Goal: Information Seeking & Learning: Learn about a topic

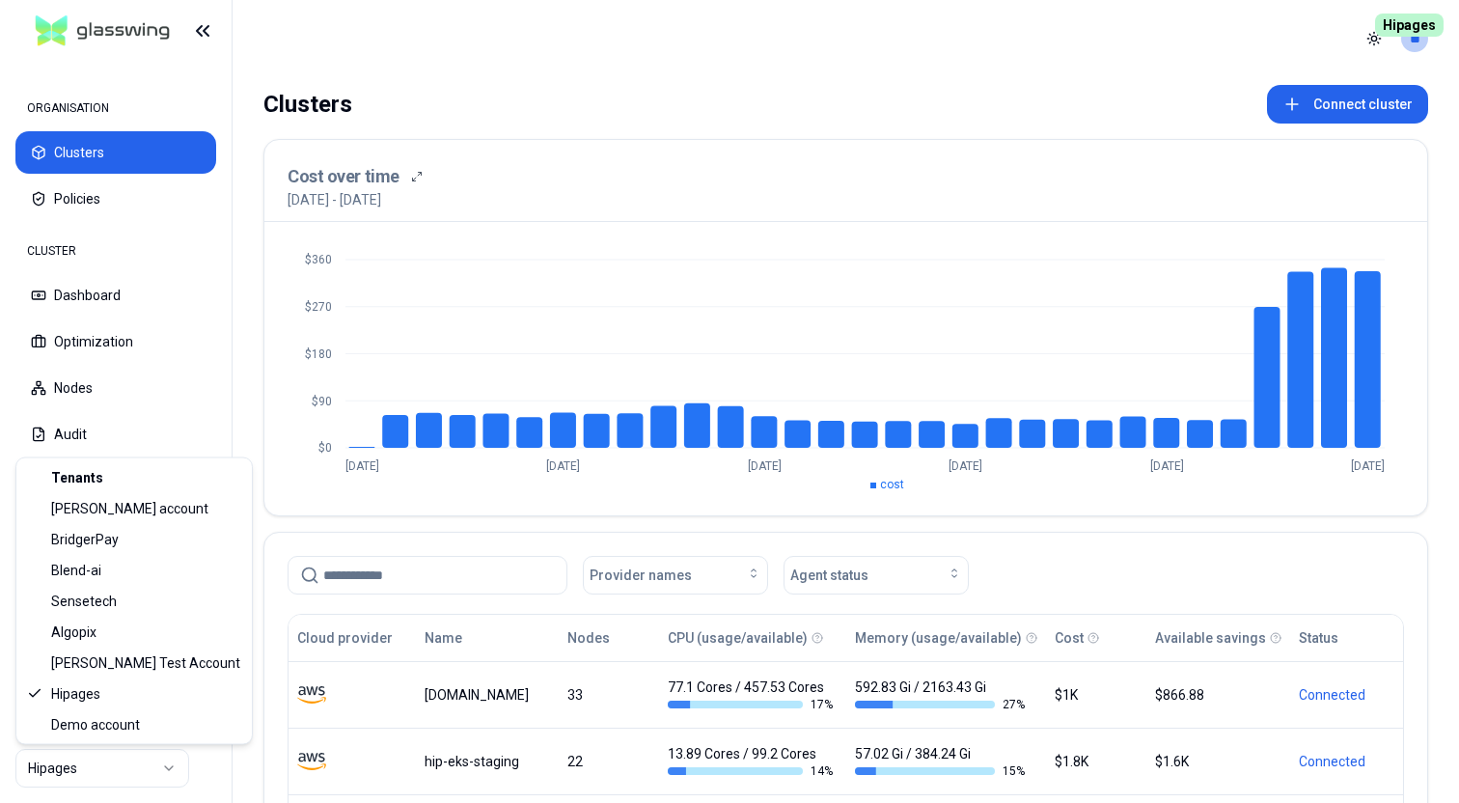
click at [141, 779] on html "ORGANISATION Clusters Policies CLUSTER Dashboard Optimization Nodes Audit Confi…" at bounding box center [729, 401] width 1459 height 803
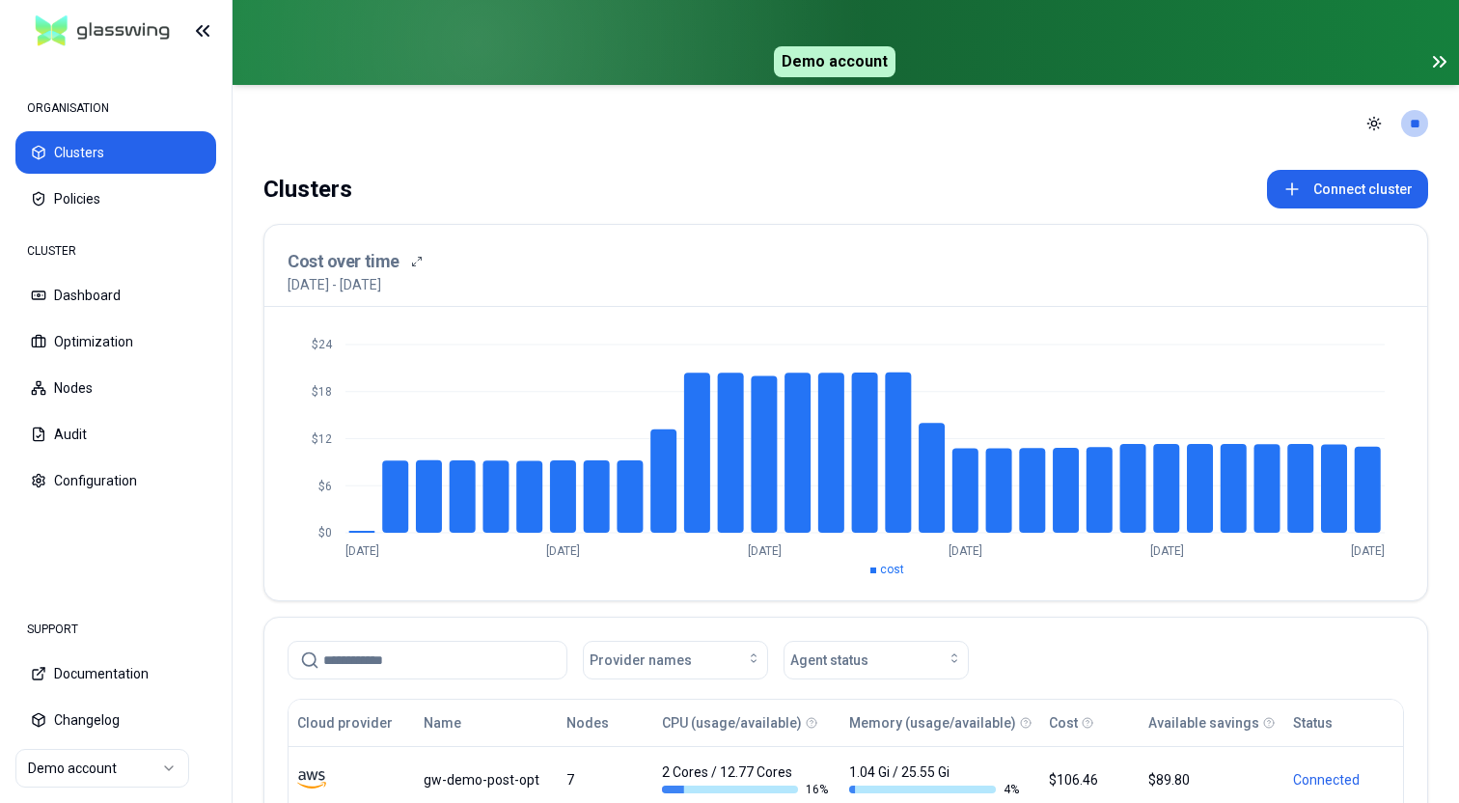
click at [1441, 60] on icon at bounding box center [1440, 61] width 23 height 23
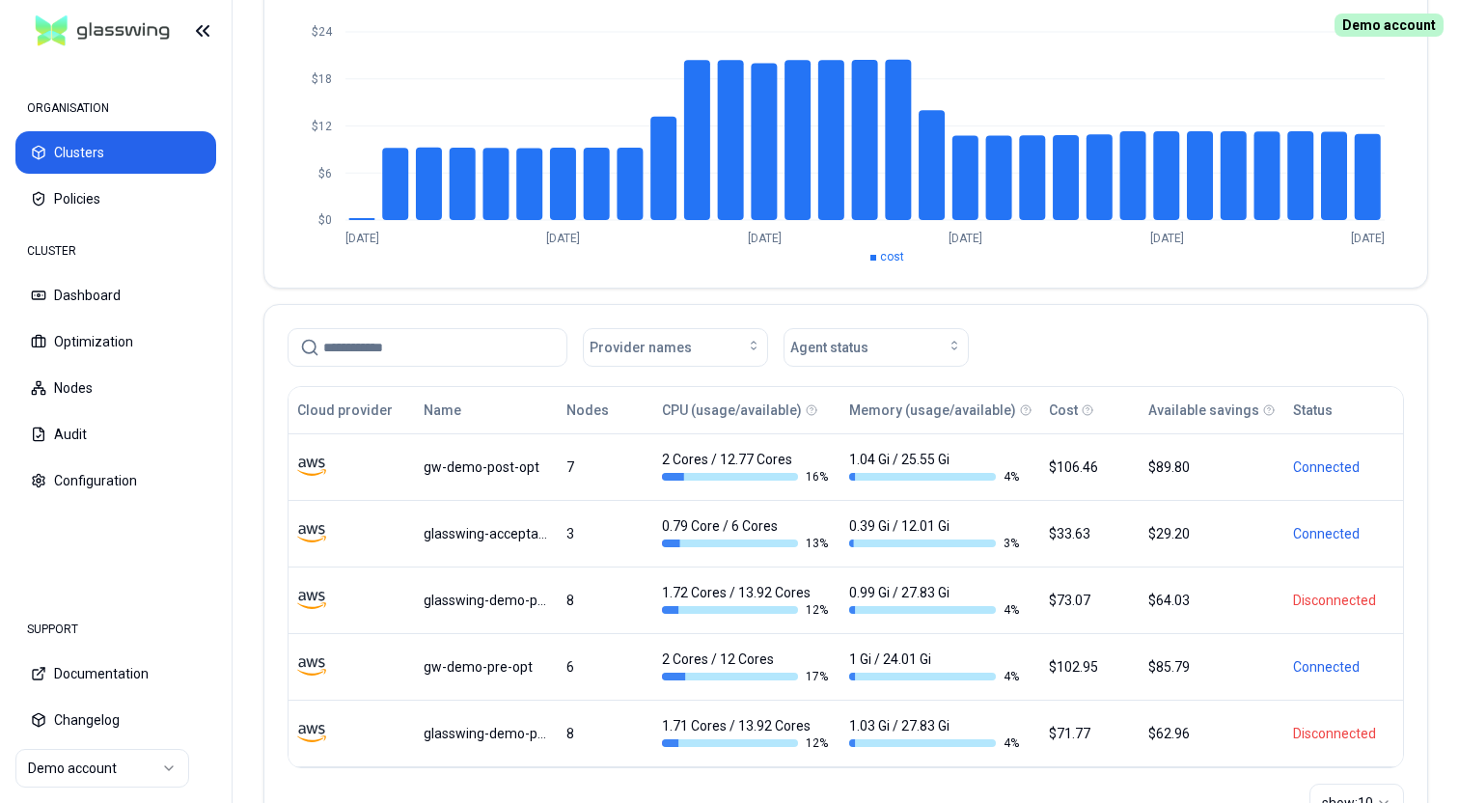
scroll to position [318, 0]
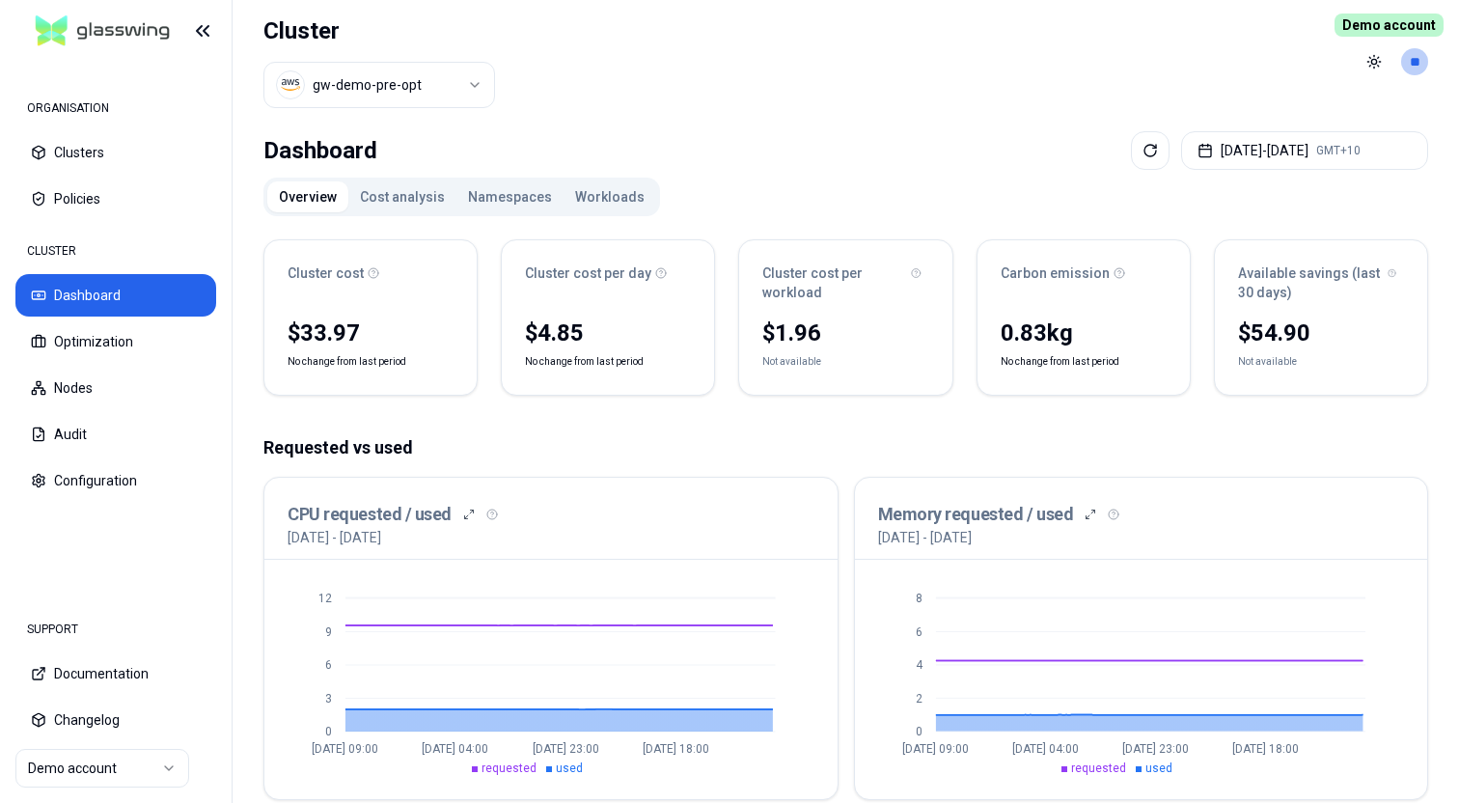
click at [338, 207] on button "Overview" at bounding box center [307, 196] width 81 height 31
click at [388, 202] on button "Cost analysis" at bounding box center [402, 196] width 108 height 31
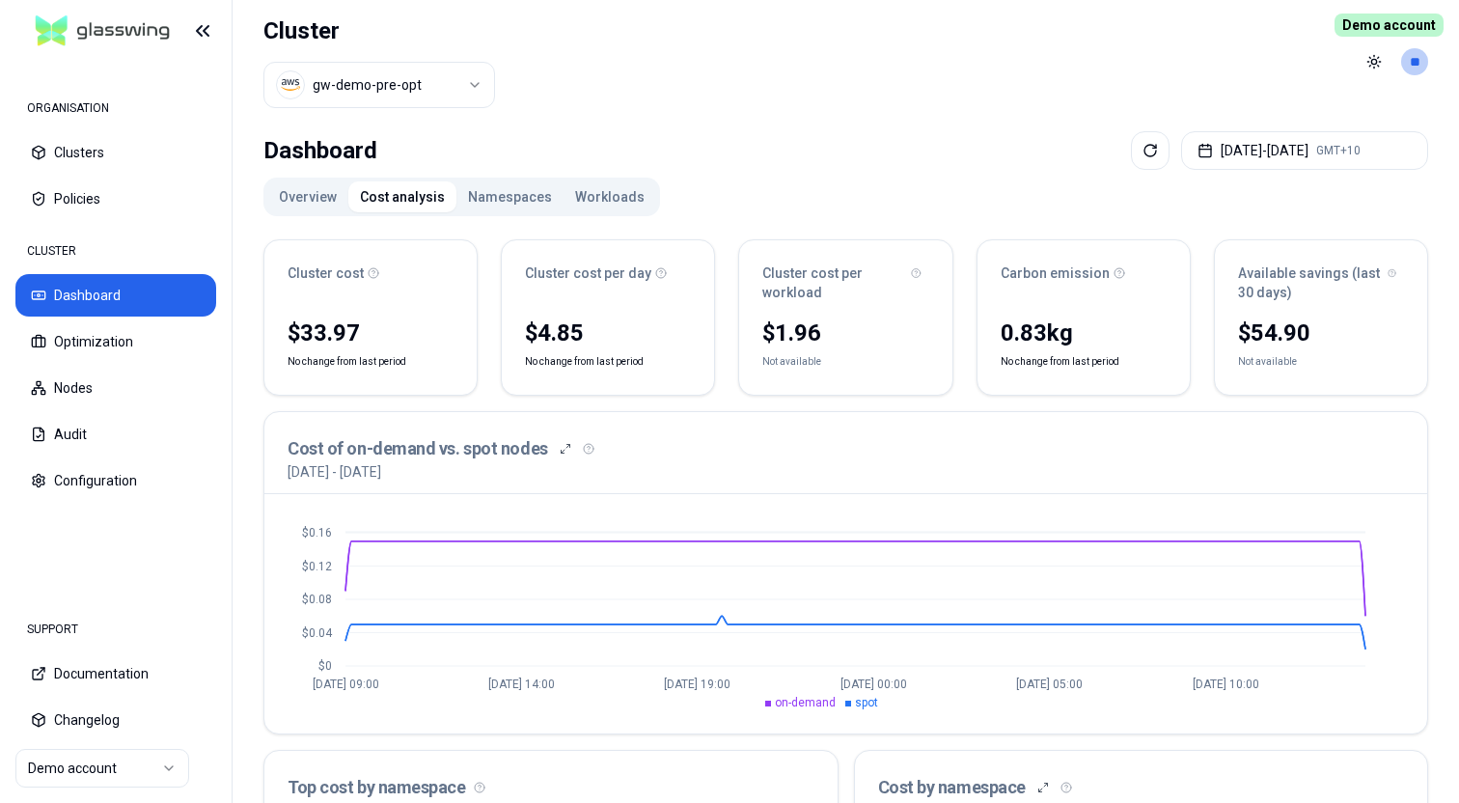
click at [509, 186] on button "Namespaces" at bounding box center [510, 196] width 107 height 31
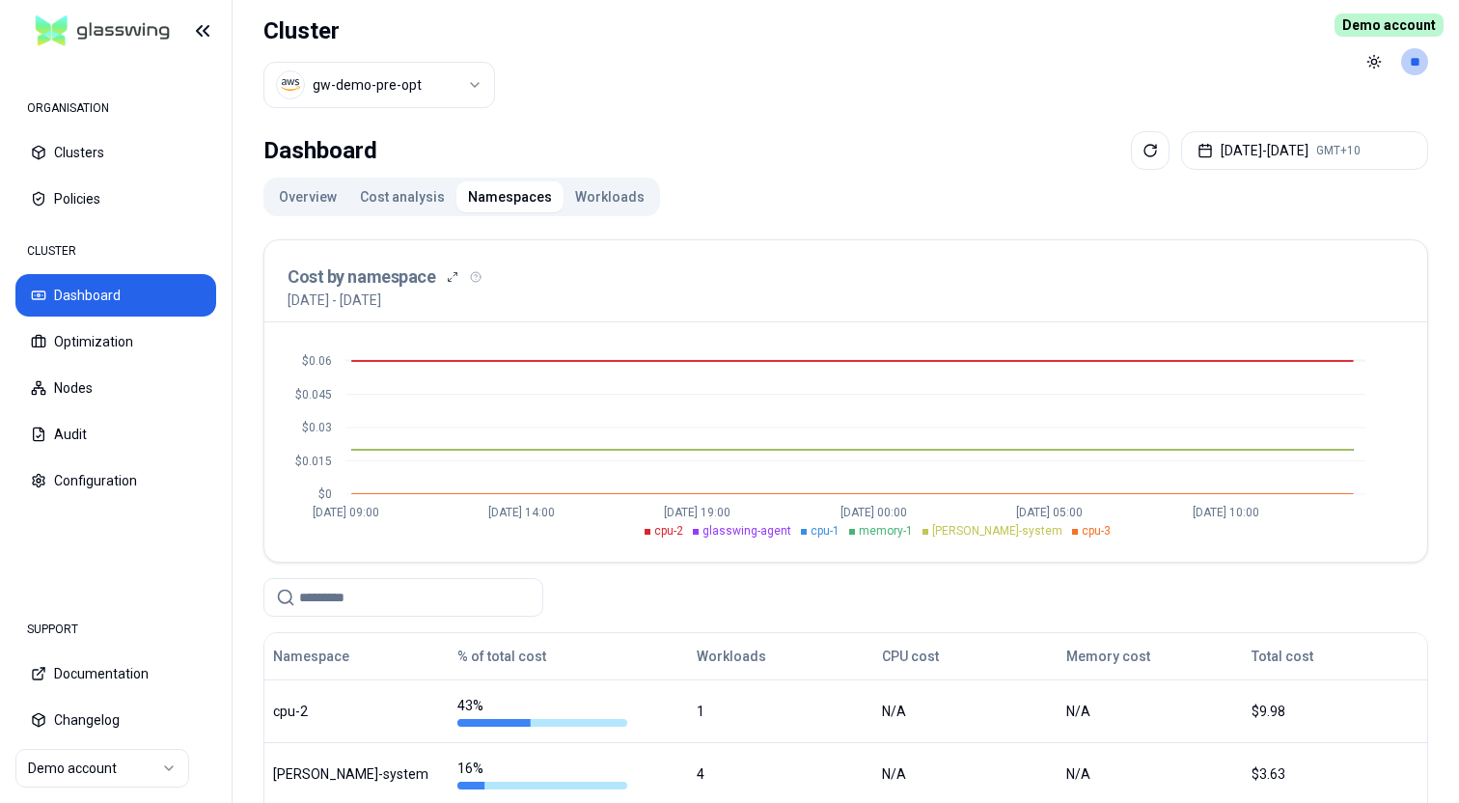
click at [585, 194] on button "Workloads" at bounding box center [610, 196] width 93 height 31
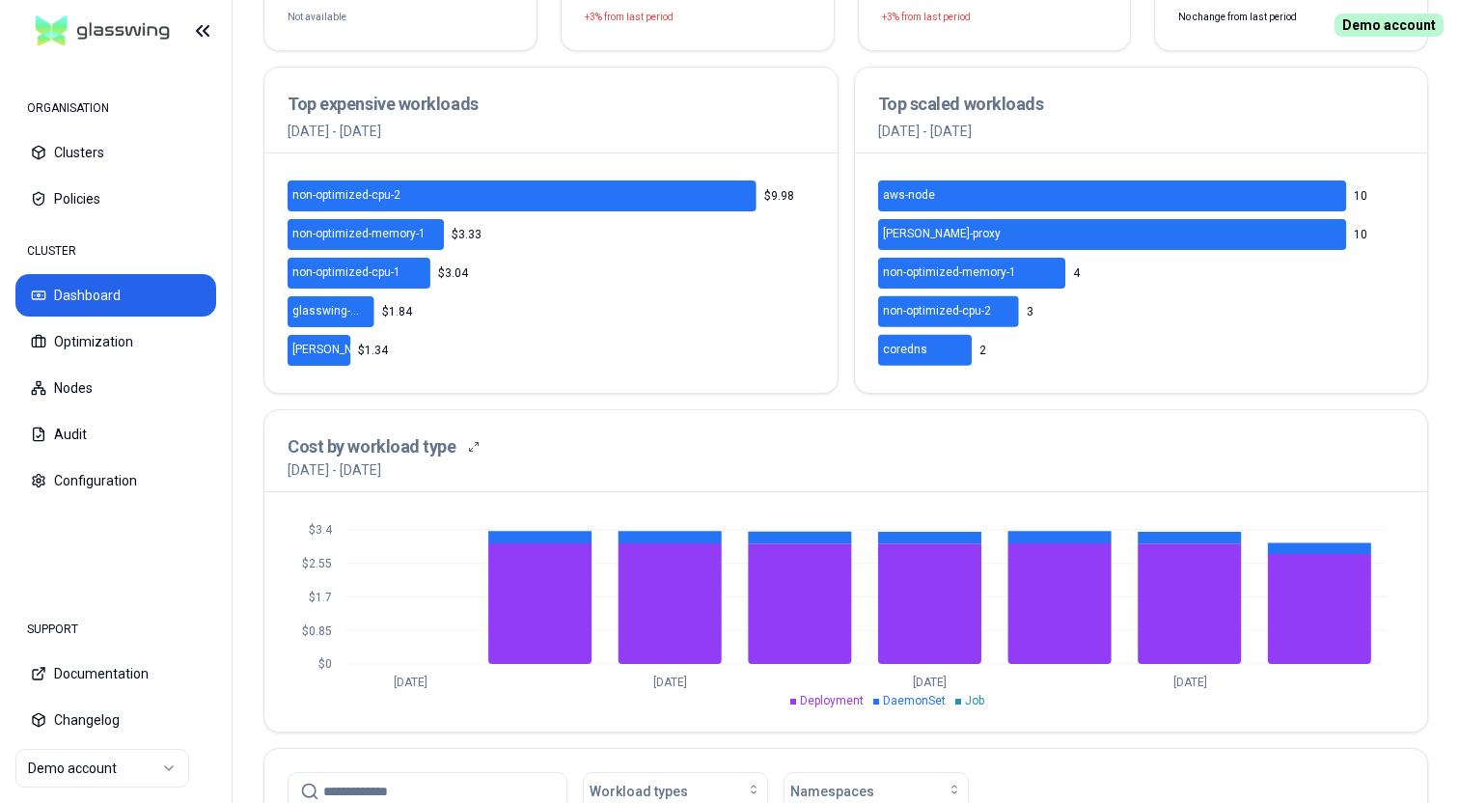
scroll to position [334, 0]
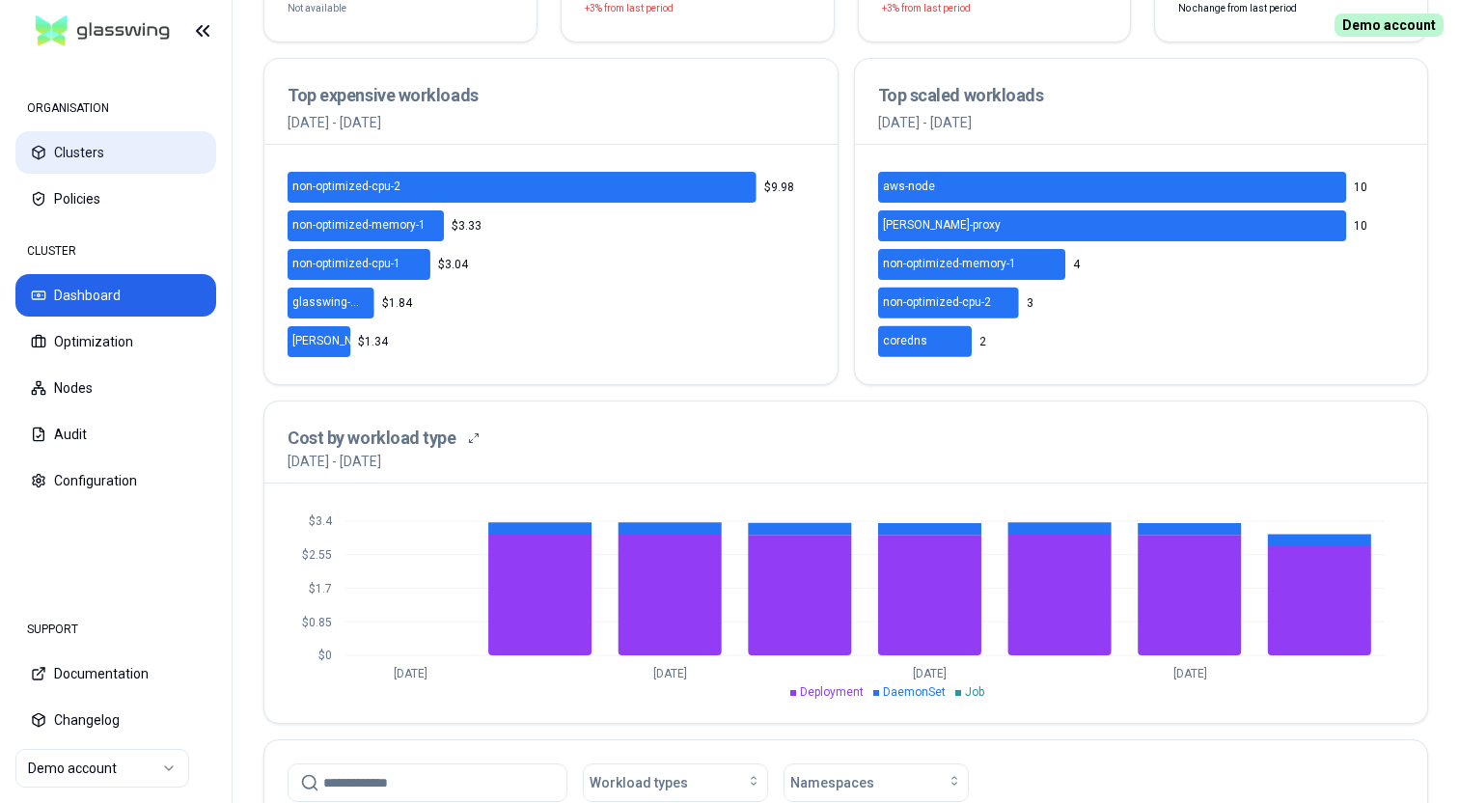
click at [95, 155] on button "Clusters" at bounding box center [115, 152] width 201 height 42
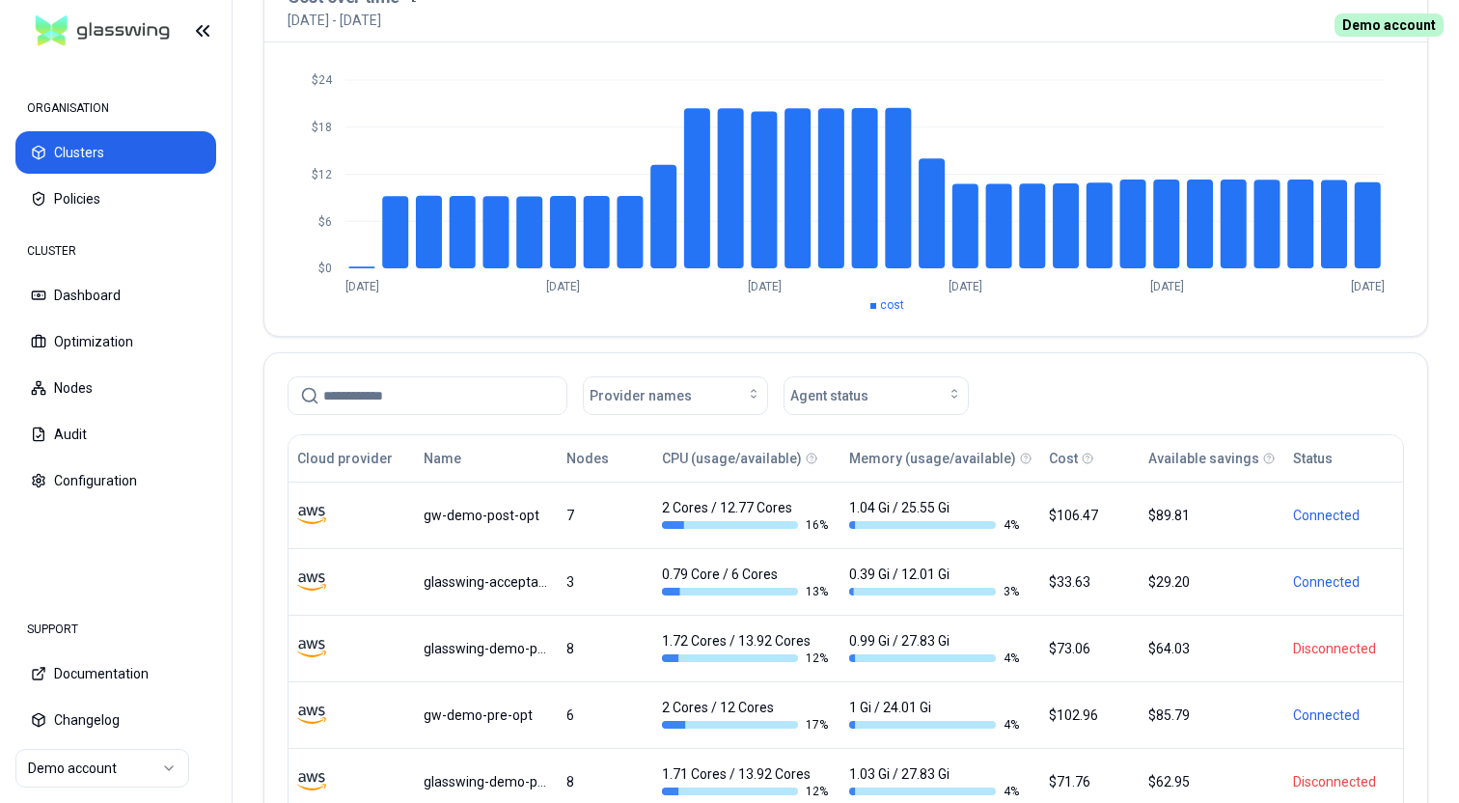
scroll to position [318, 0]
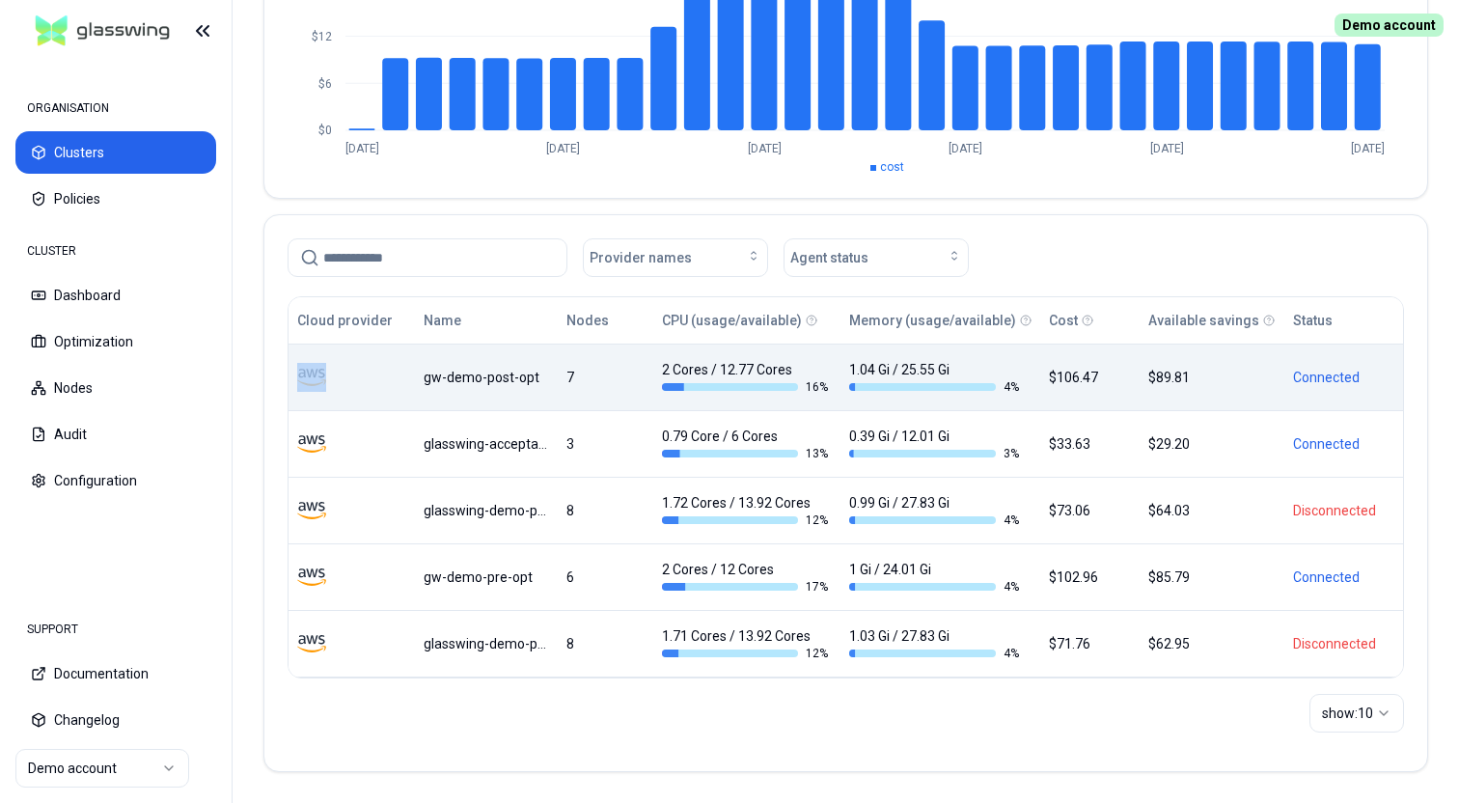
click at [503, 375] on div "gw-demo-post-opt" at bounding box center [486, 377] width 124 height 19
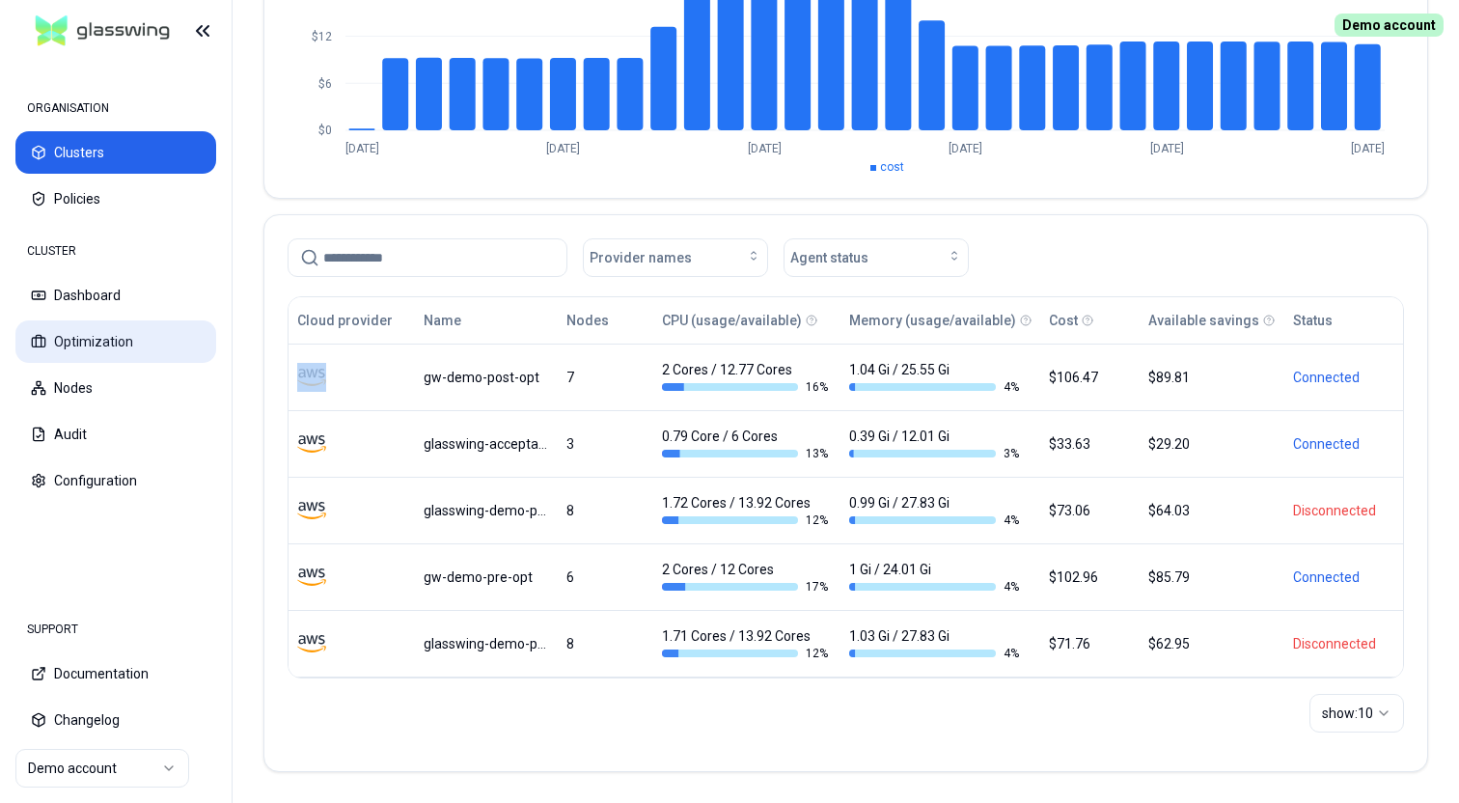
click at [102, 347] on button "Optimization" at bounding box center [115, 341] width 201 height 42
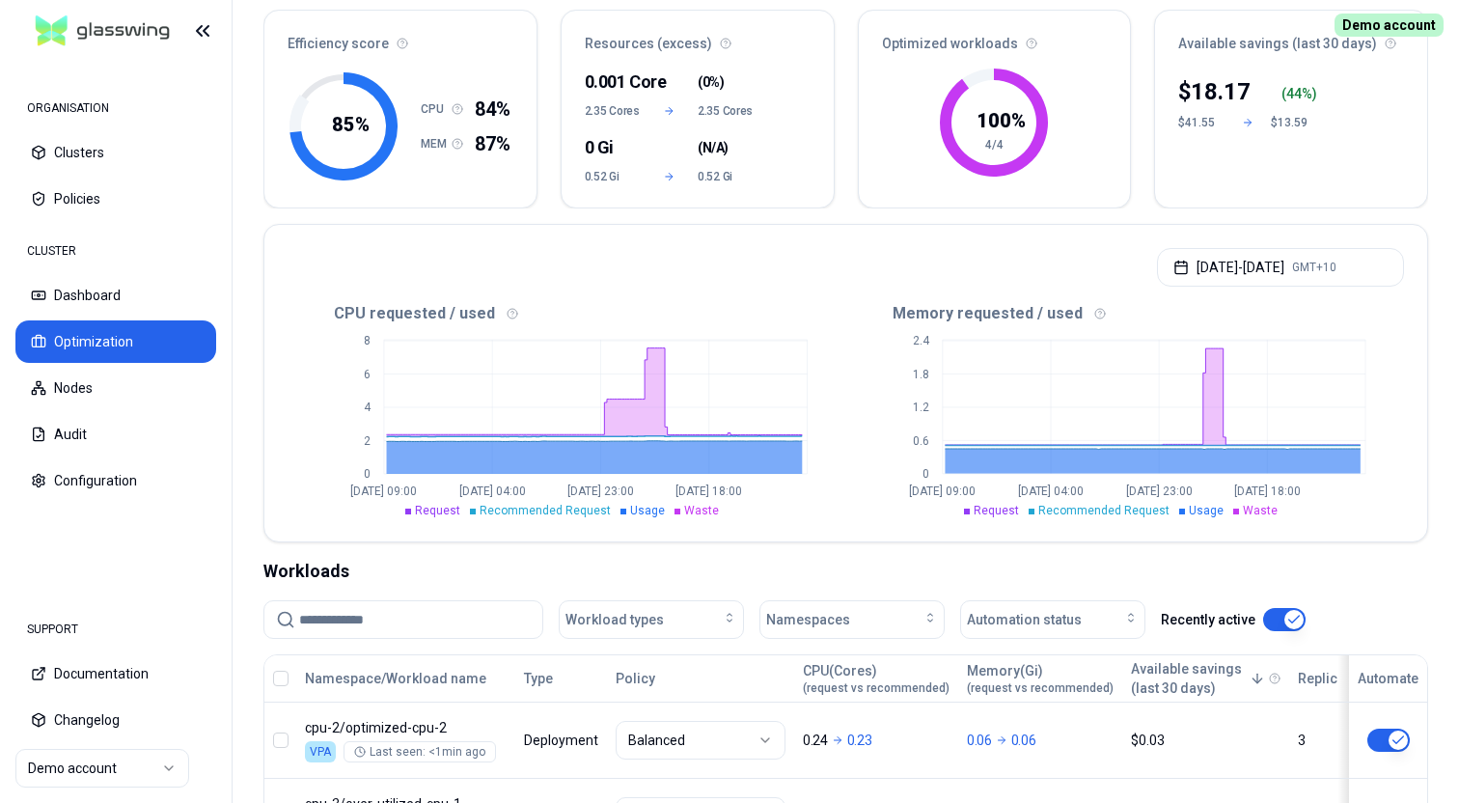
scroll to position [180, 0]
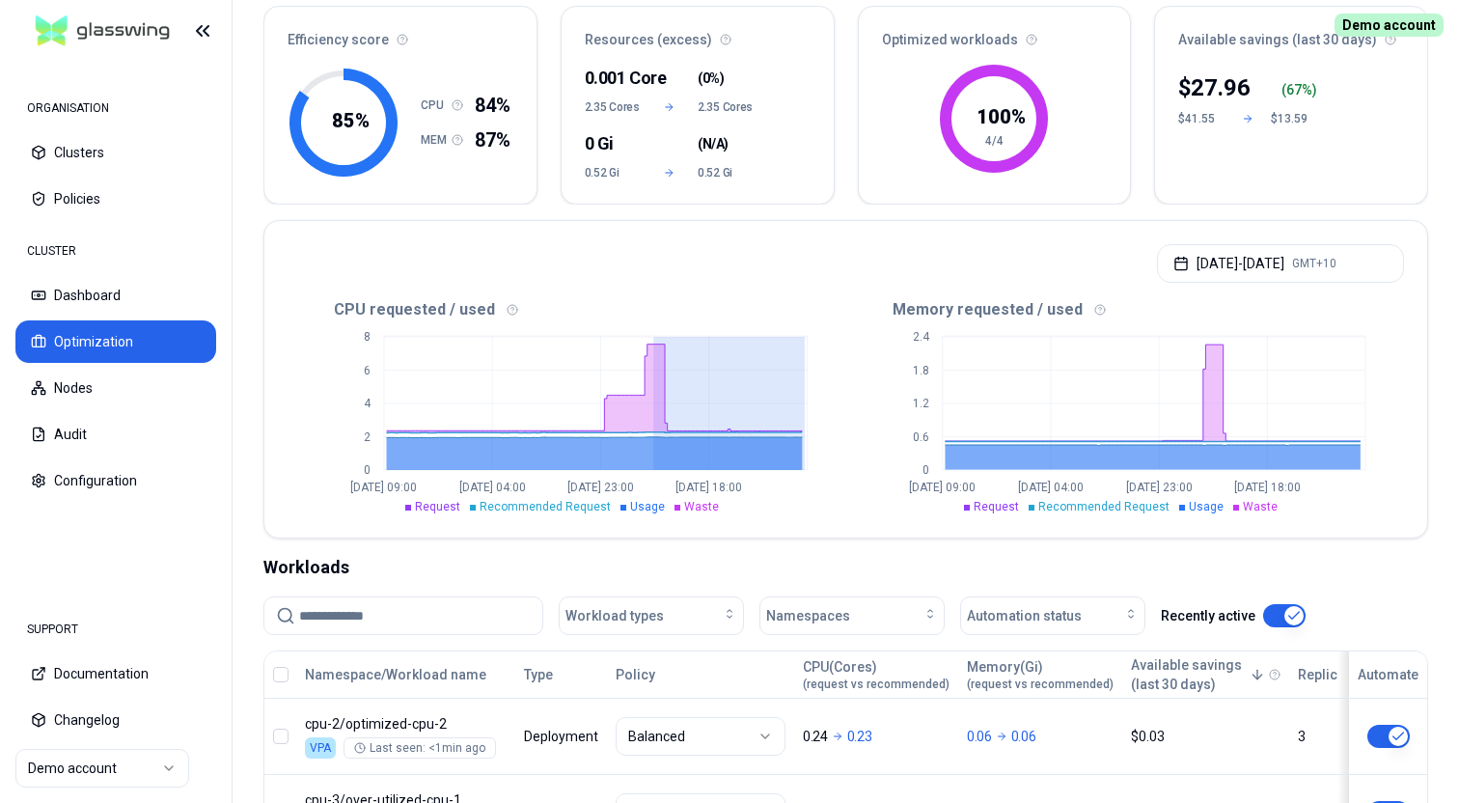
drag, startPoint x: 653, startPoint y: 391, endPoint x: 819, endPoint y: 394, distance: 165.1
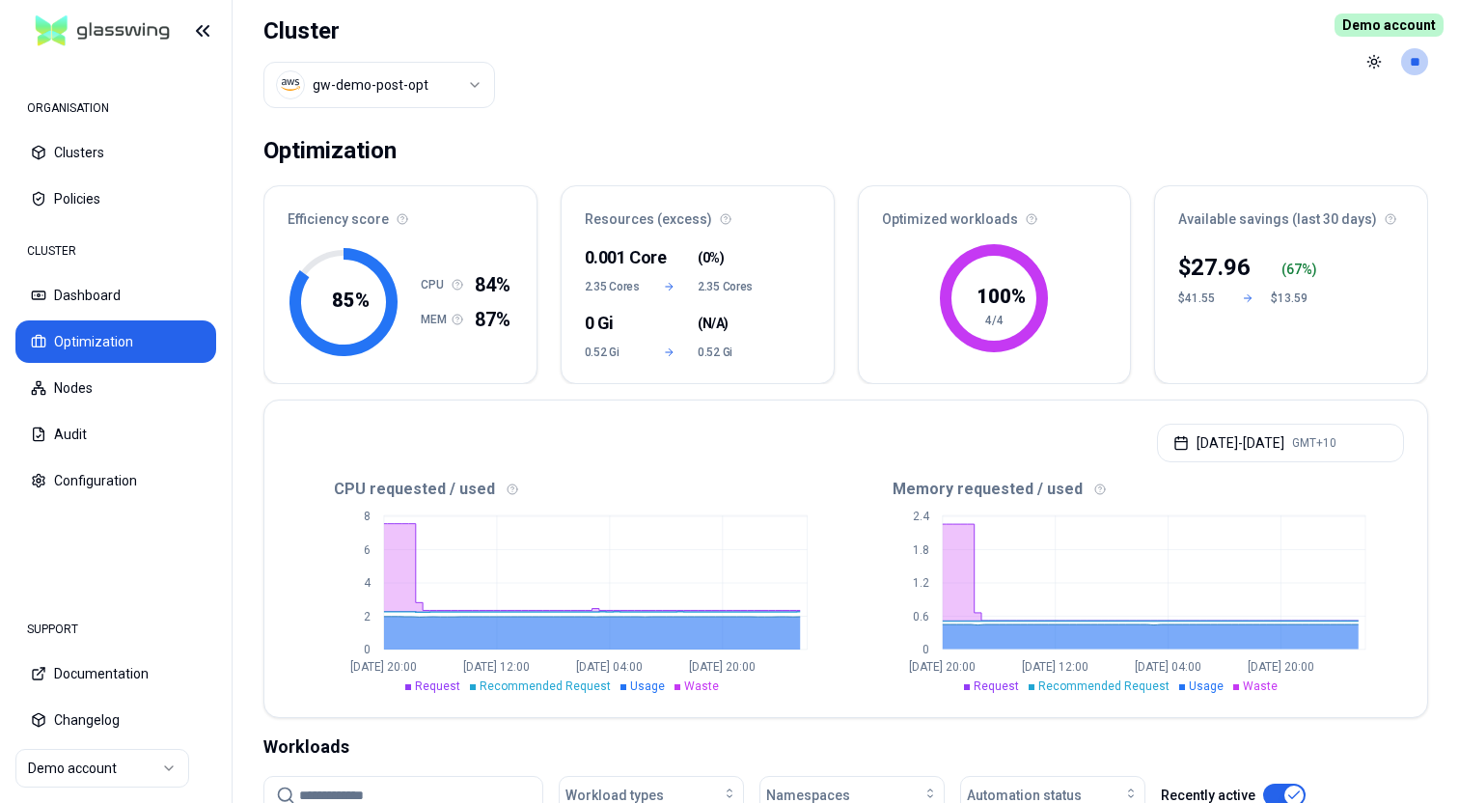
click at [387, 62] on html "ORGANISATION Clusters Policies CLUSTER Dashboard Optimization Nodes Audit Confi…" at bounding box center [729, 401] width 1459 height 803
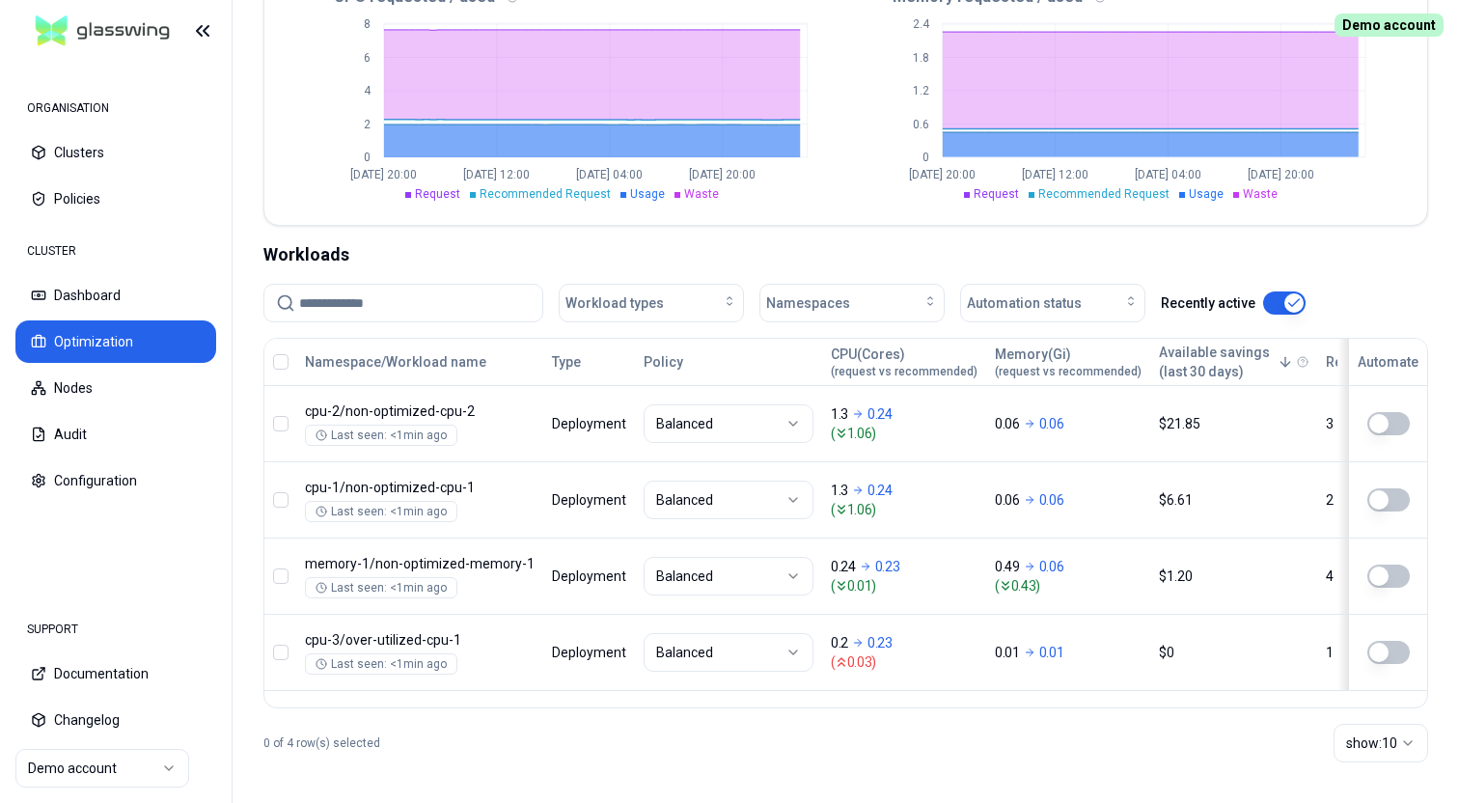
scroll to position [498, 0]
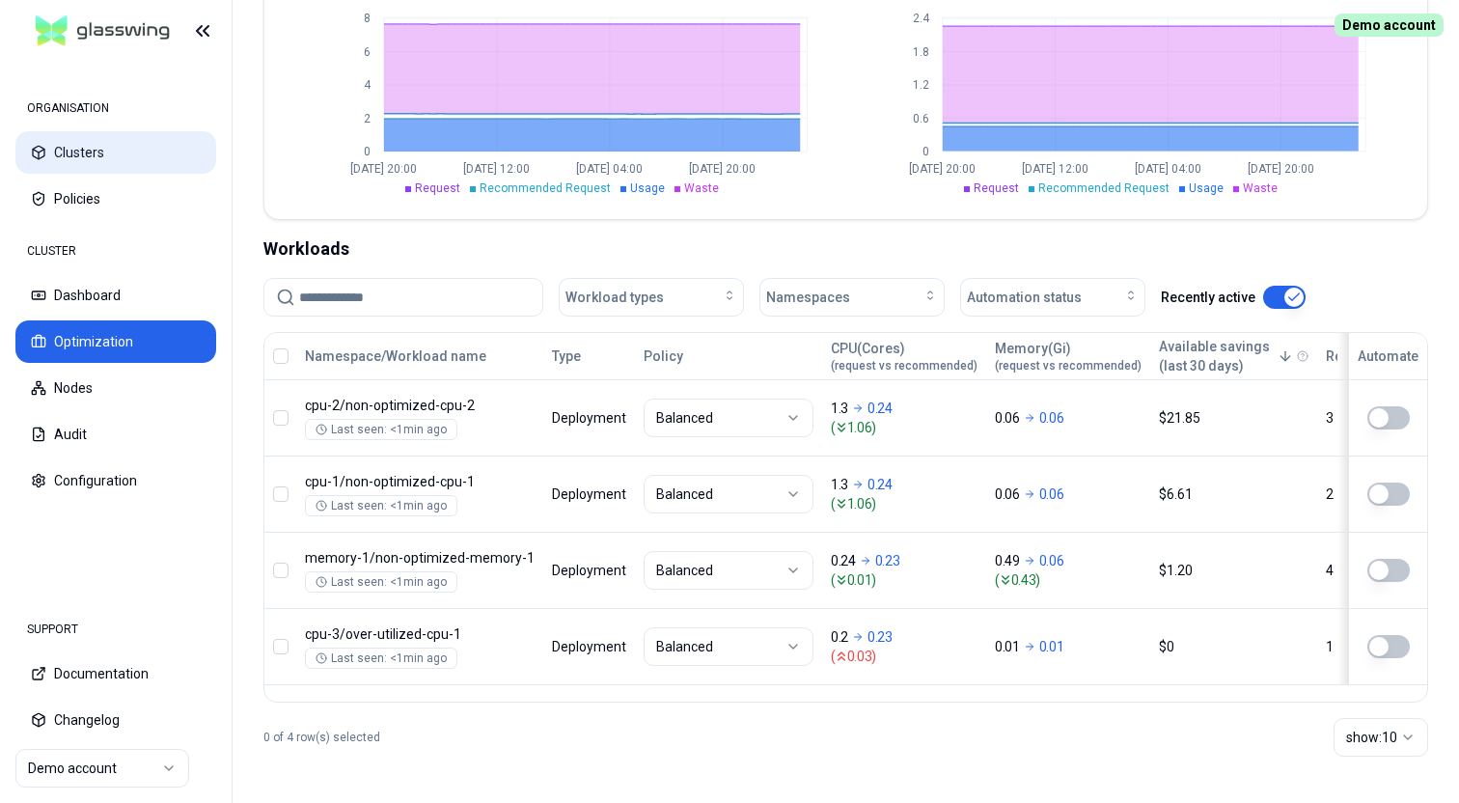
click at [86, 141] on button "Clusters" at bounding box center [115, 152] width 201 height 42
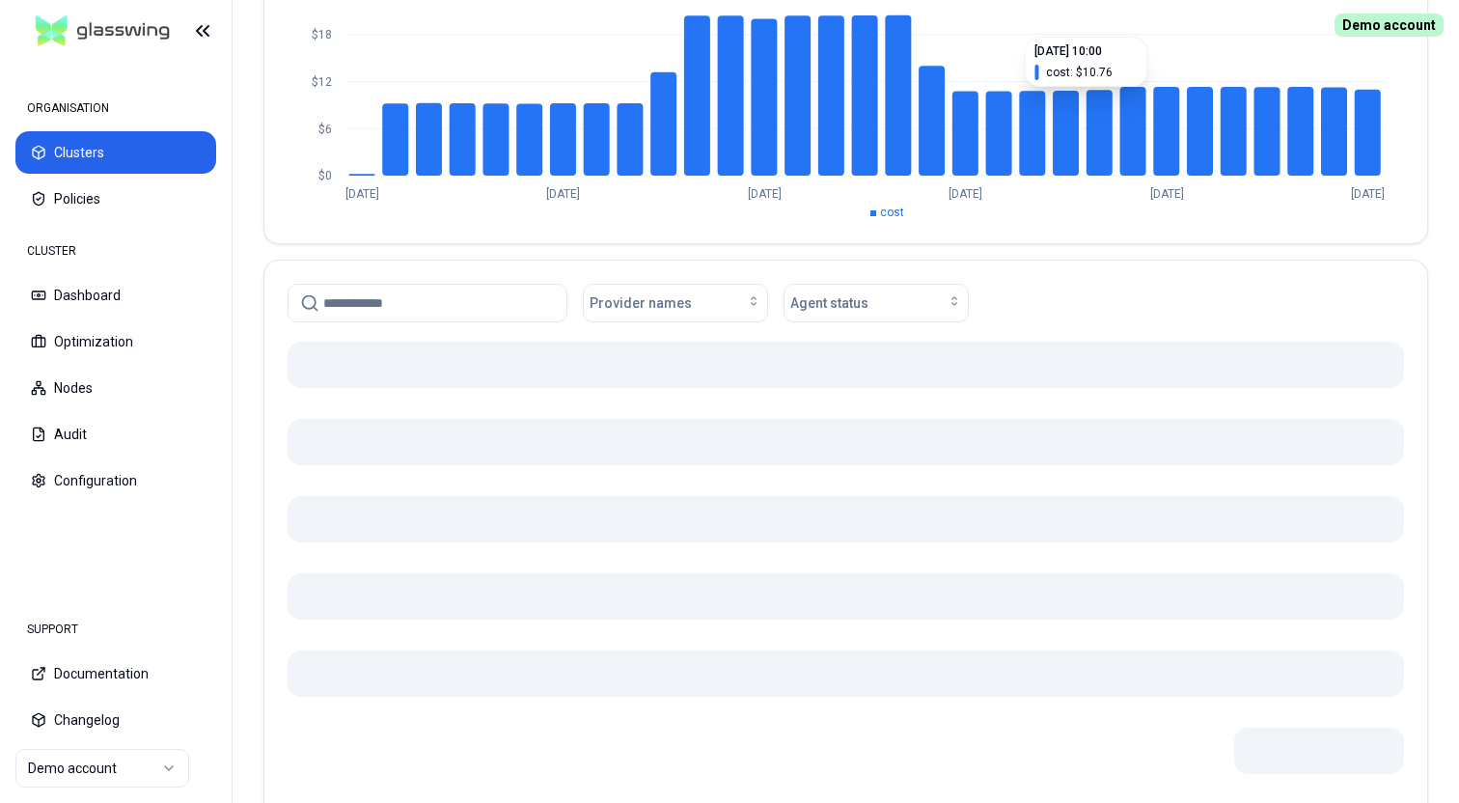
scroll to position [318, 0]
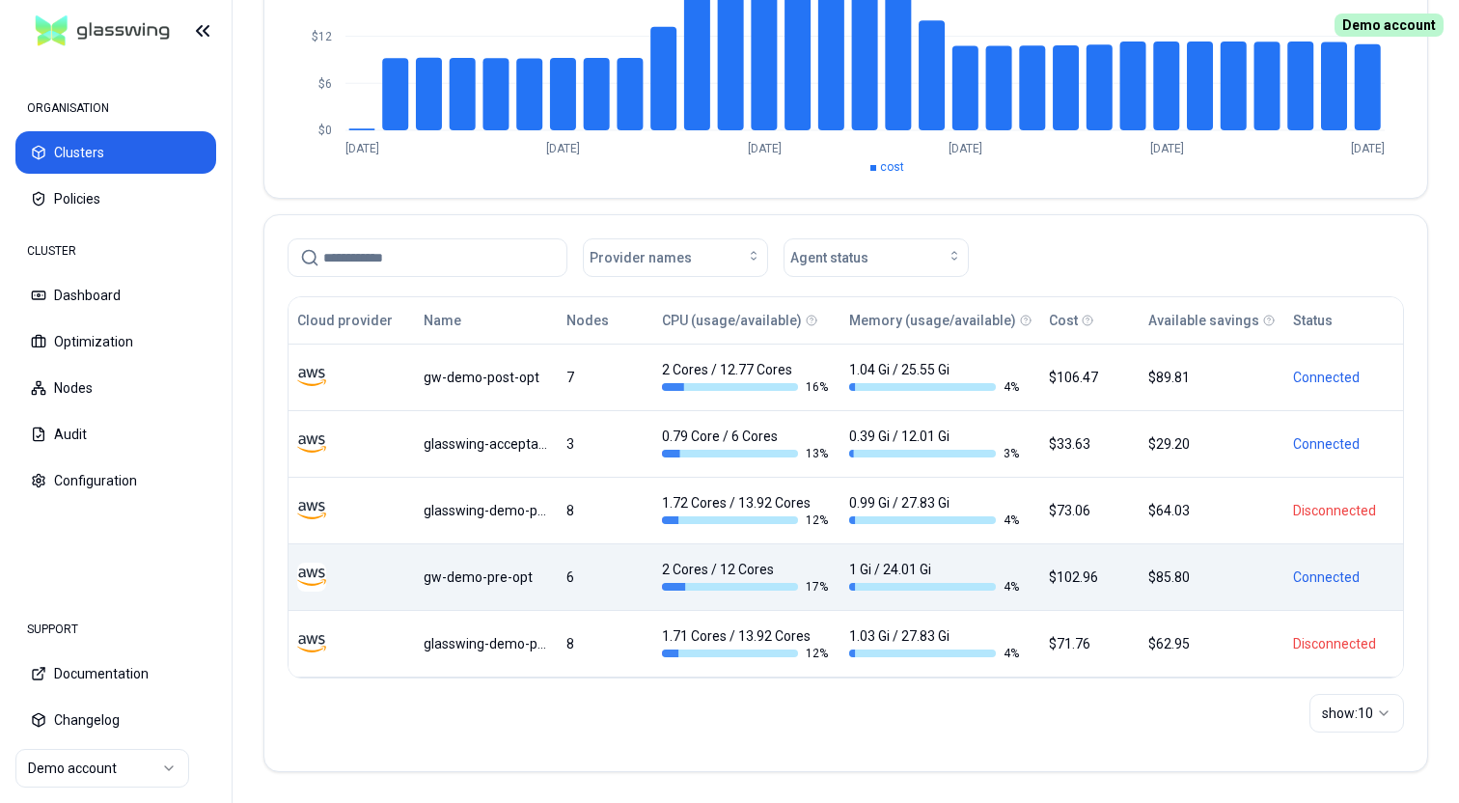
click at [501, 577] on div "gw-demo-pre-opt" at bounding box center [486, 577] width 124 height 19
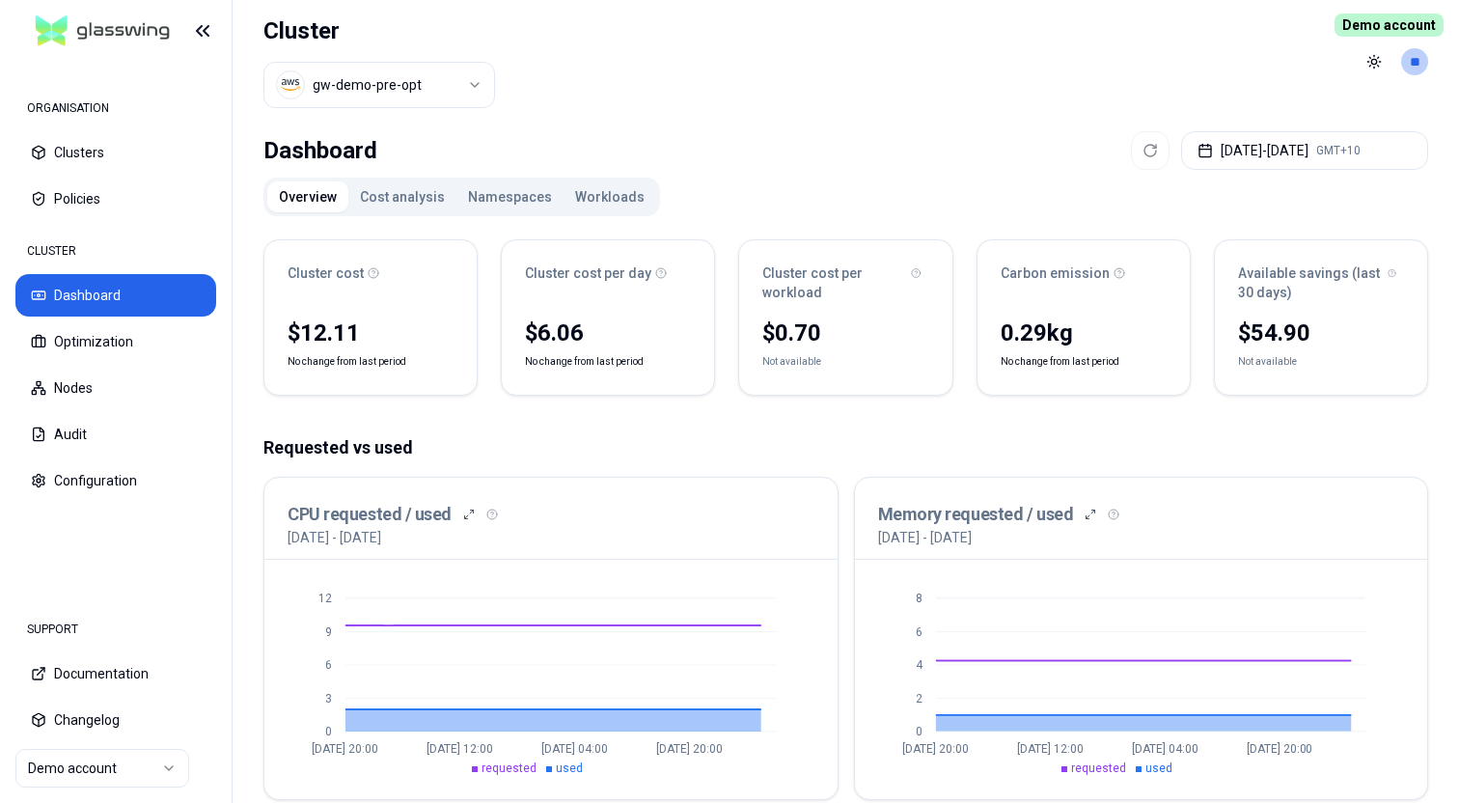
click at [500, 197] on button "Namespaces" at bounding box center [510, 196] width 107 height 31
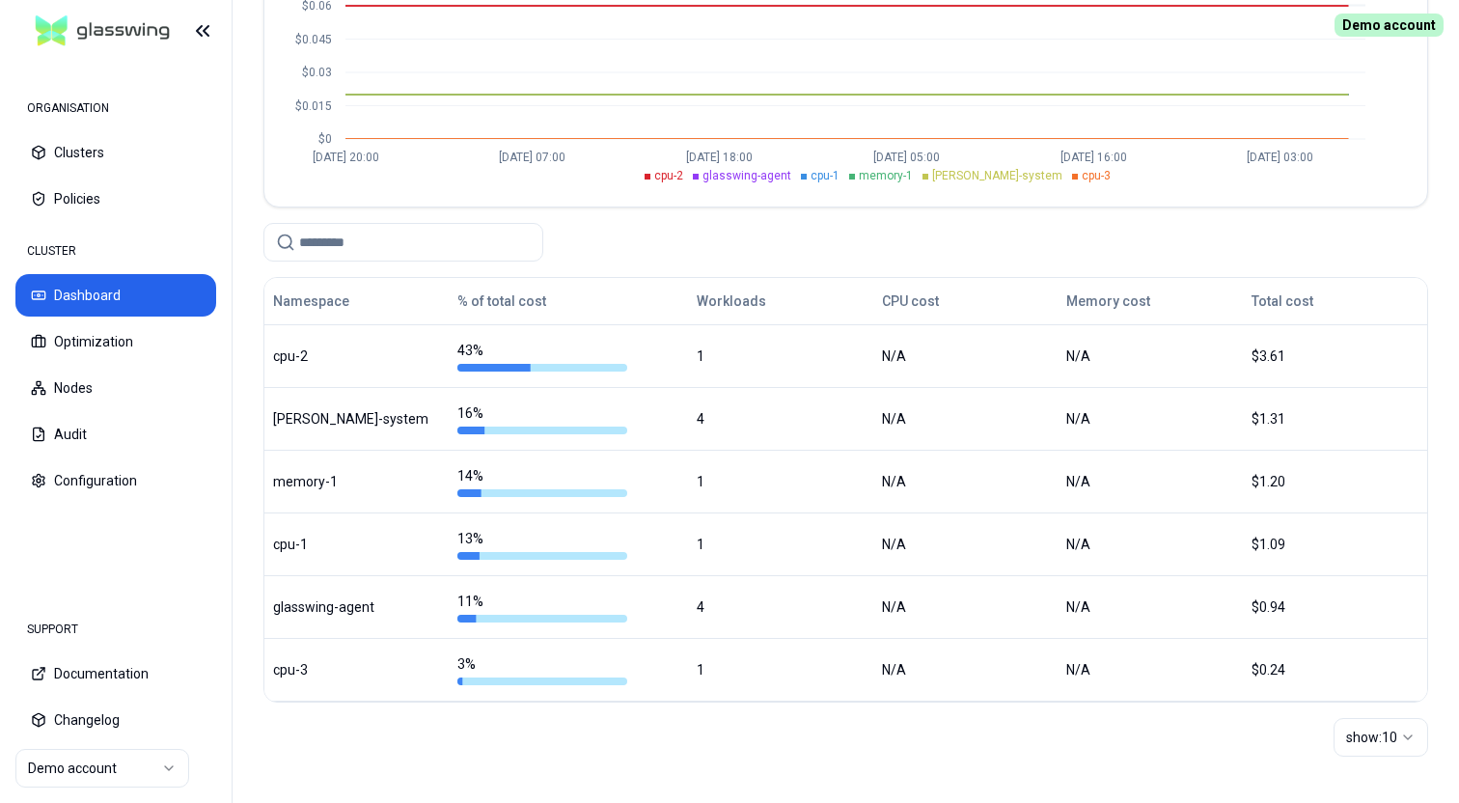
scroll to position [314, 0]
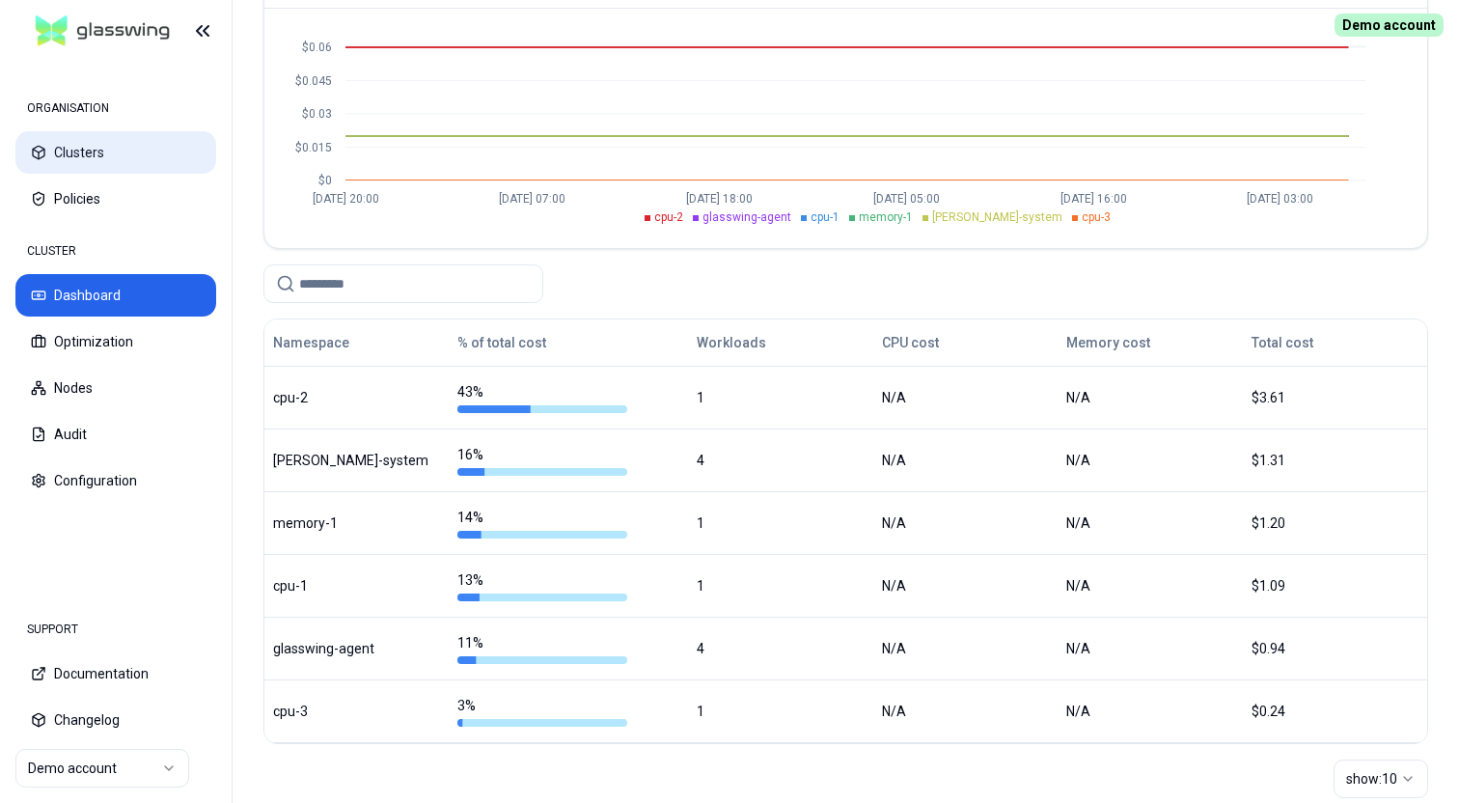
click at [105, 144] on button "Clusters" at bounding box center [115, 152] width 201 height 42
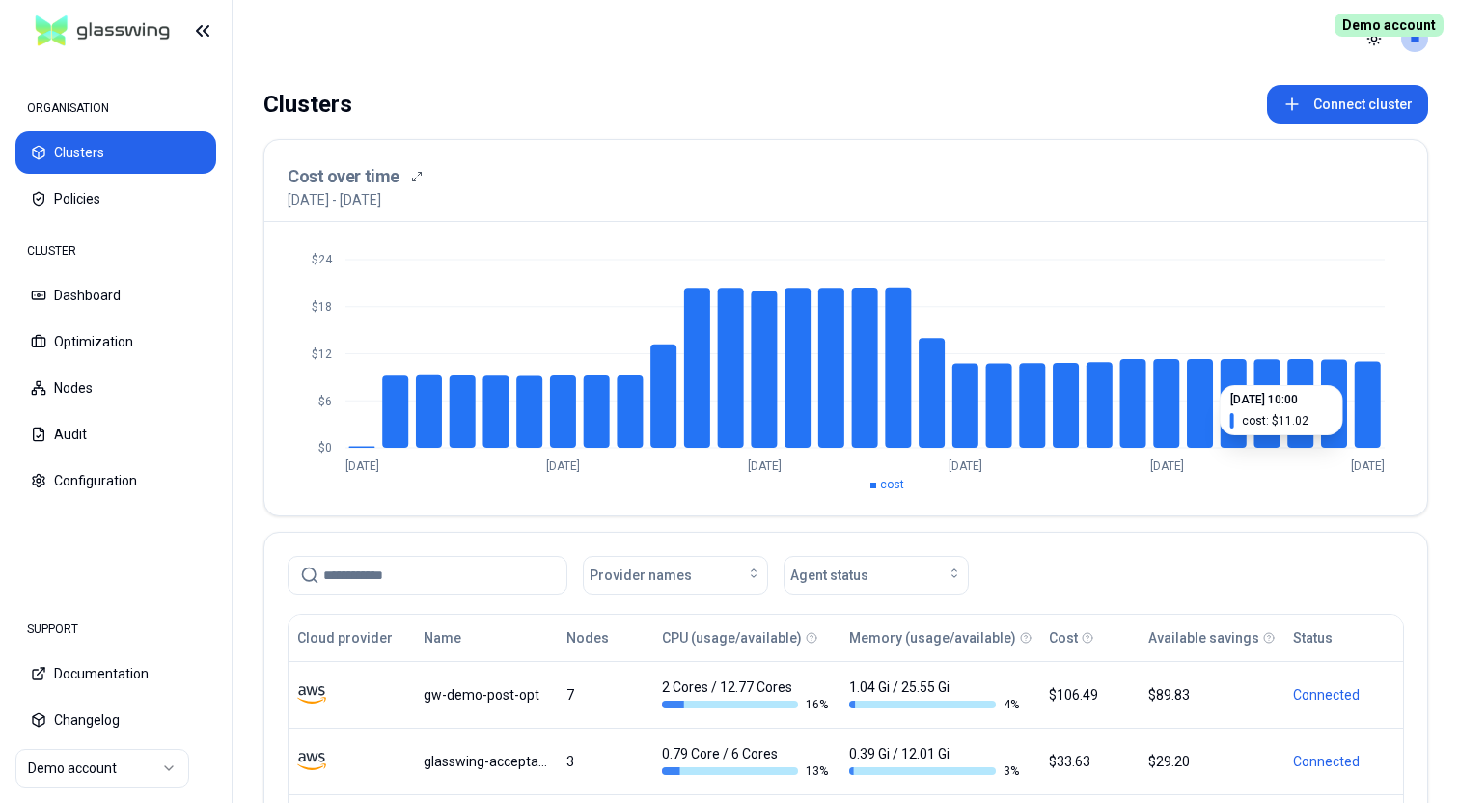
drag, startPoint x: 803, startPoint y: 453, endPoint x: 1375, endPoint y: 436, distance: 572.6
click at [1374, 438] on icon "$0 $6 $12 $18 $24 Jul 19 Jul 25 Jul 31 Aug 6 Aug 12 Aug 18" at bounding box center [846, 368] width 1117 height 247
click at [775, 84] on div "Clusters Connect cluster Cost over time 20th July 2025 - 19th August 2025 $0 $6…" at bounding box center [846, 598] width 1227 height 1043
click at [607, 55] on header "Toggle theme **" at bounding box center [846, 38] width 1227 height 77
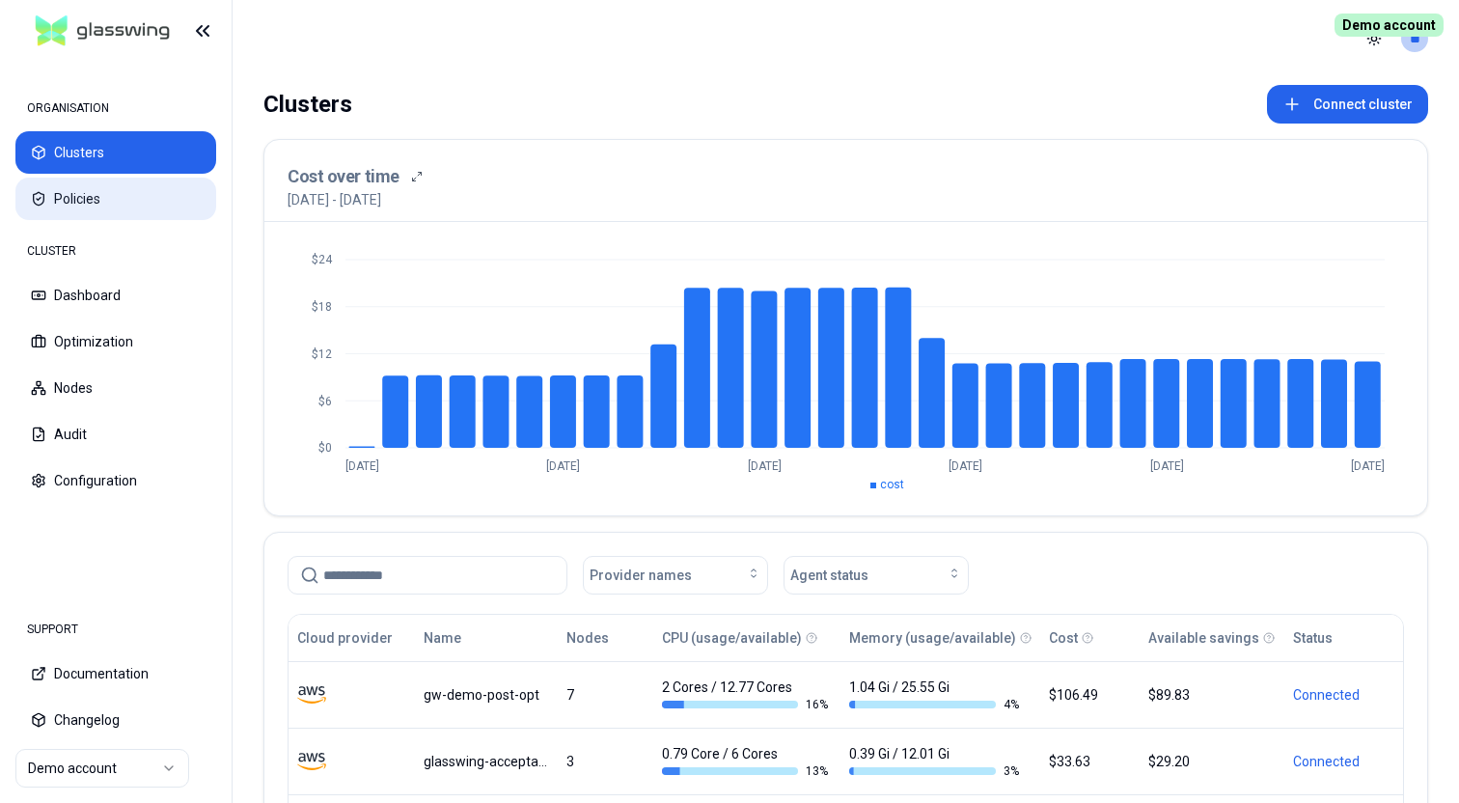
click at [125, 202] on button "Policies" at bounding box center [115, 199] width 201 height 42
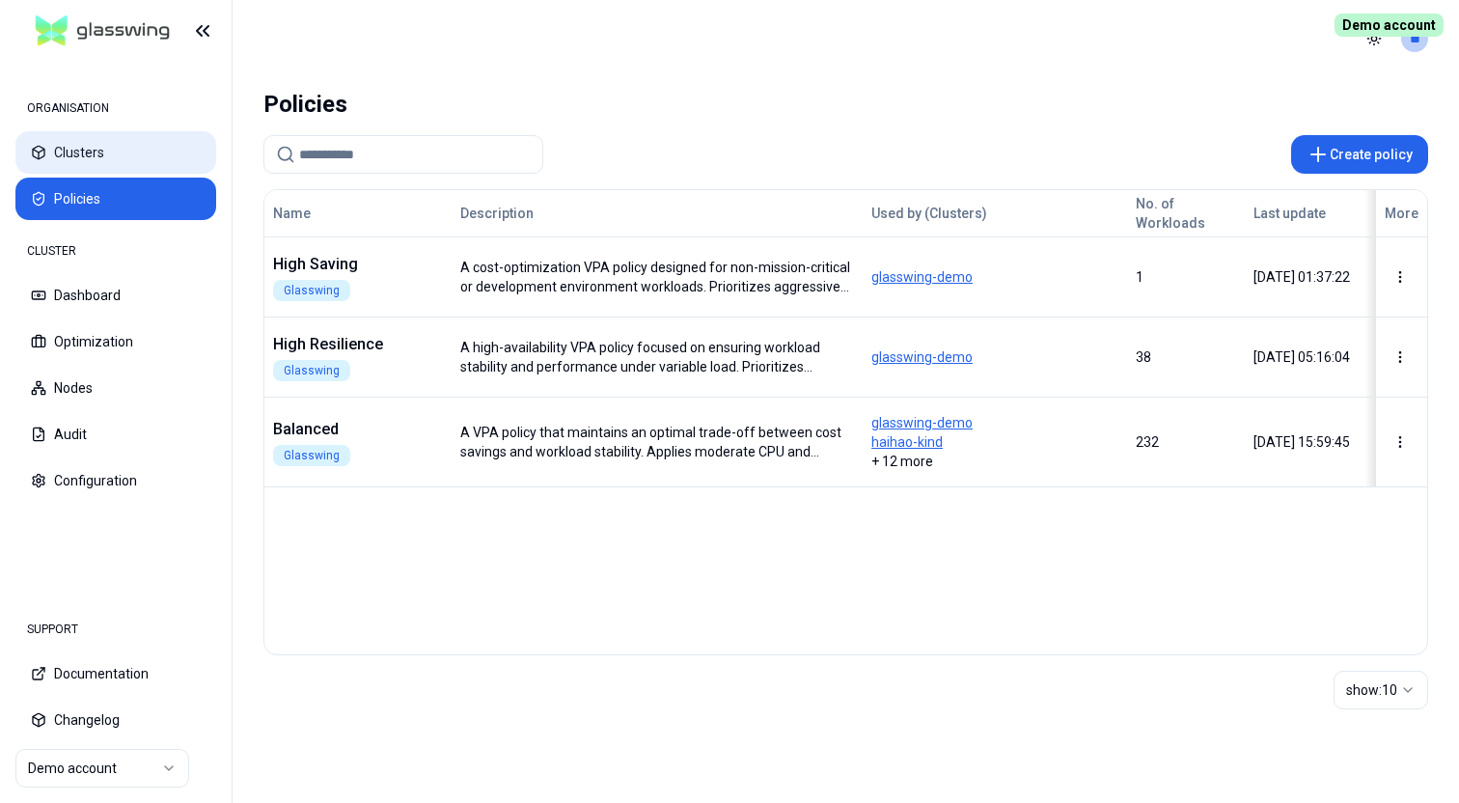
click at [87, 142] on button "Clusters" at bounding box center [115, 152] width 201 height 42
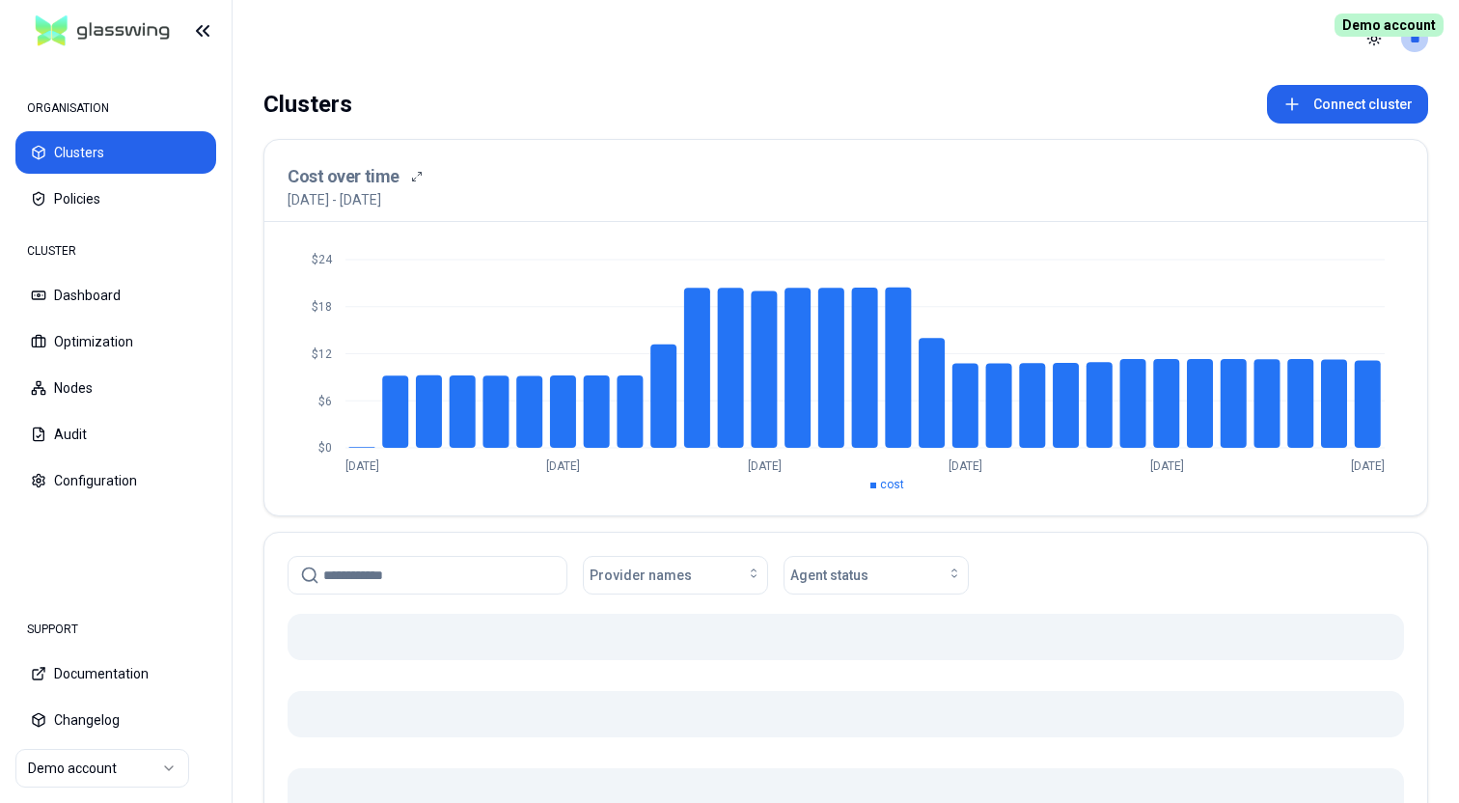
click at [800, 70] on header "Toggle theme **" at bounding box center [846, 38] width 1227 height 77
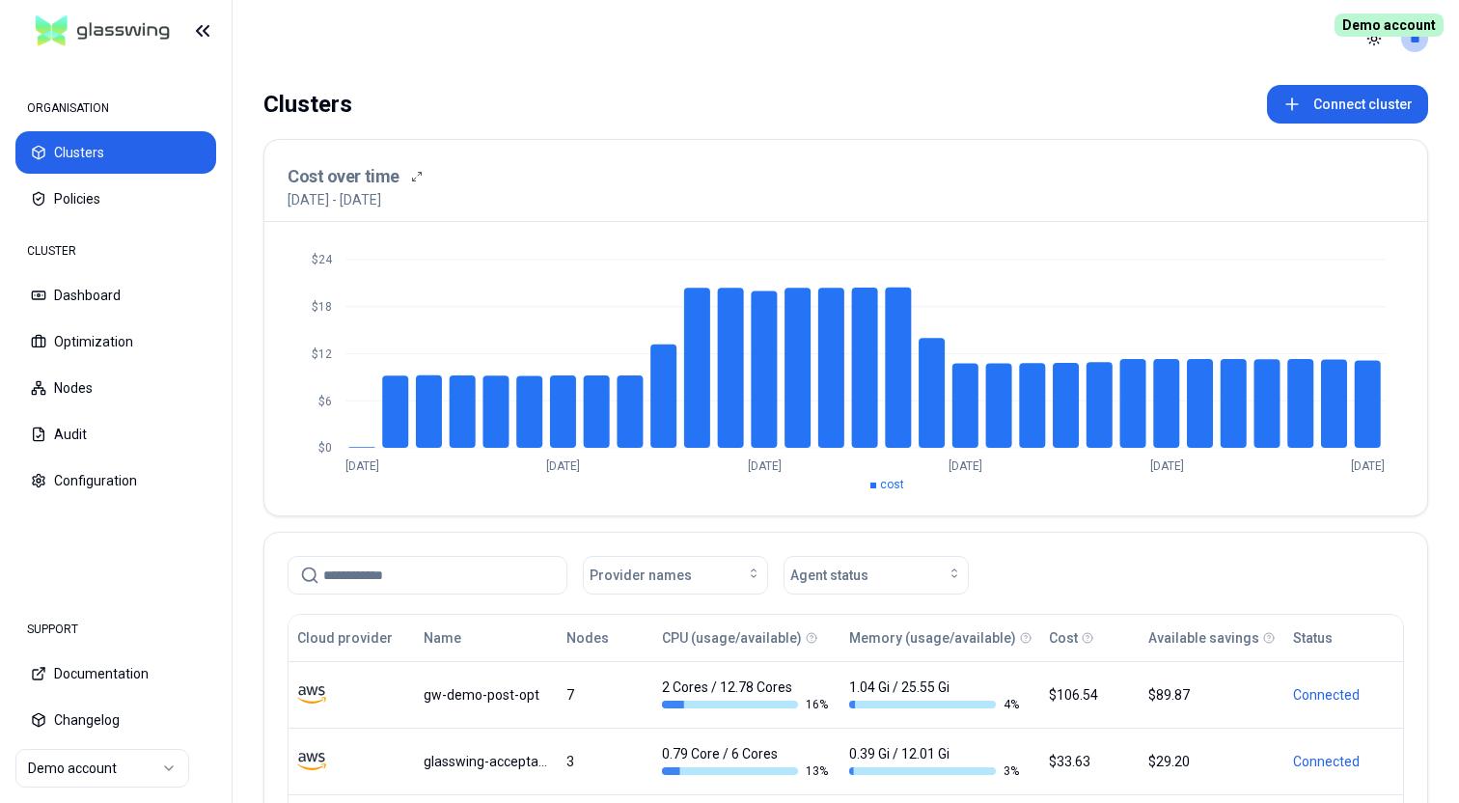
click at [812, 42] on header "Toggle theme **" at bounding box center [846, 38] width 1227 height 77
click at [751, 69] on header "Toggle theme **" at bounding box center [846, 38] width 1227 height 77
click at [749, 97] on div "Clusters Connect cluster" at bounding box center [846, 104] width 1165 height 39
click at [708, 69] on header "Toggle theme **" at bounding box center [846, 38] width 1227 height 77
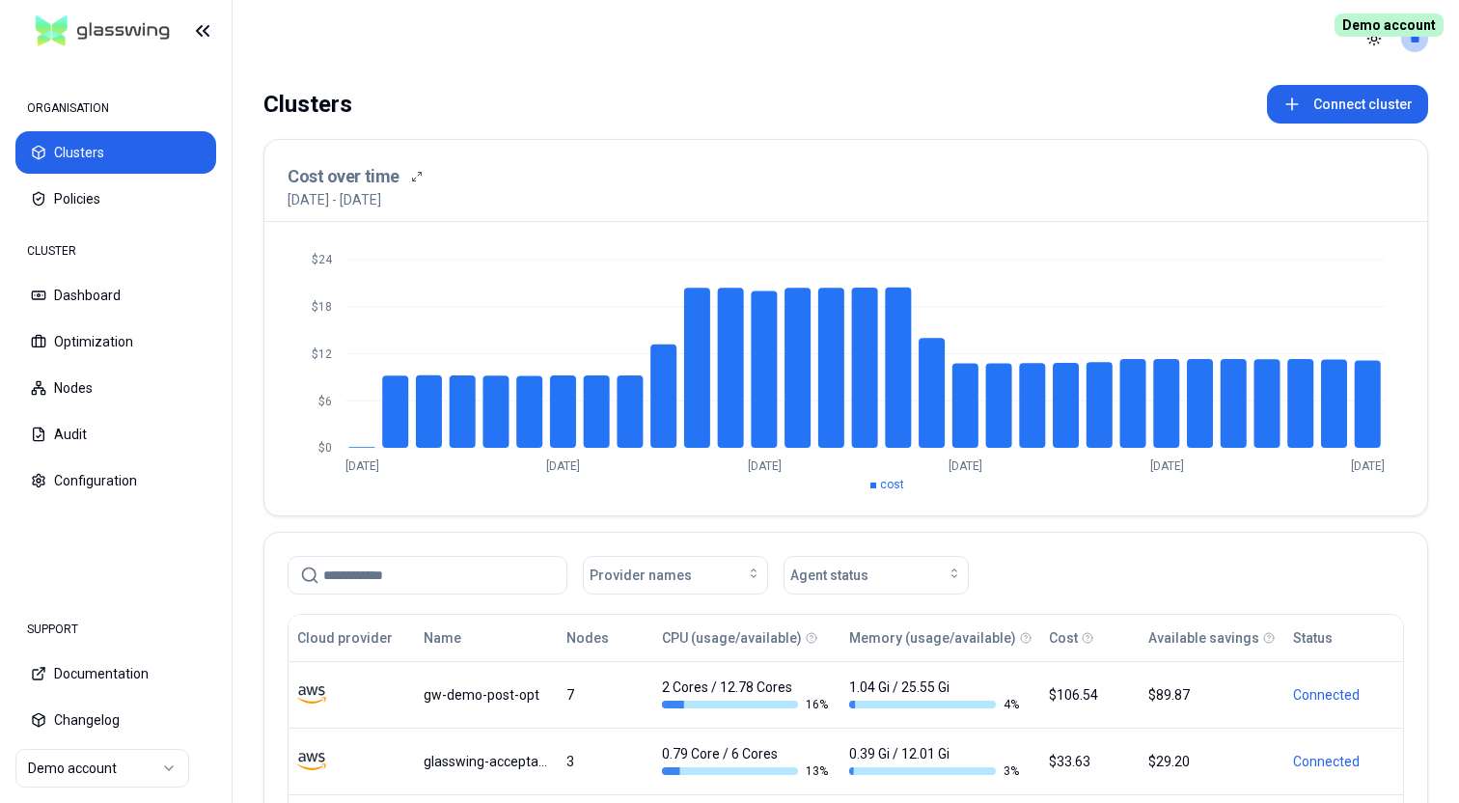
click at [671, 53] on header "Toggle theme **" at bounding box center [846, 38] width 1227 height 77
click at [711, 121] on div "Clusters Connect cluster" at bounding box center [846, 104] width 1165 height 39
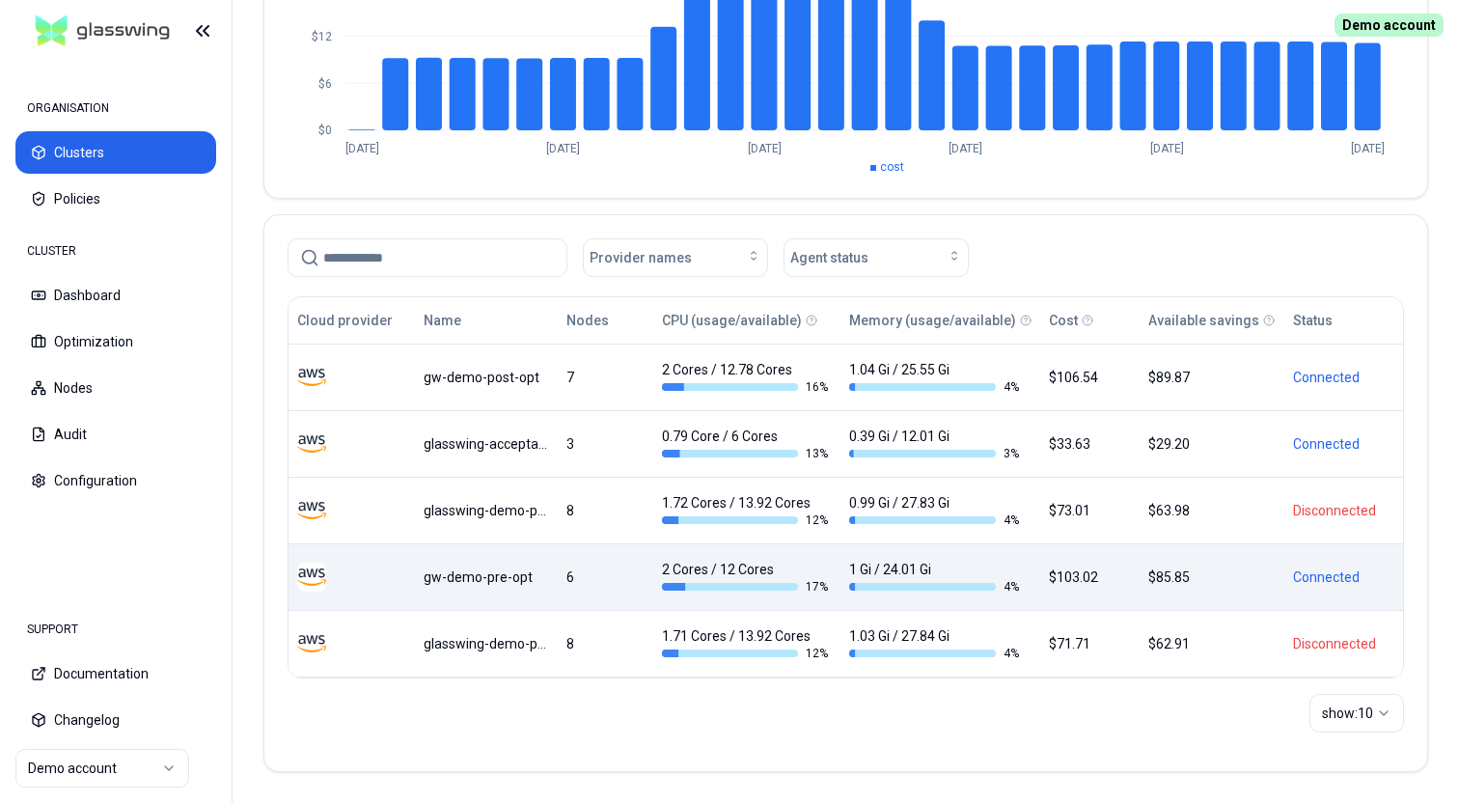
click at [467, 576] on div "gw-demo-pre-opt" at bounding box center [486, 577] width 124 height 19
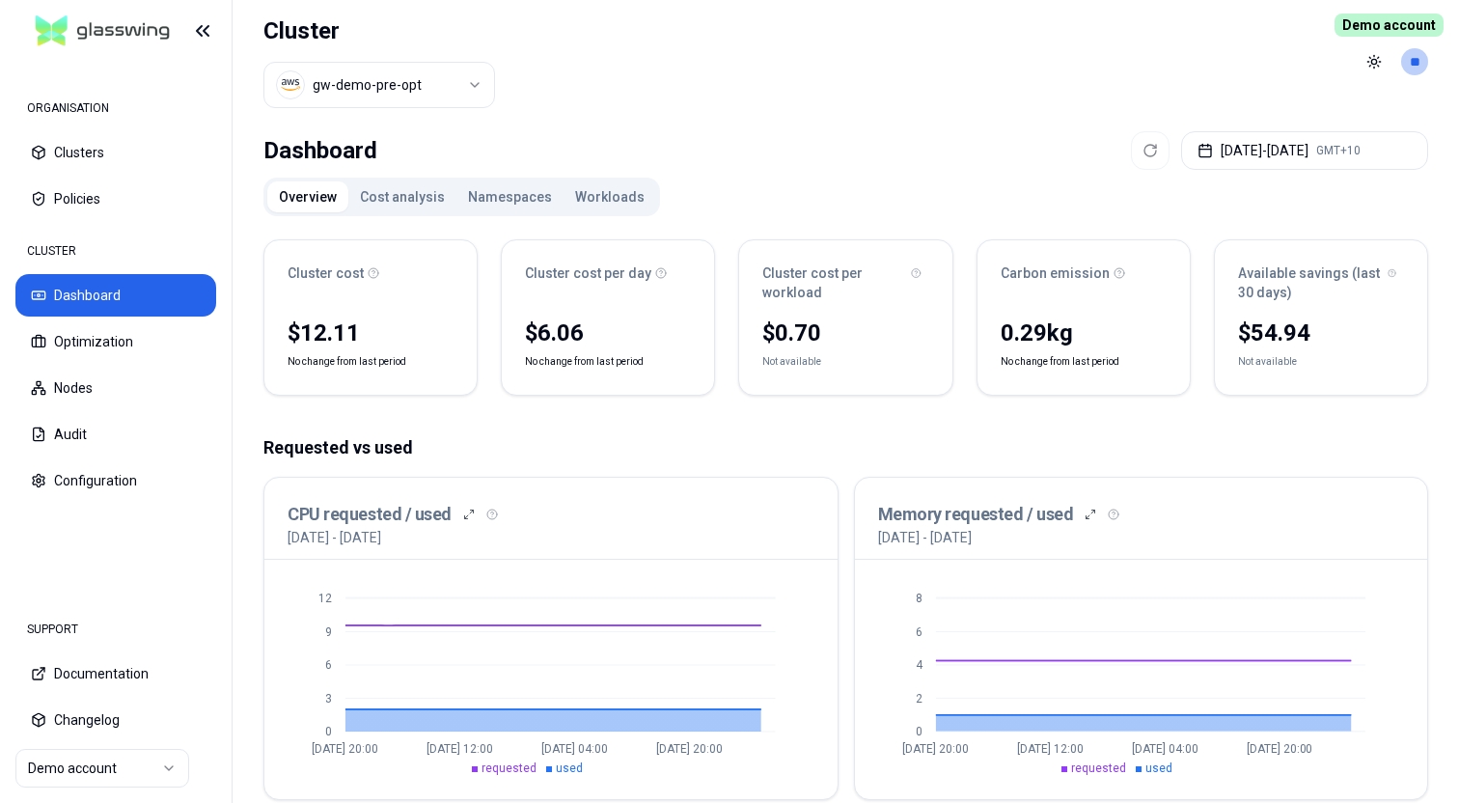
click at [388, 195] on button "Cost analysis" at bounding box center [402, 196] width 108 height 31
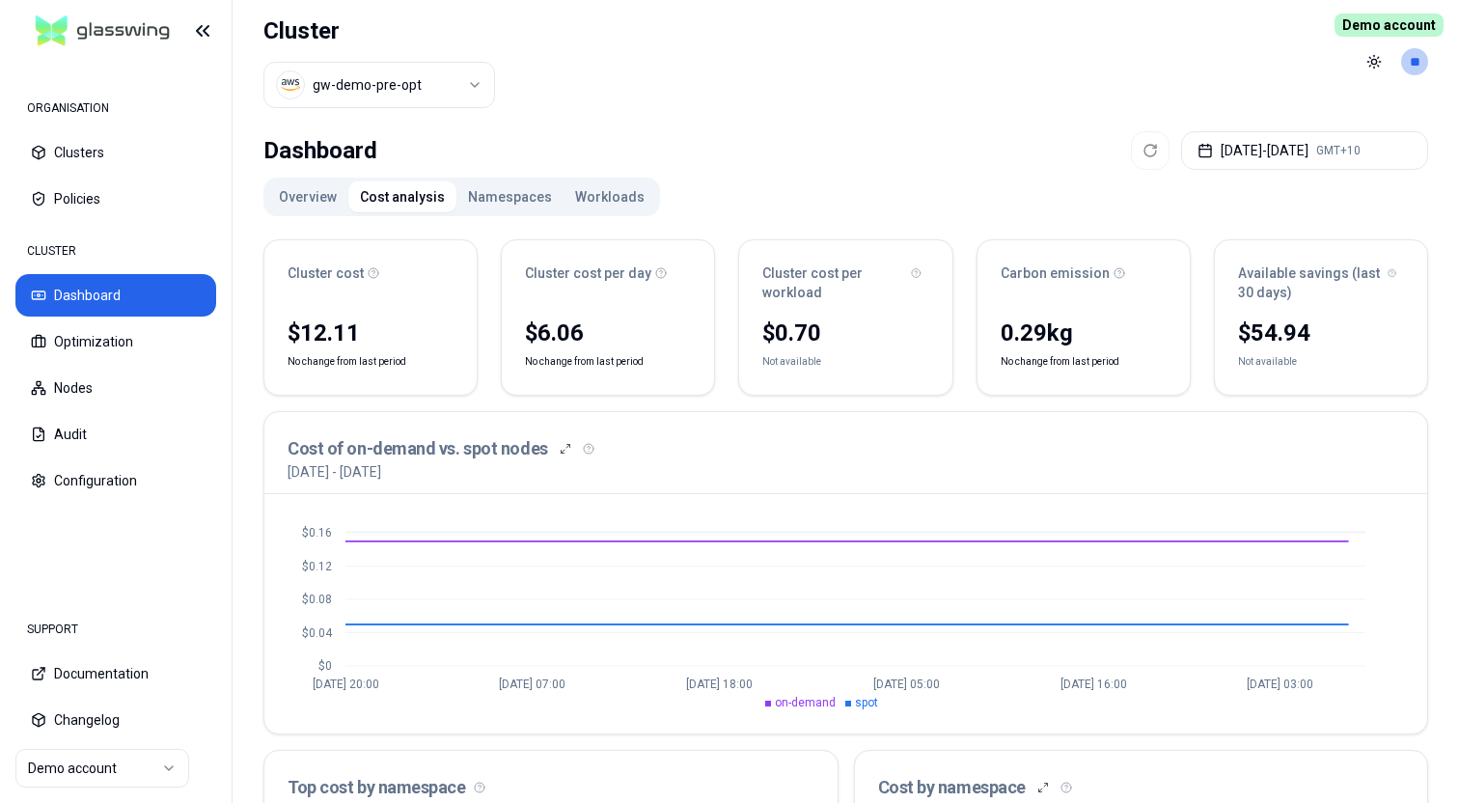
click at [314, 197] on button "Overview" at bounding box center [307, 196] width 81 height 31
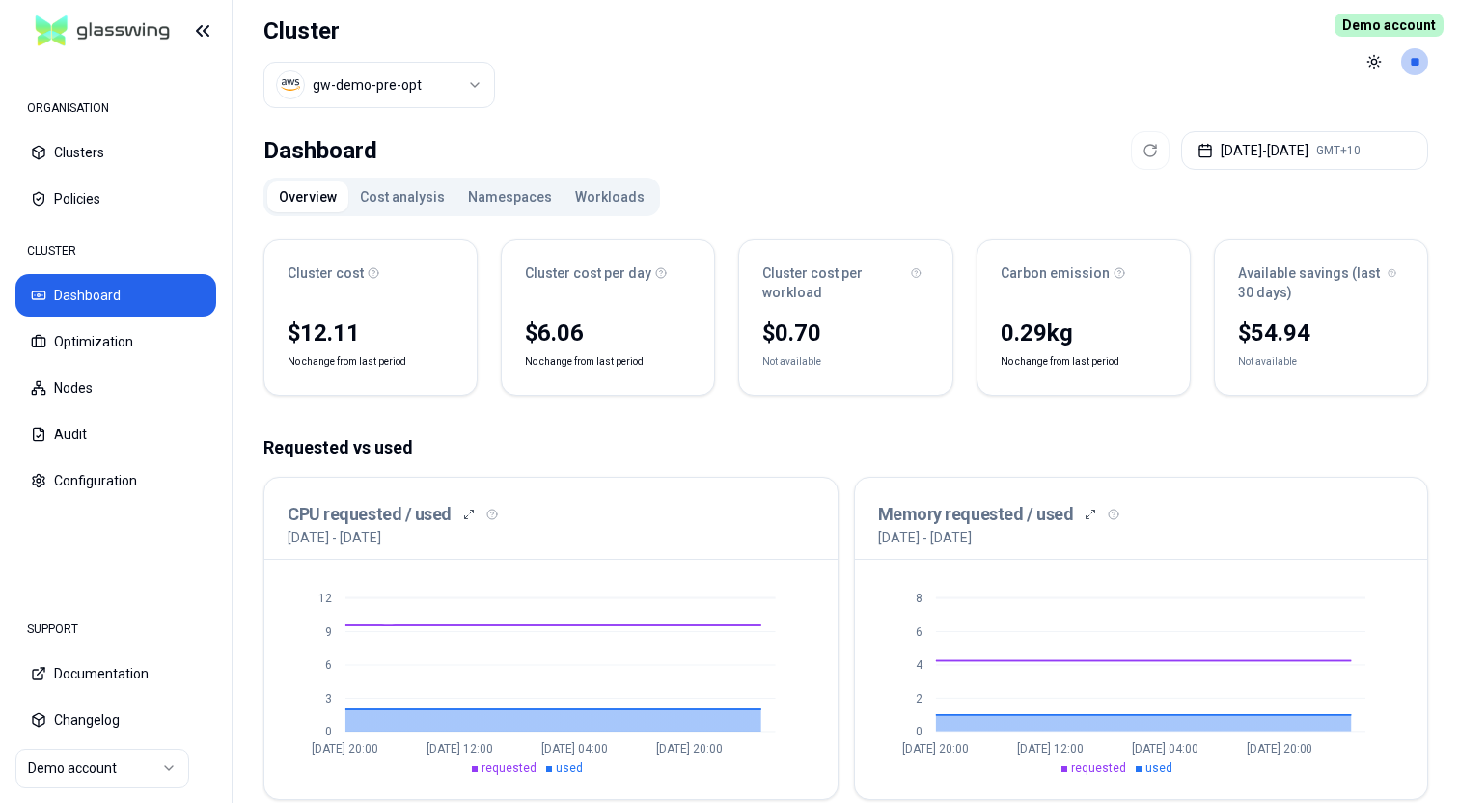
click at [391, 205] on button "Cost analysis" at bounding box center [402, 196] width 108 height 31
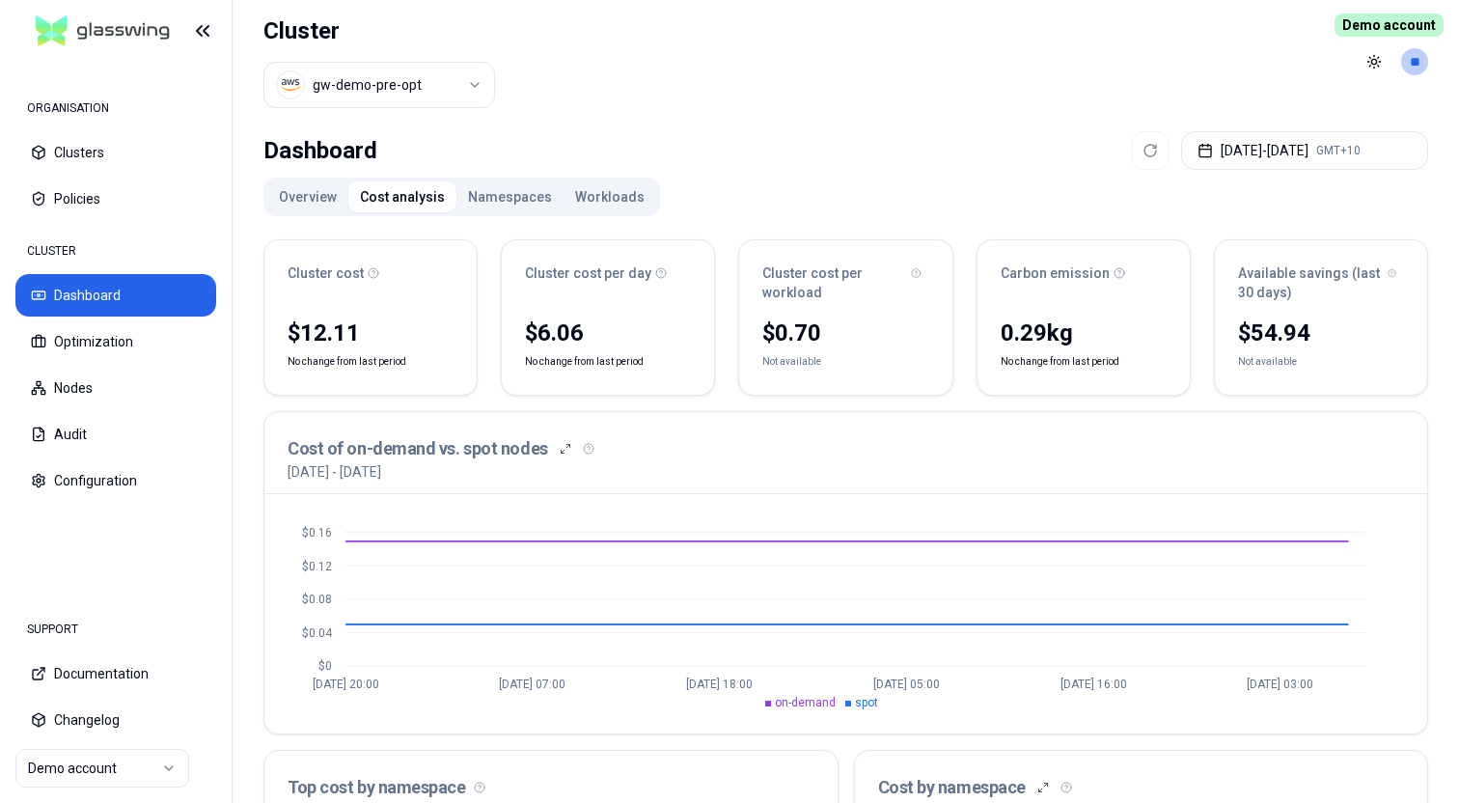
click at [290, 195] on button "Overview" at bounding box center [307, 196] width 81 height 31
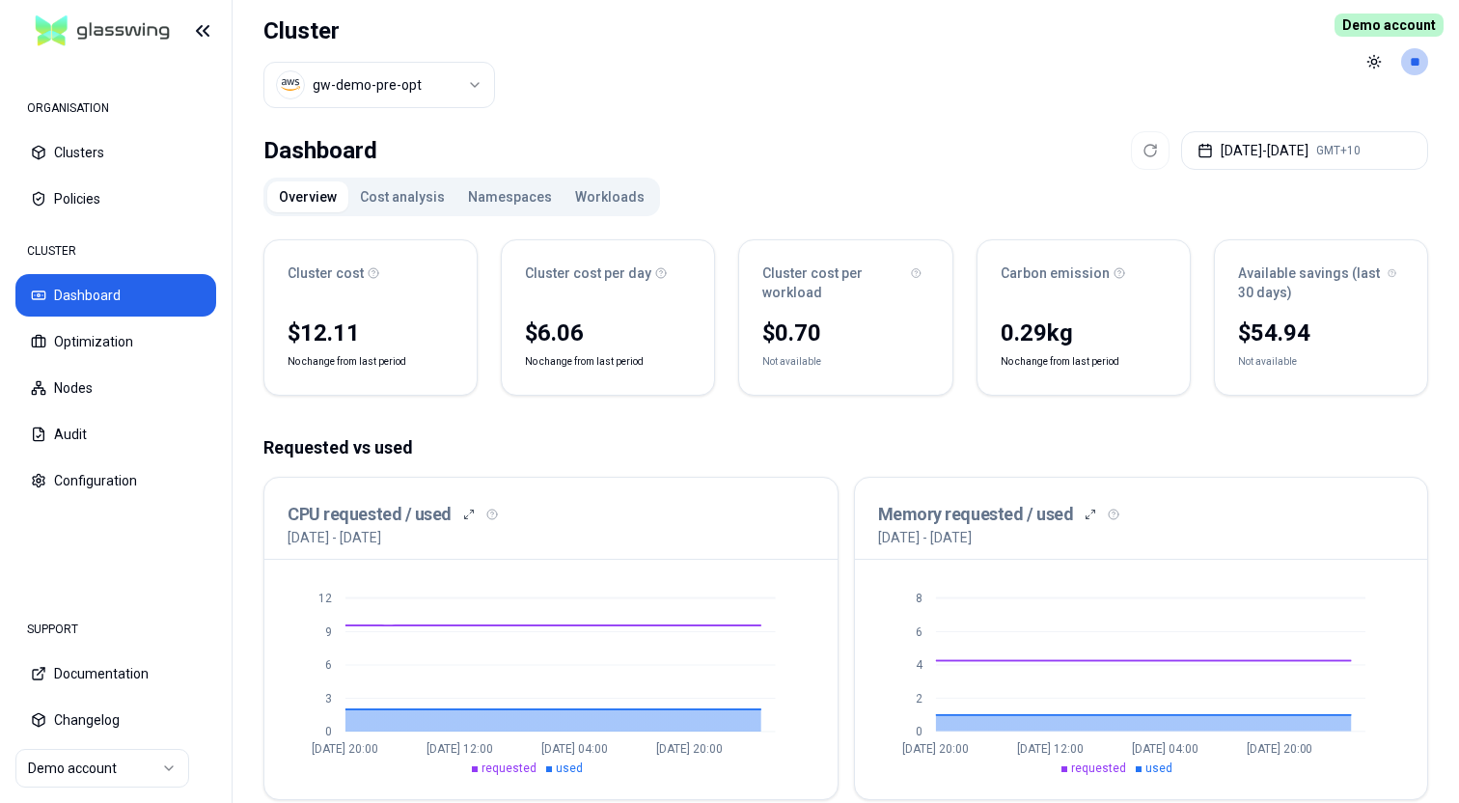
click at [401, 191] on button "Cost analysis" at bounding box center [402, 196] width 108 height 31
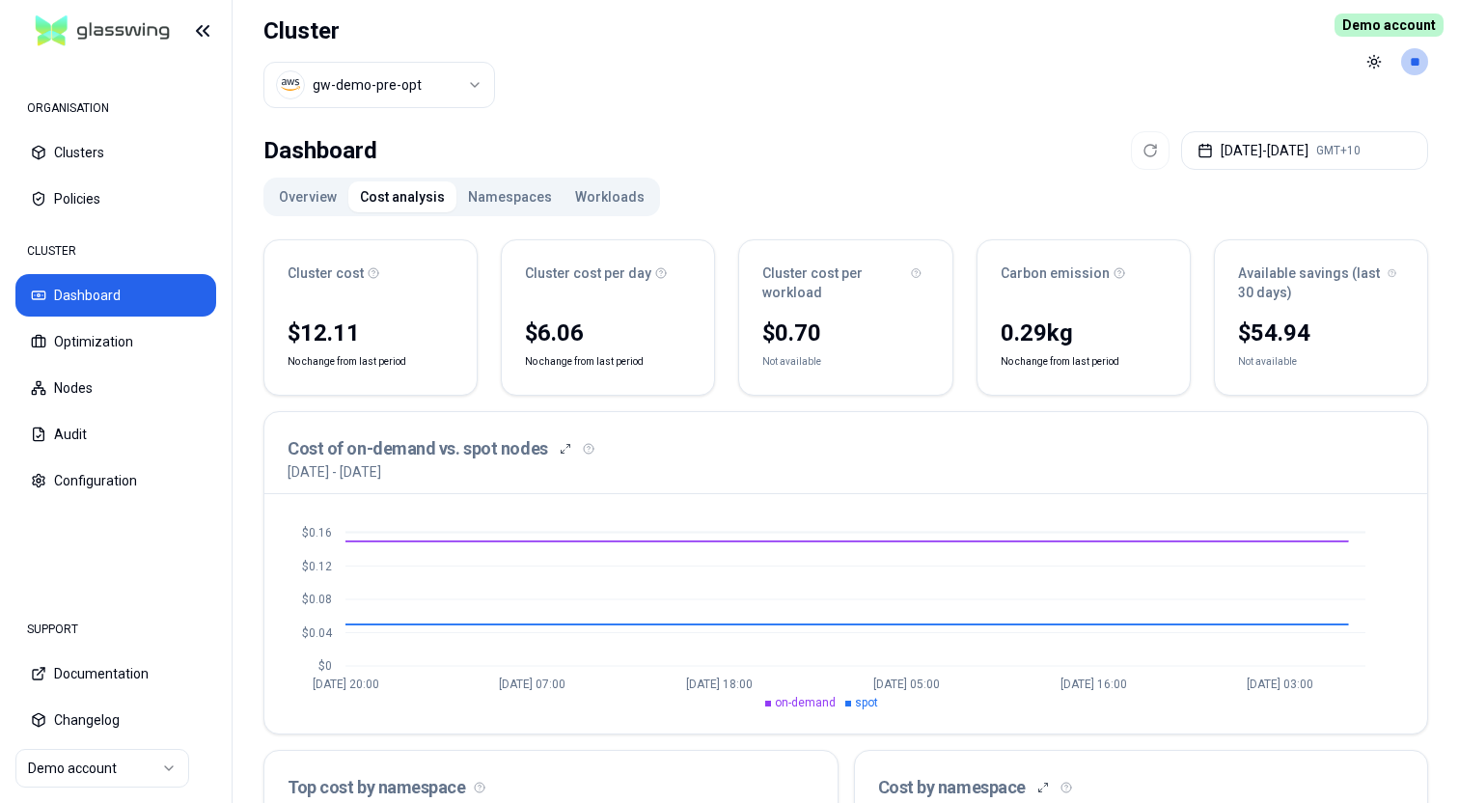
click at [280, 192] on button "Overview" at bounding box center [307, 196] width 81 height 31
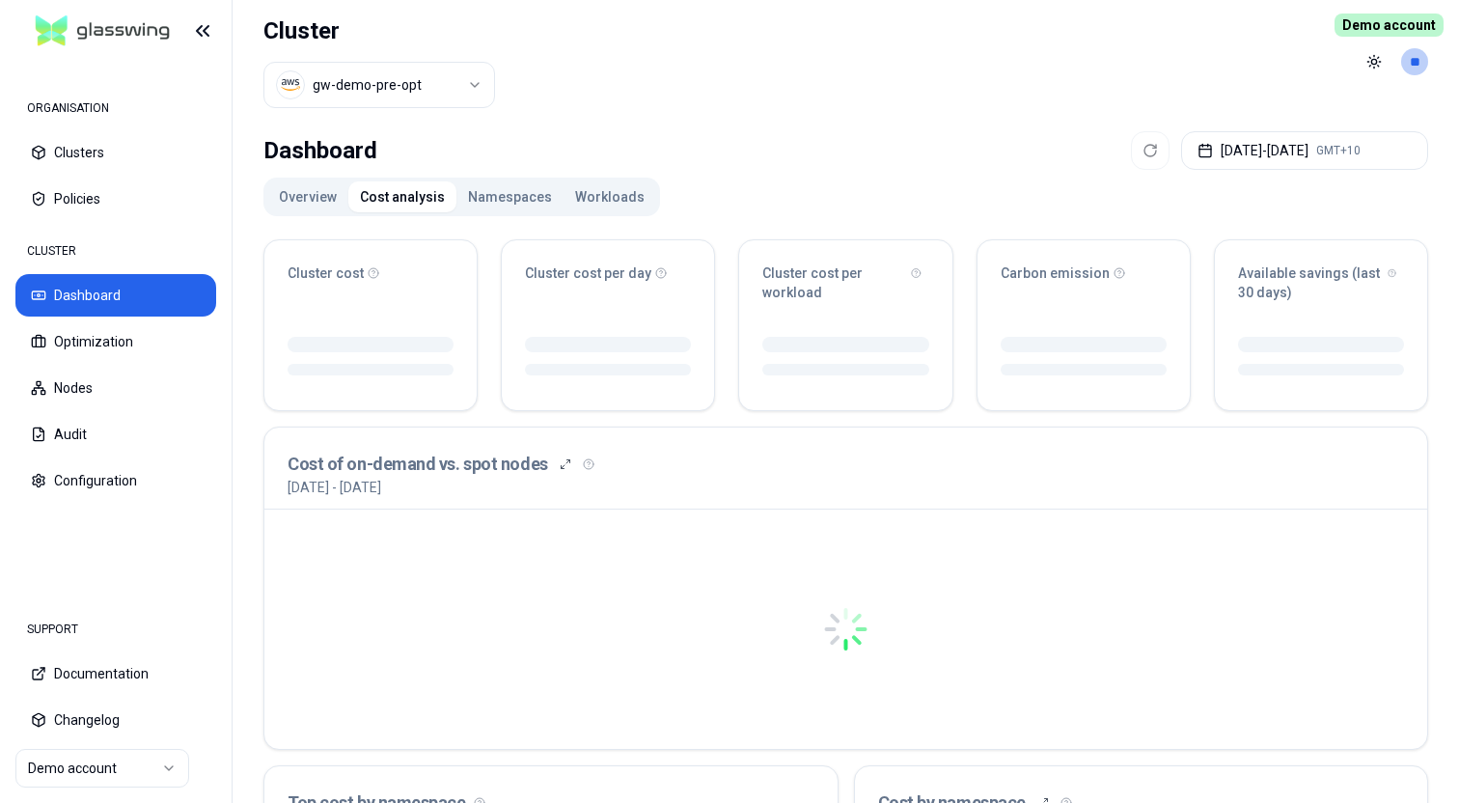
click at [402, 189] on button "Cost analysis" at bounding box center [402, 196] width 108 height 31
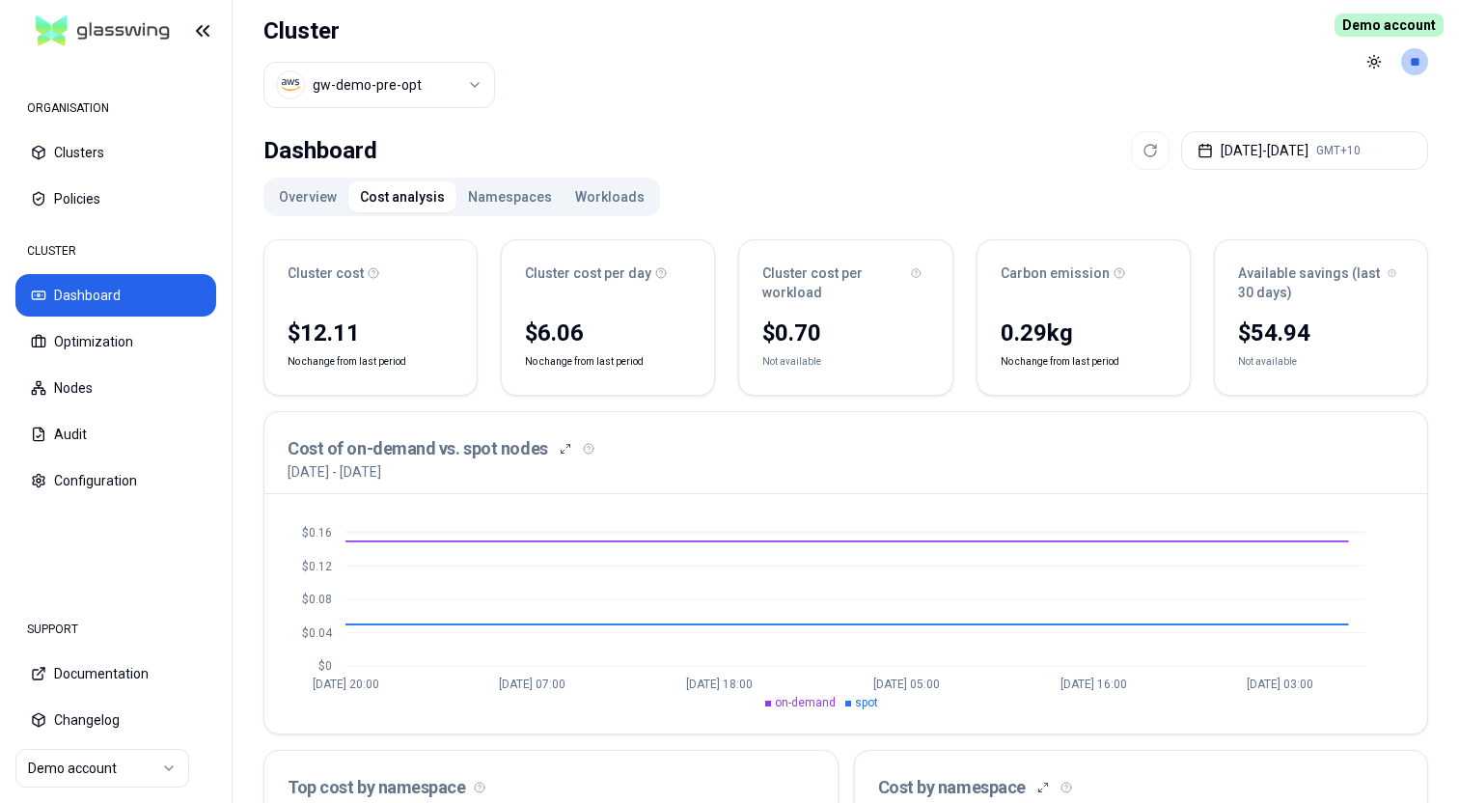
click at [294, 193] on button "Overview" at bounding box center [307, 196] width 81 height 31
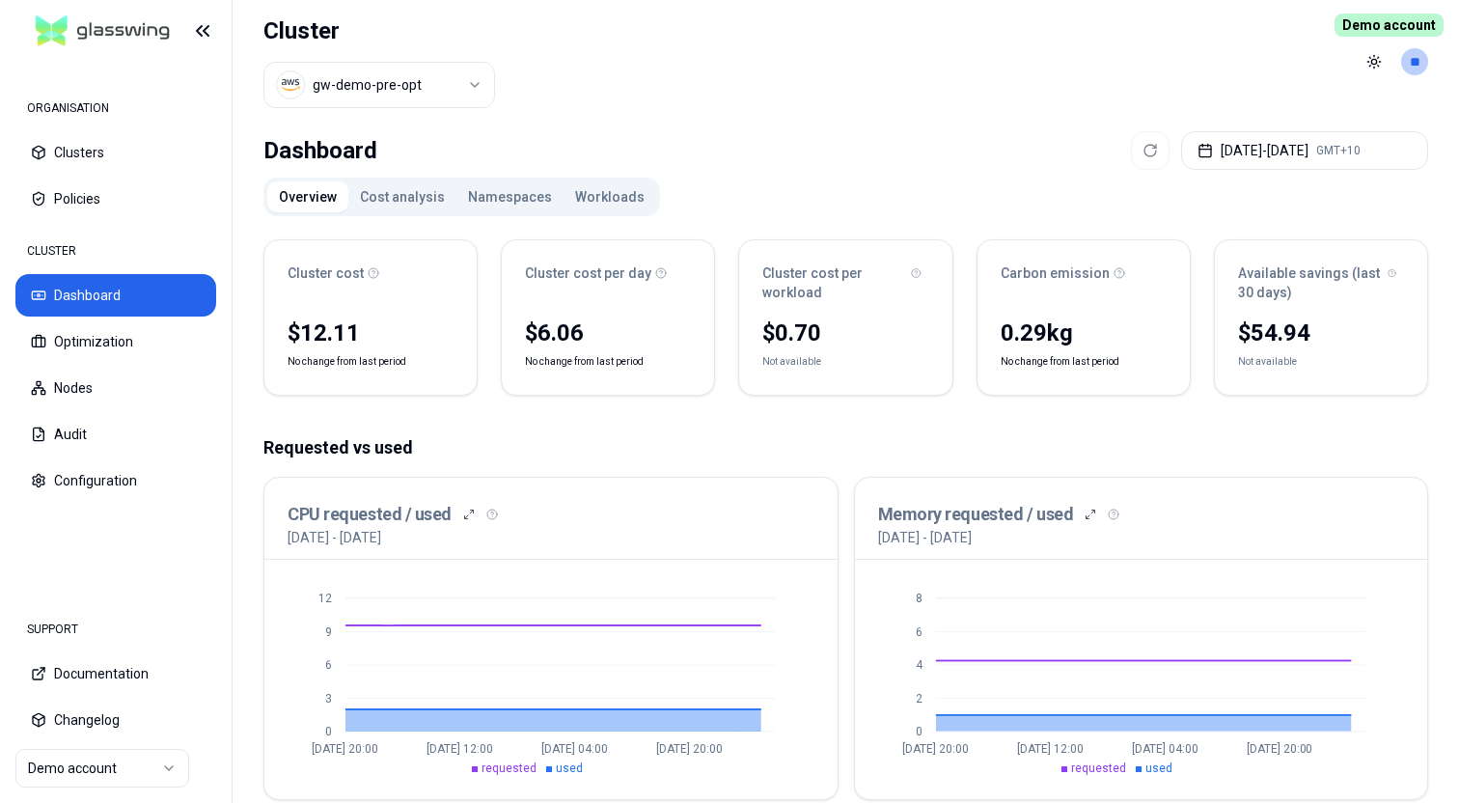
click at [708, 55] on header "Cluster gw-demo-pre-opt Toggle theme **" at bounding box center [846, 62] width 1227 height 124
click at [744, 73] on header "Cluster gw-demo-pre-opt Toggle theme **" at bounding box center [846, 62] width 1227 height 124
click at [827, 67] on header "Cluster gw-demo-pre-opt Toggle theme **" at bounding box center [846, 62] width 1227 height 124
click at [664, 54] on header "Cluster gw-demo-pre-opt Toggle theme **" at bounding box center [846, 62] width 1227 height 124
click at [819, 437] on p "Requested vs used" at bounding box center [846, 447] width 1165 height 27
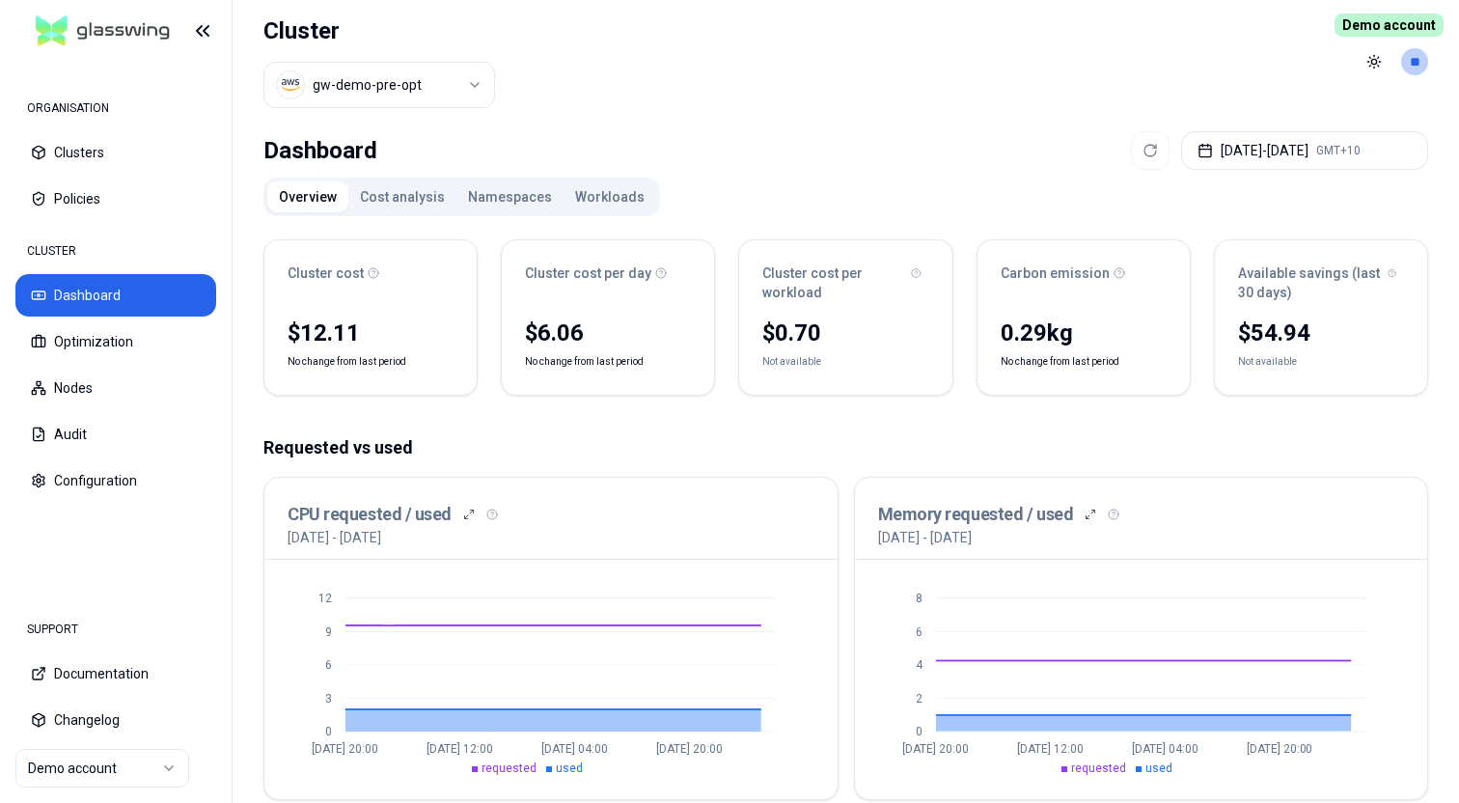
click at [745, 92] on header "Cluster gw-demo-pre-opt Toggle theme **" at bounding box center [846, 62] width 1227 height 124
click at [106, 167] on button "Clusters" at bounding box center [115, 152] width 201 height 42
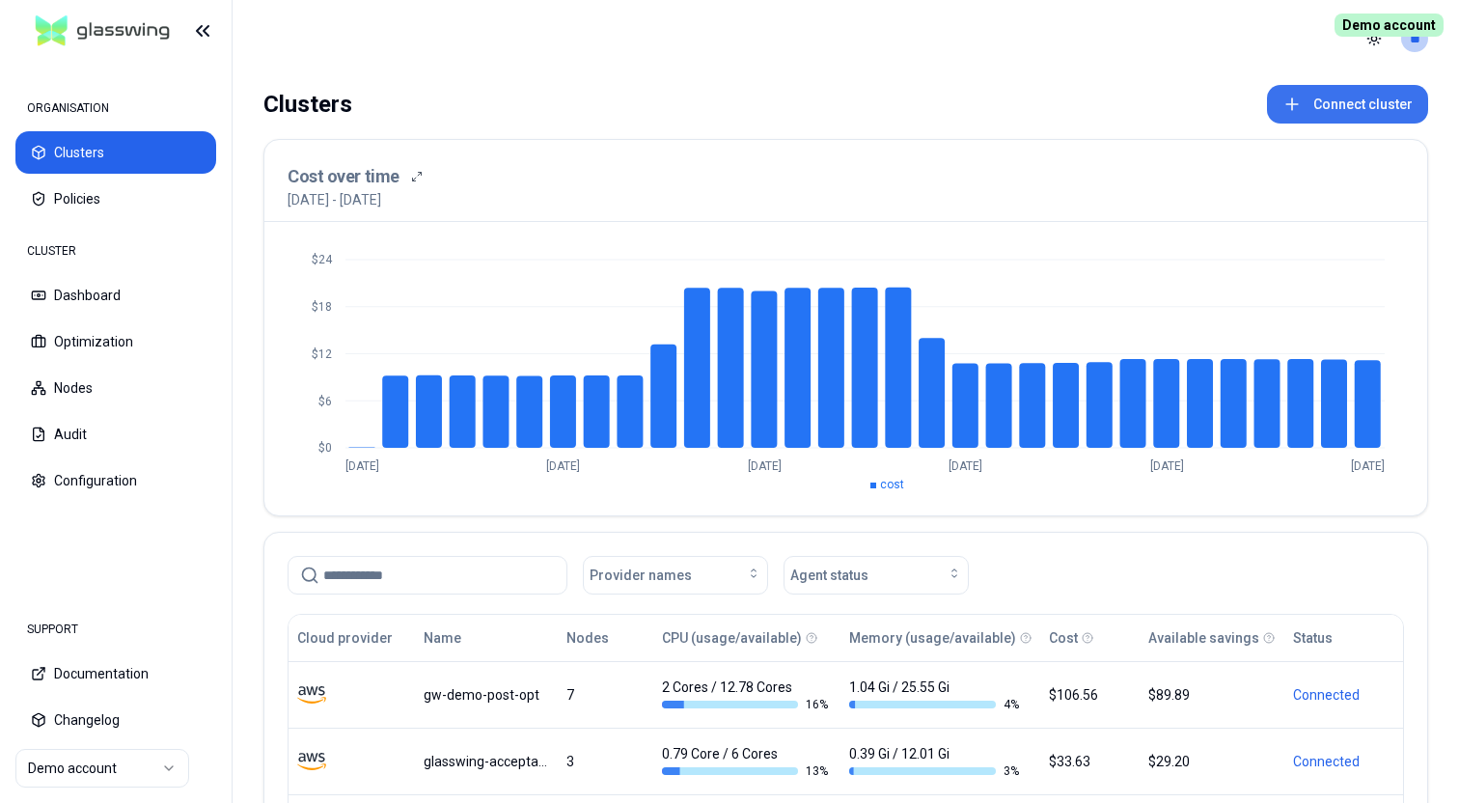
click at [1353, 109] on button "Connect cluster" at bounding box center [1347, 104] width 161 height 39
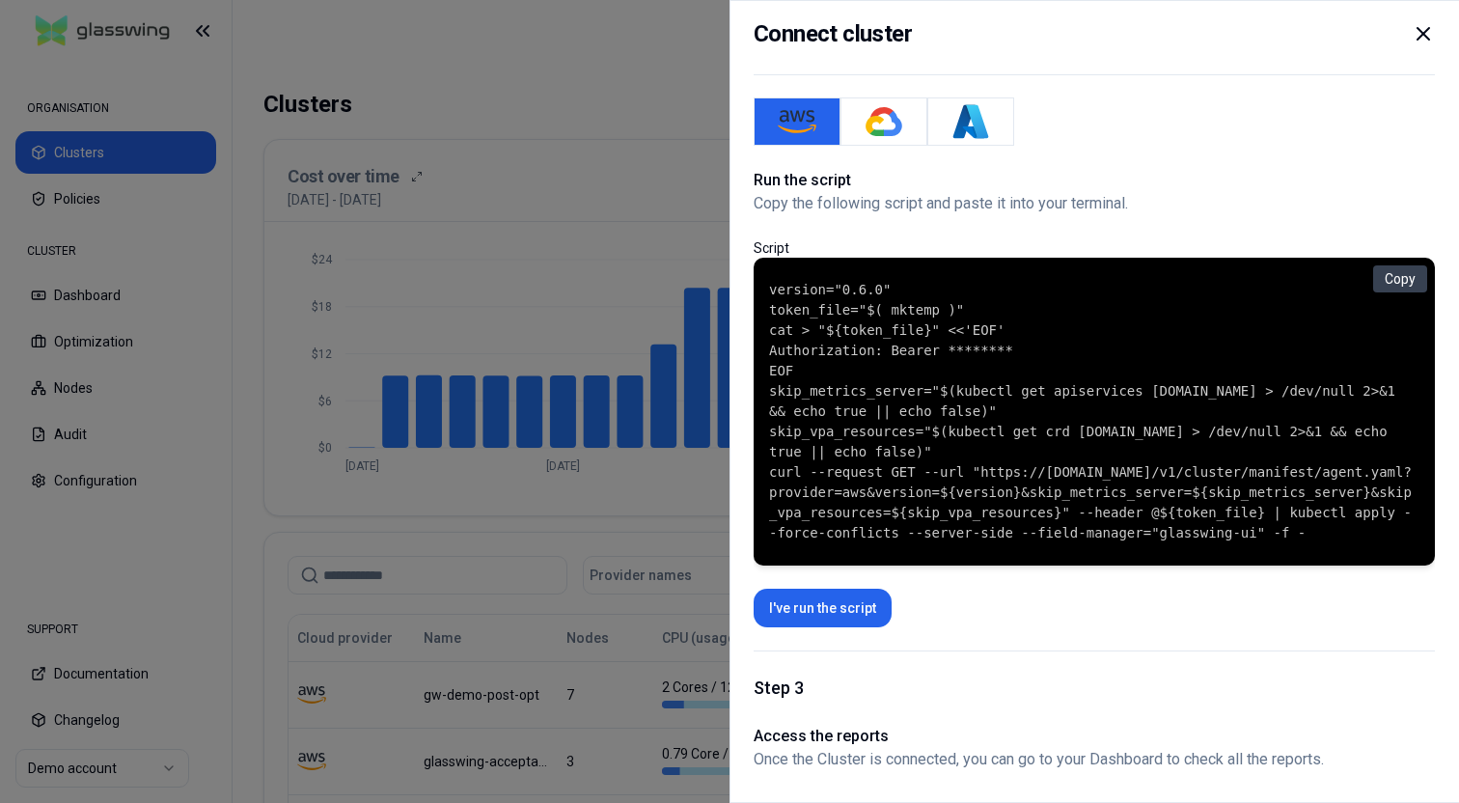
scroll to position [215, 0]
click at [885, 119] on img "GKE" at bounding box center [884, 121] width 39 height 39
click at [1429, 39] on icon at bounding box center [1423, 33] width 23 height 23
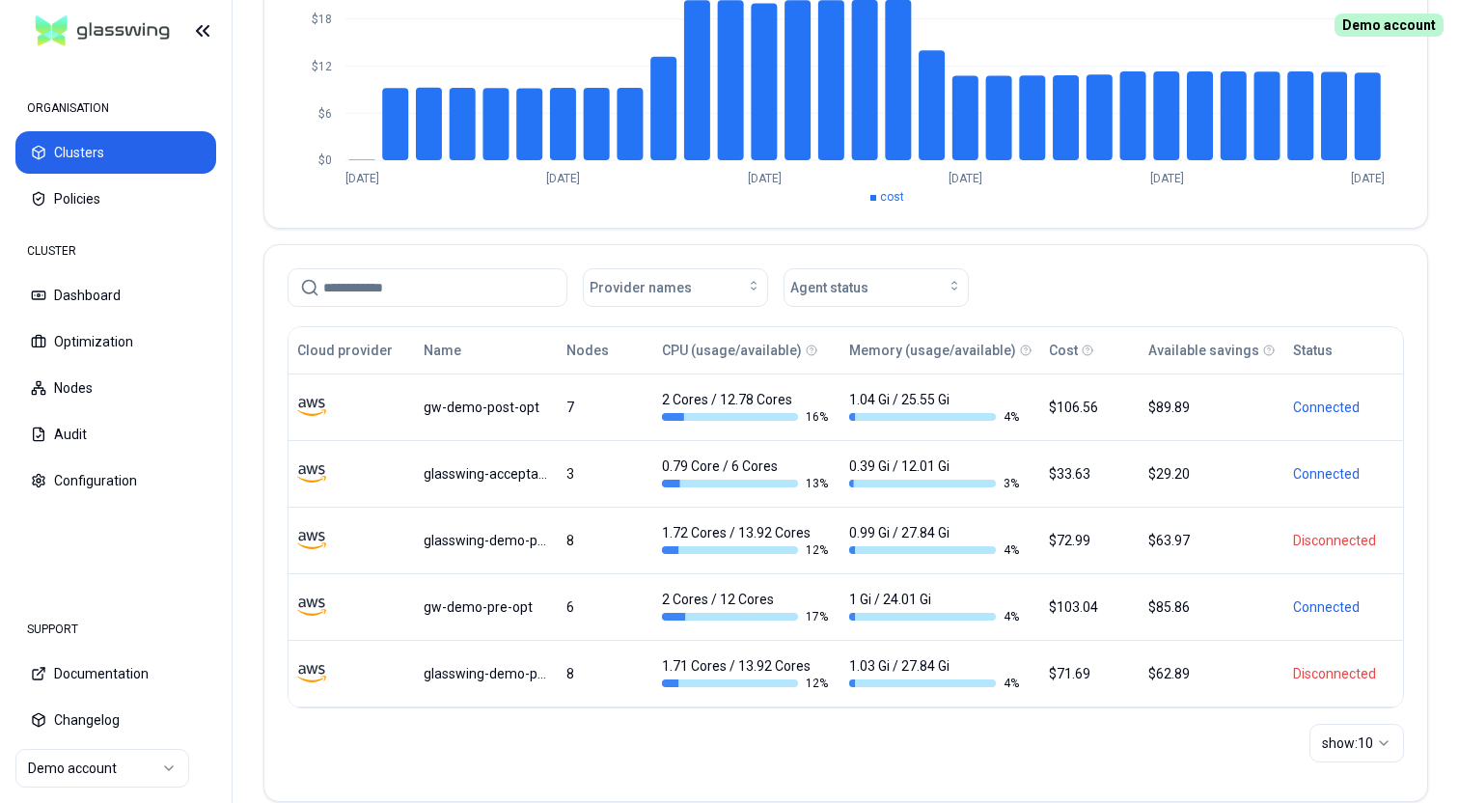
scroll to position [318, 0]
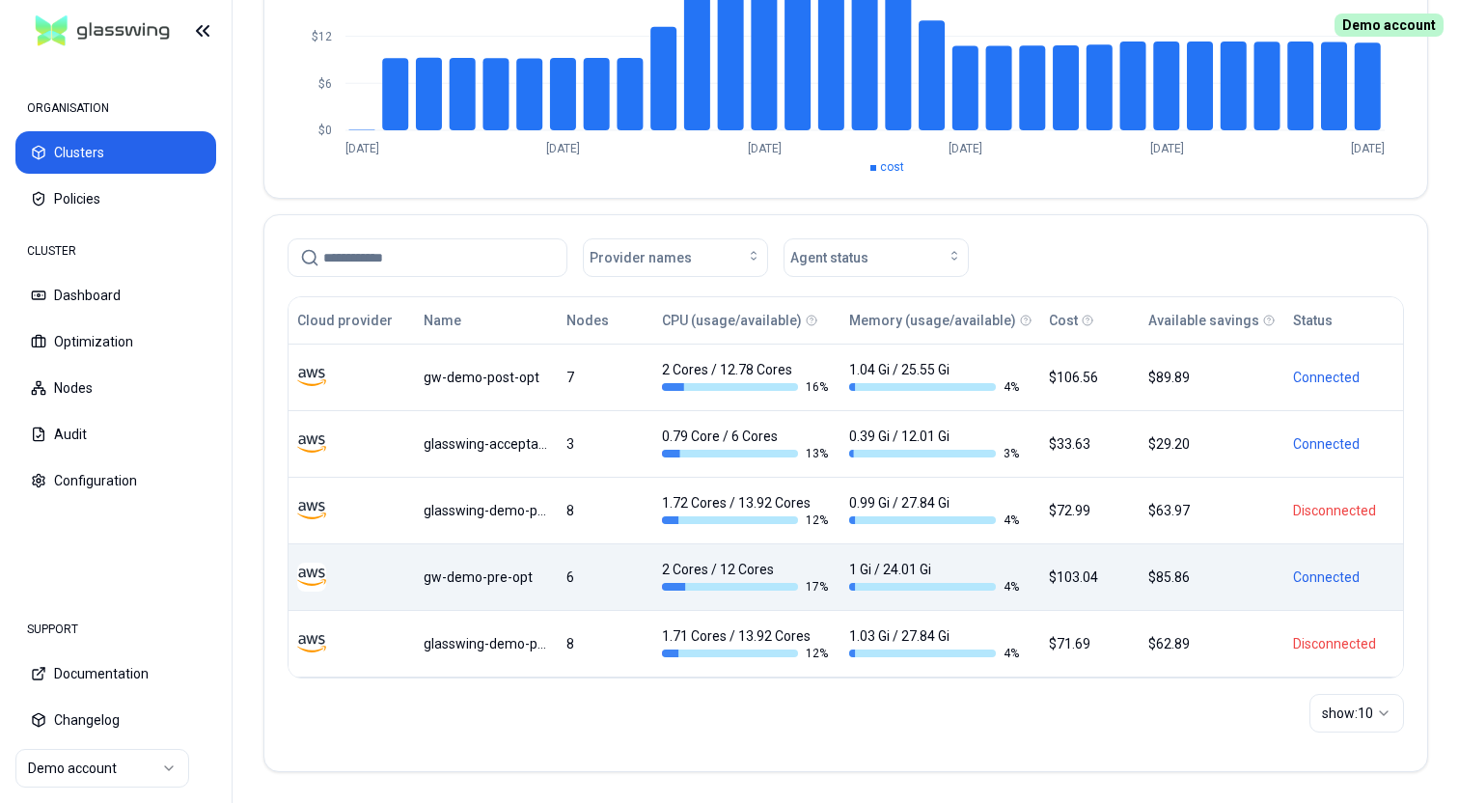
click at [525, 593] on td "gw-demo-pre-opt" at bounding box center [486, 576] width 143 height 67
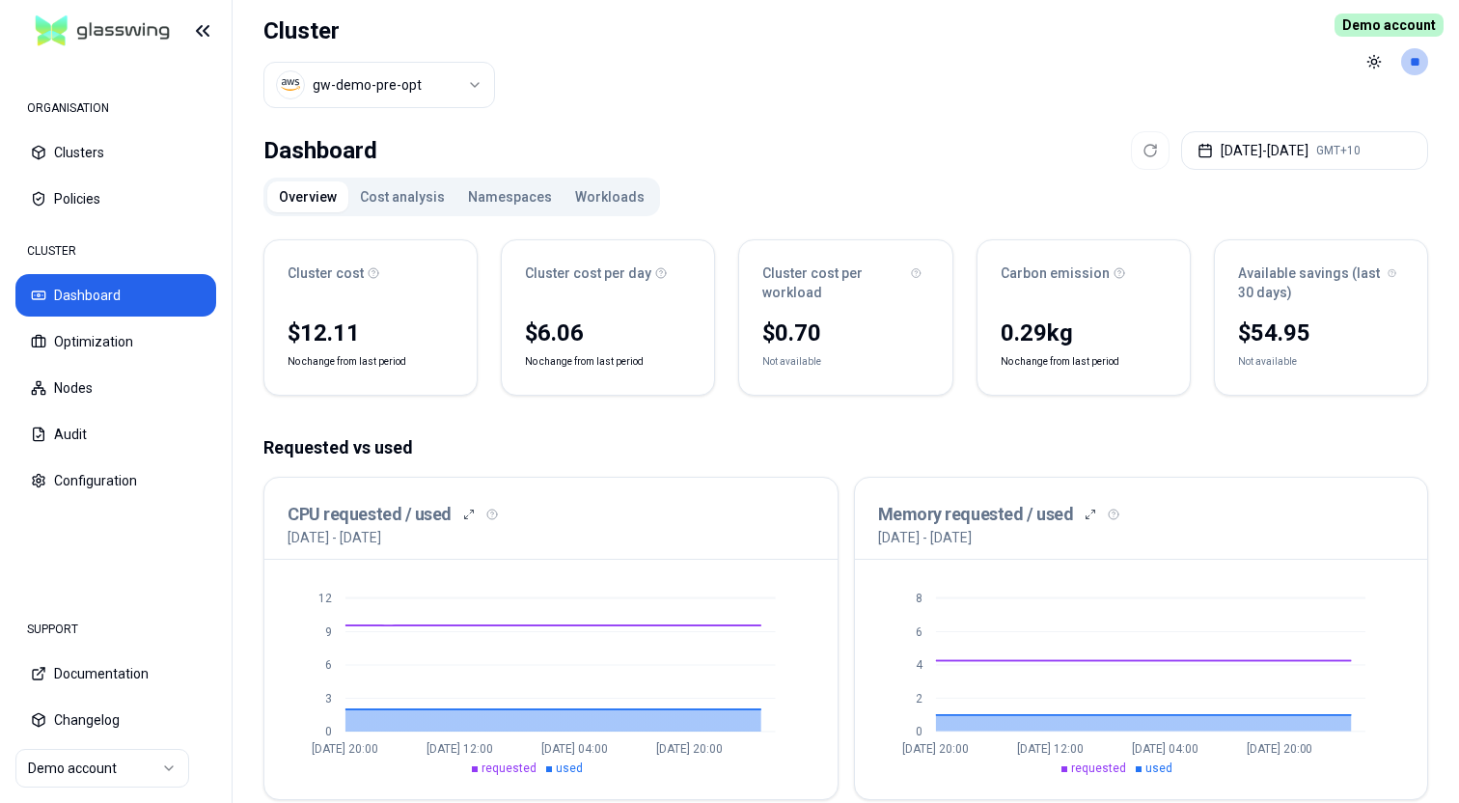
click at [598, 203] on button "Workloads" at bounding box center [610, 196] width 93 height 31
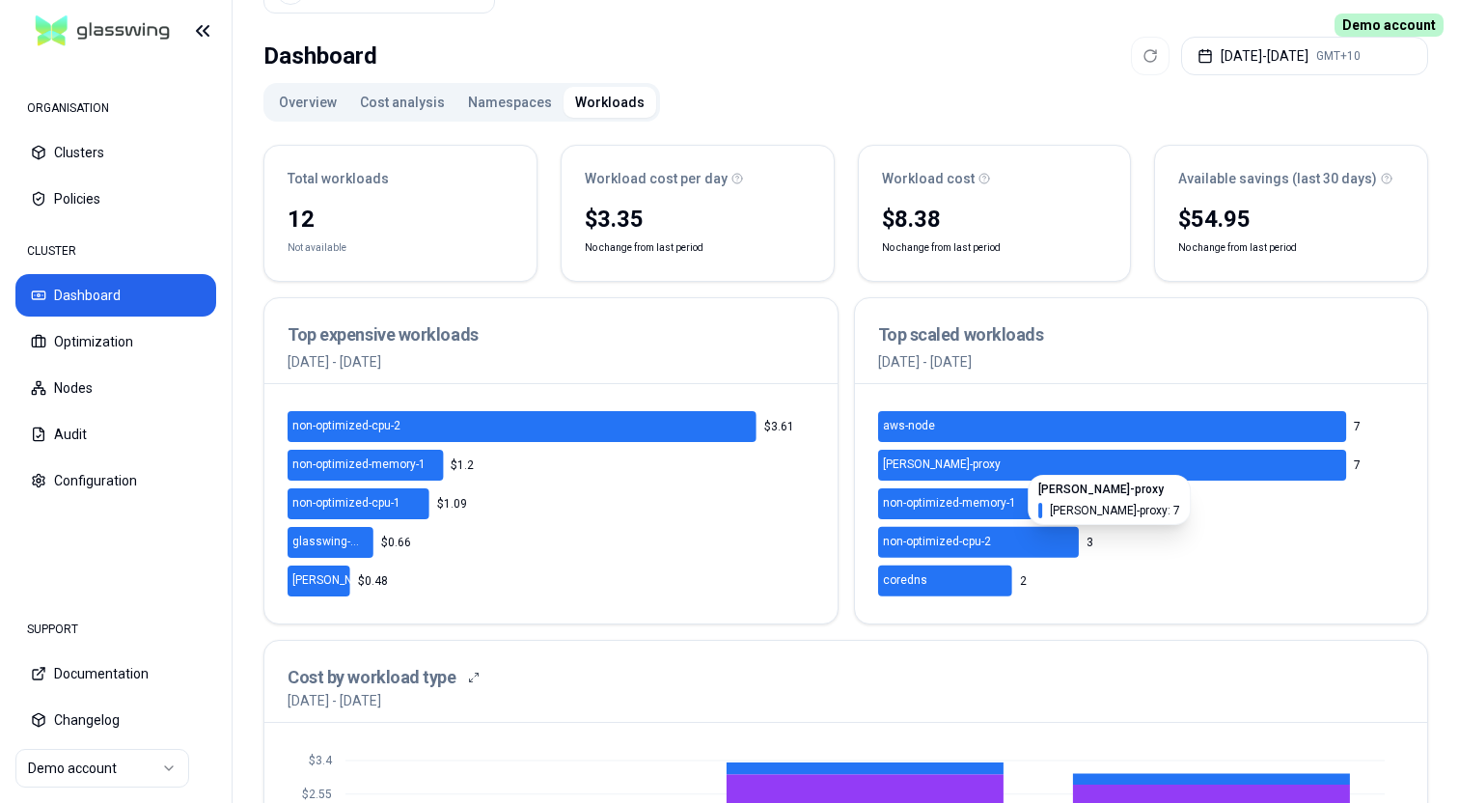
scroll to position [91, 0]
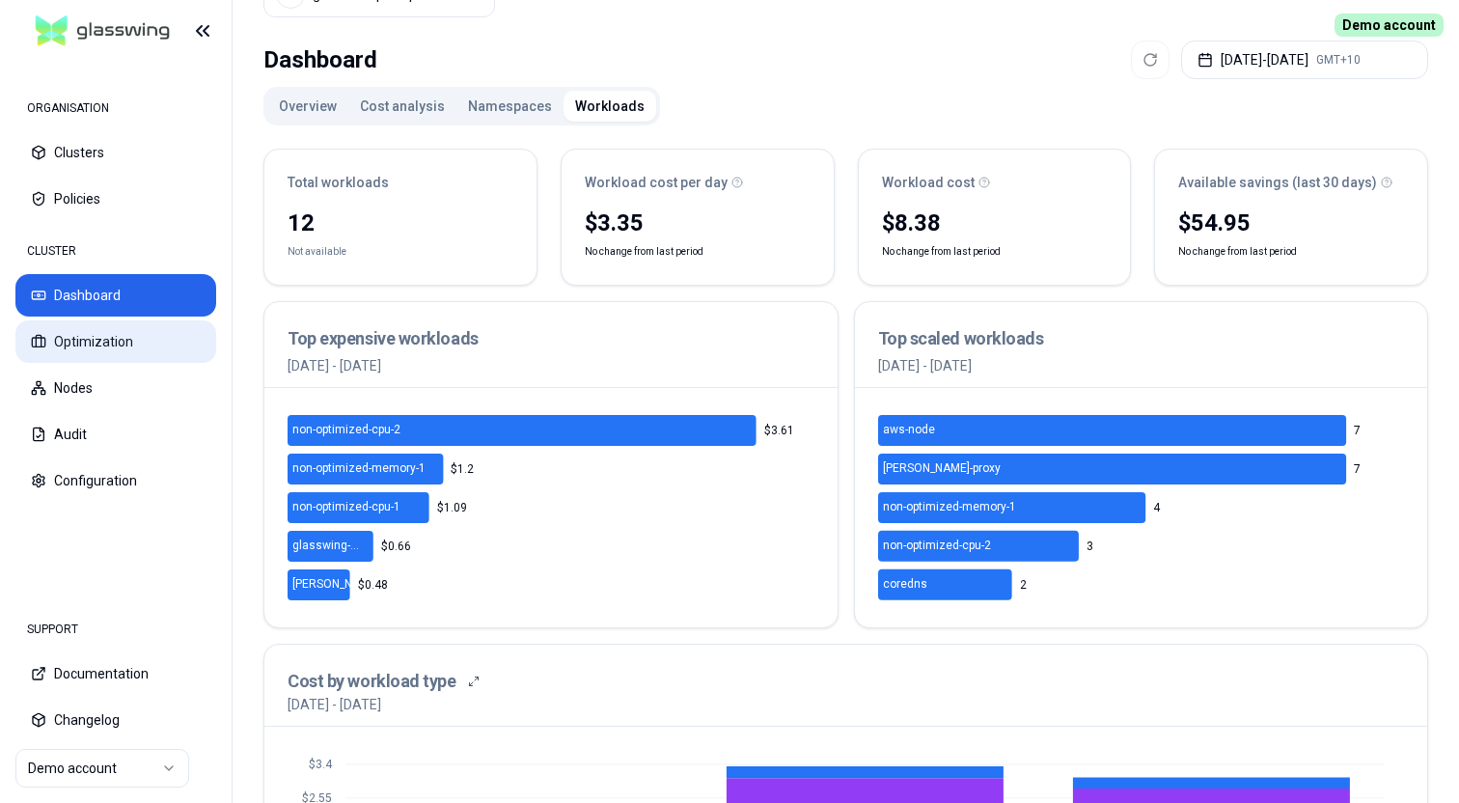
click at [117, 340] on button "Optimization" at bounding box center [115, 341] width 201 height 42
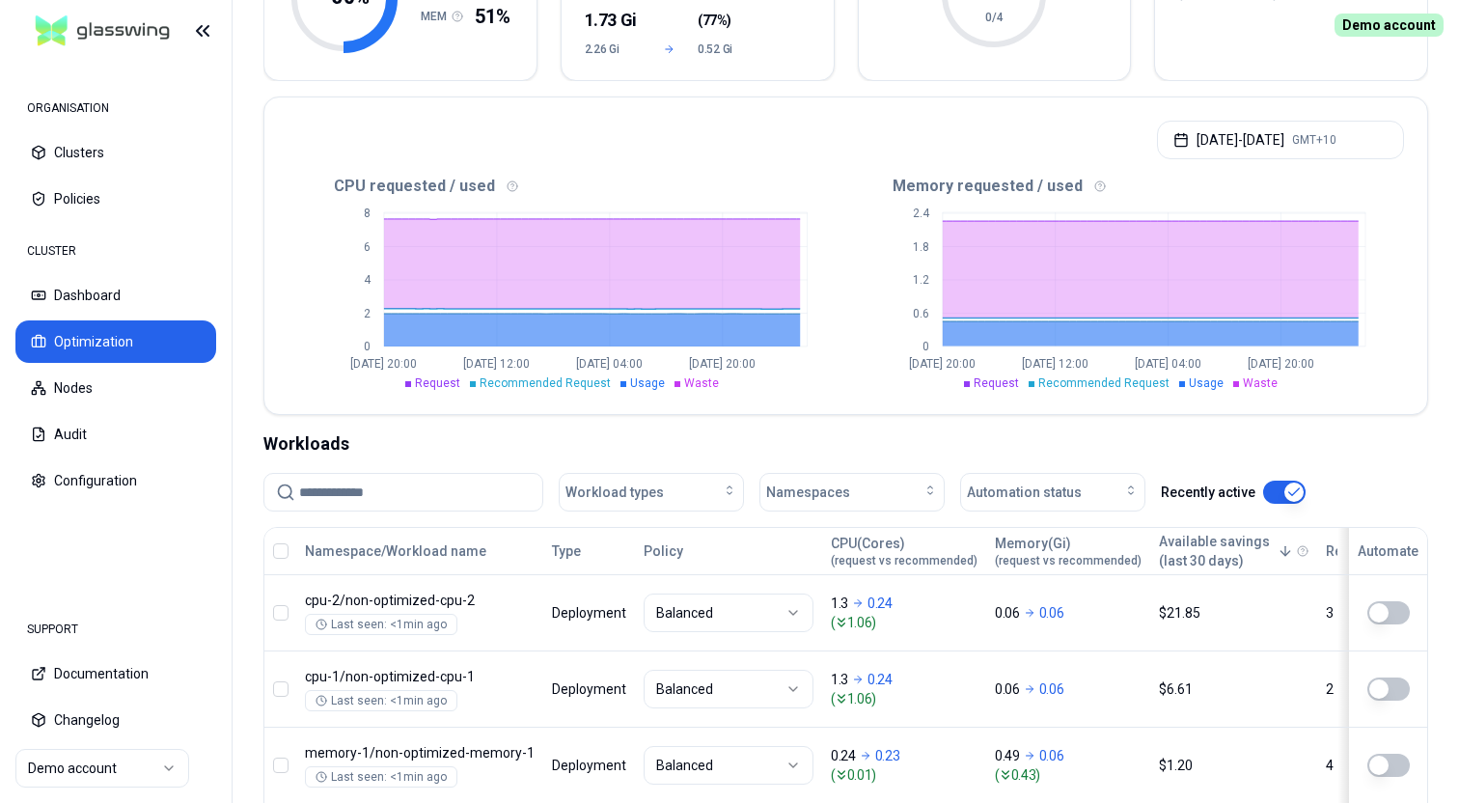
scroll to position [498, 0]
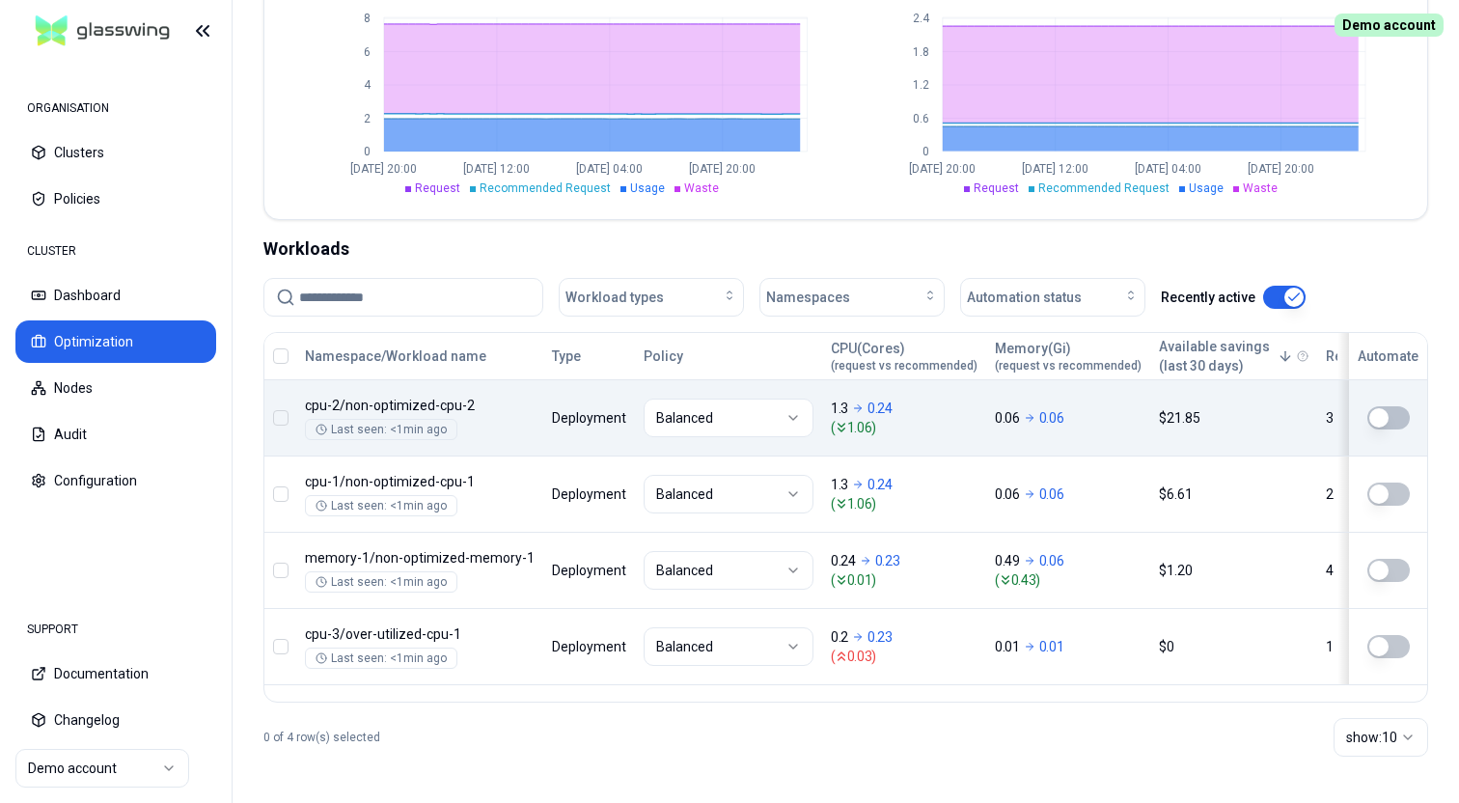
click at [1399, 417] on button "button" at bounding box center [1389, 417] width 42 height 23
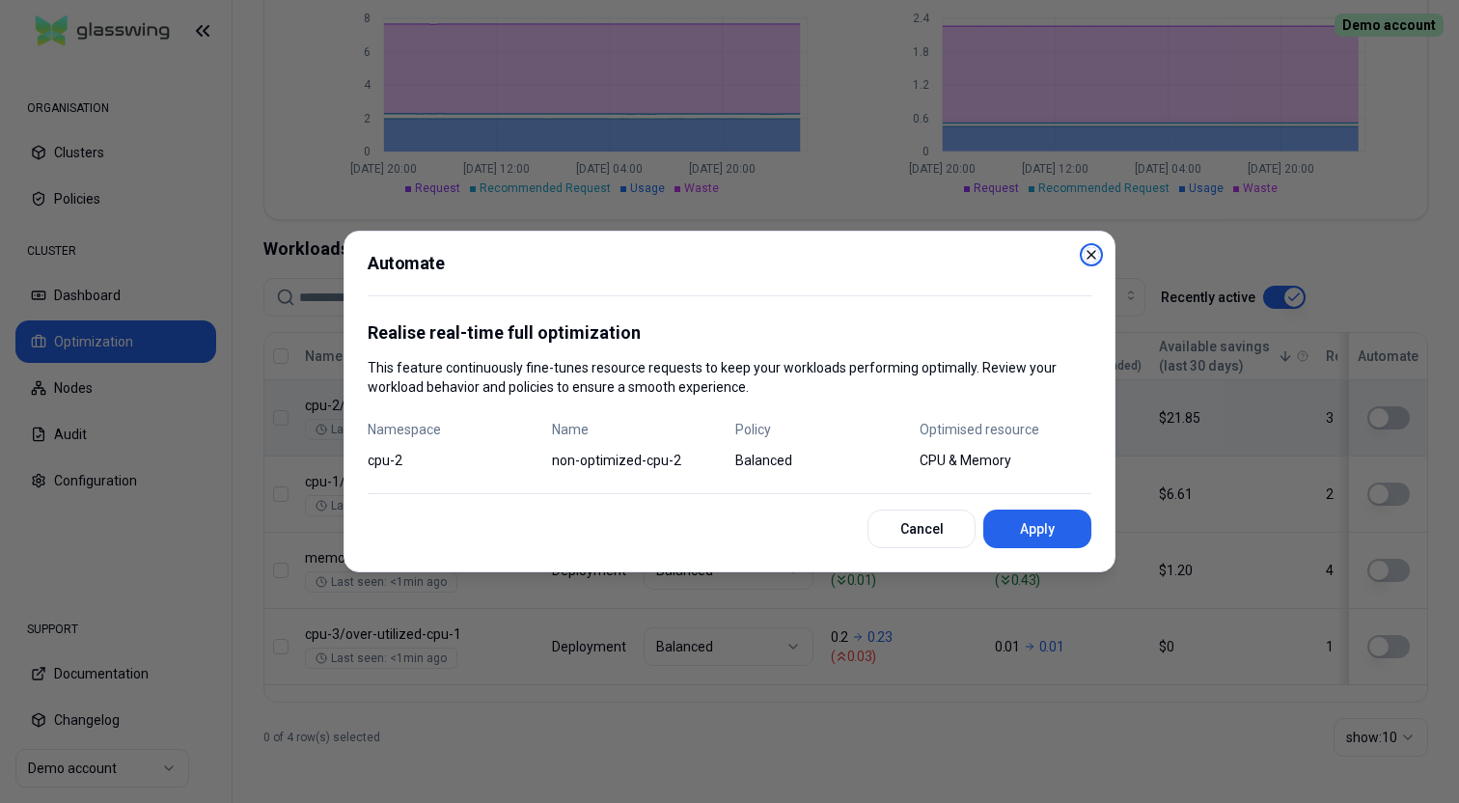
click at [1094, 255] on icon "button" at bounding box center [1091, 254] width 15 height 15
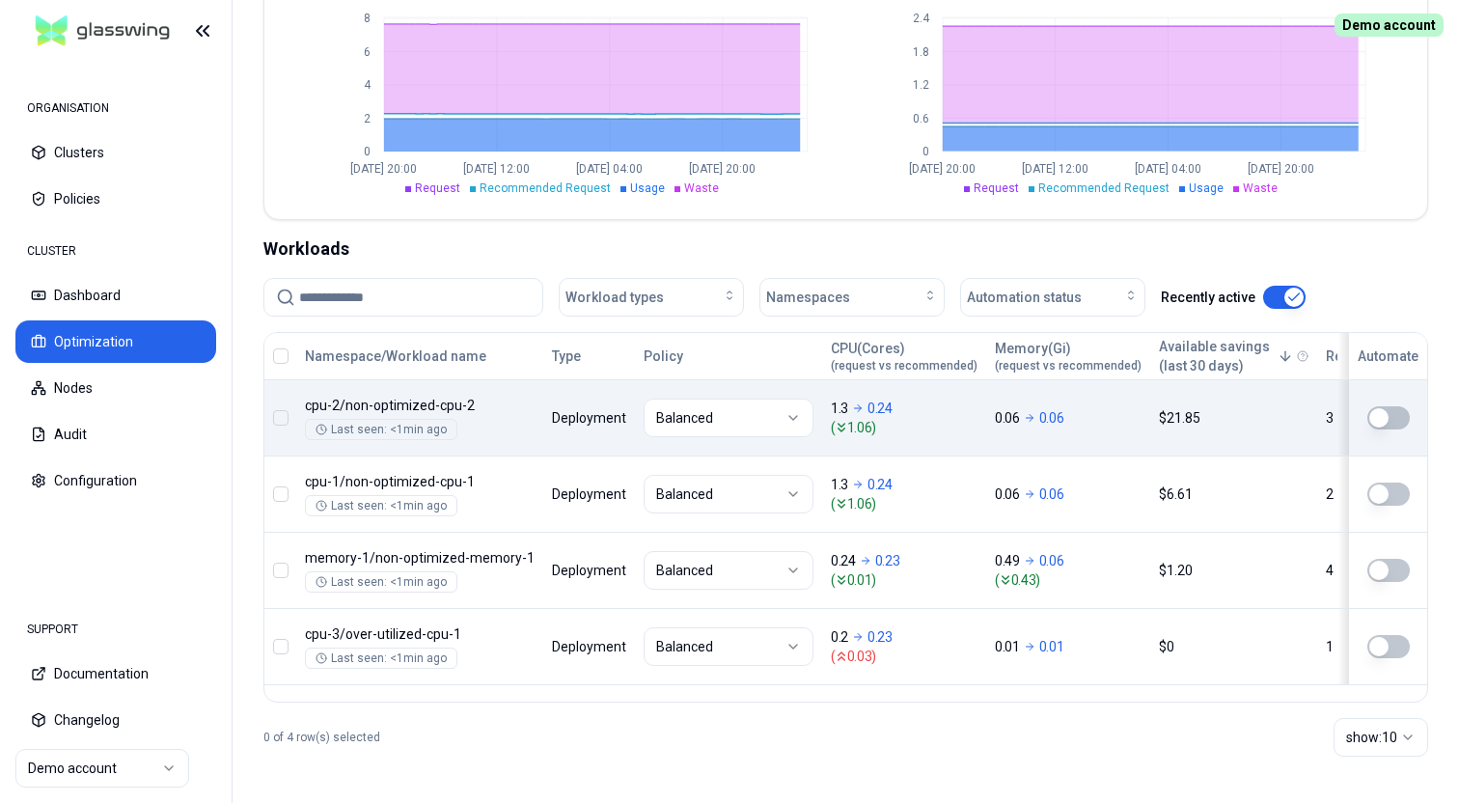
click at [285, 358] on button "button" at bounding box center [280, 355] width 15 height 15
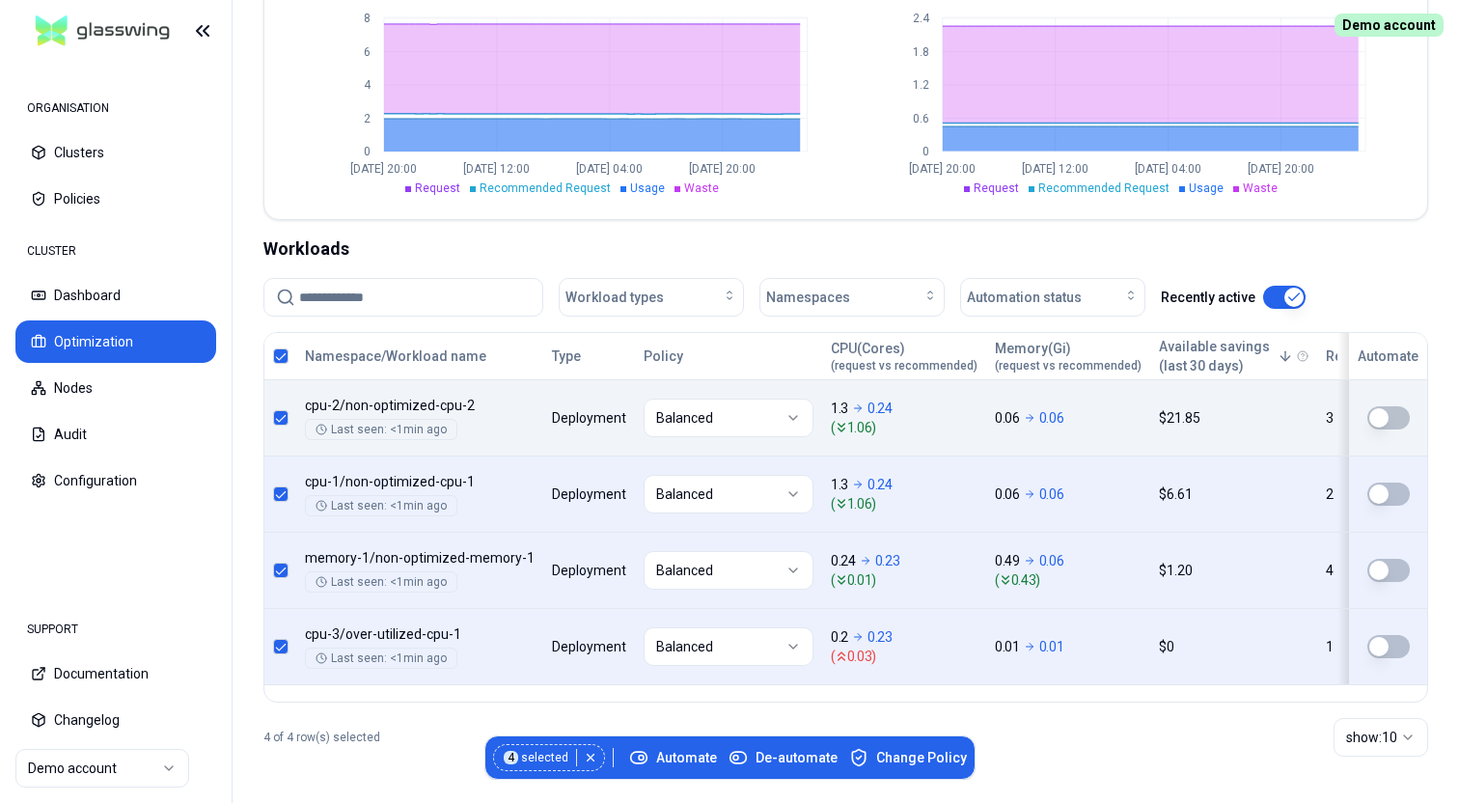
click at [285, 358] on button "button" at bounding box center [280, 355] width 15 height 15
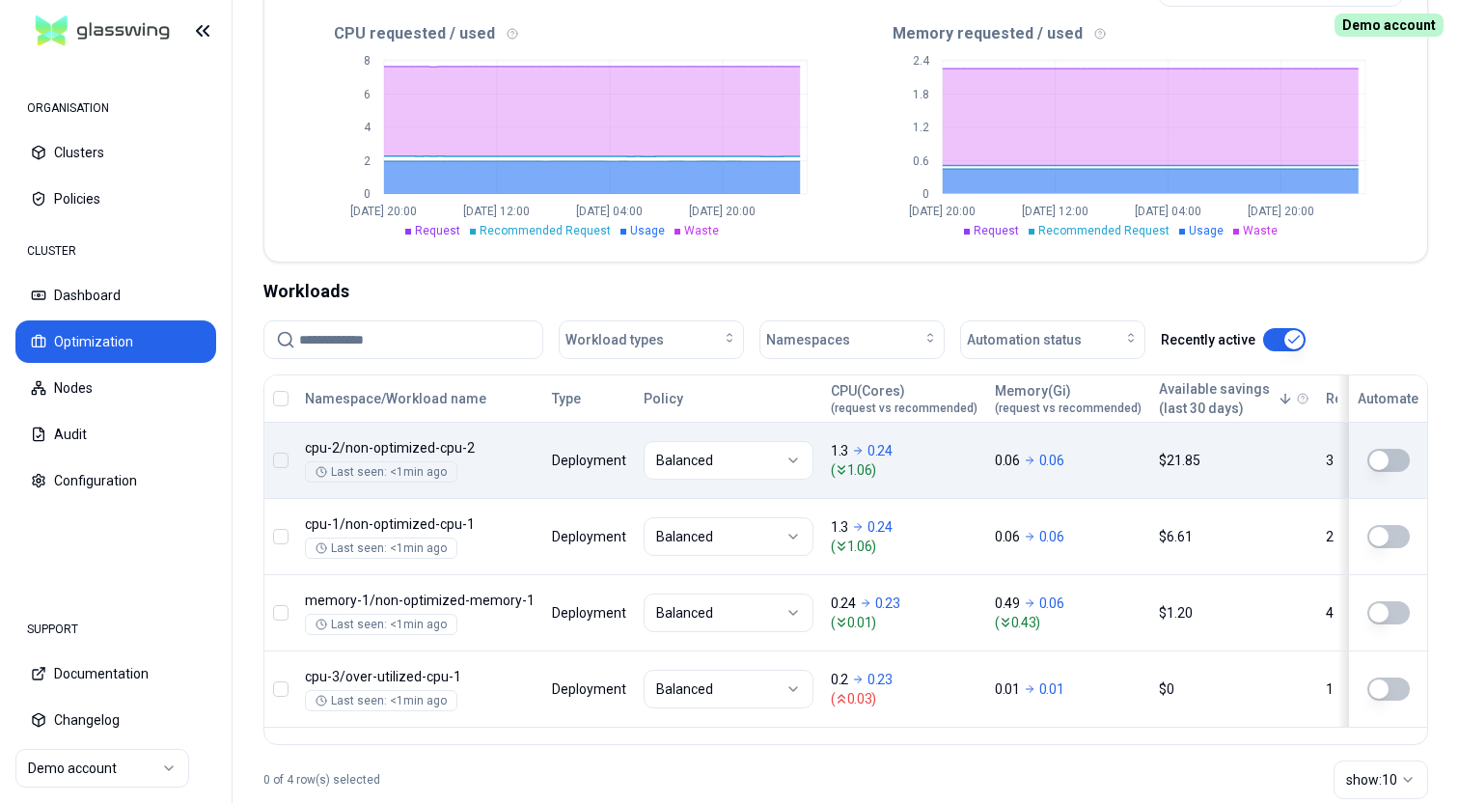
scroll to position [432, 0]
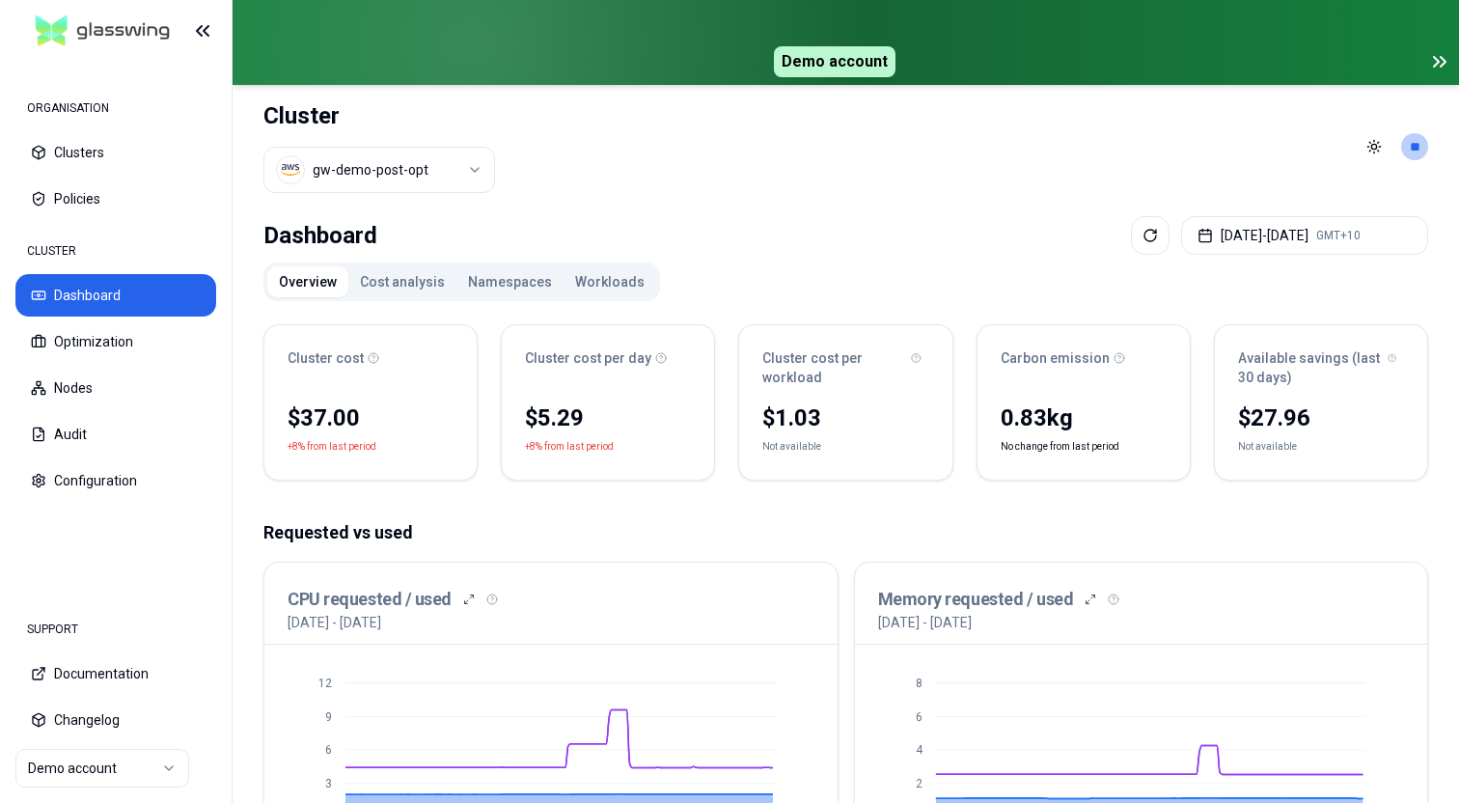
click at [1443, 61] on icon at bounding box center [1440, 61] width 23 height 23
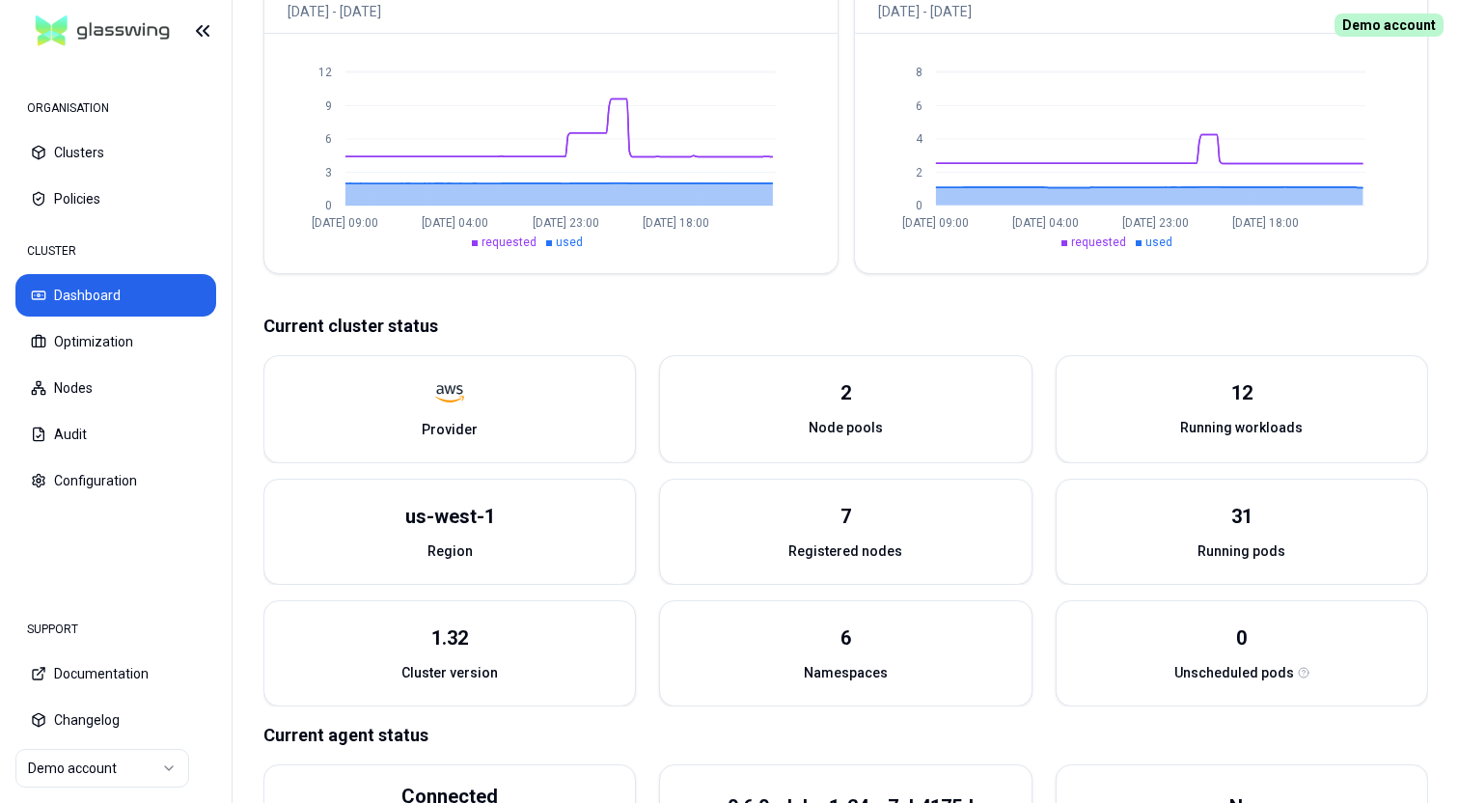
scroll to position [554, 0]
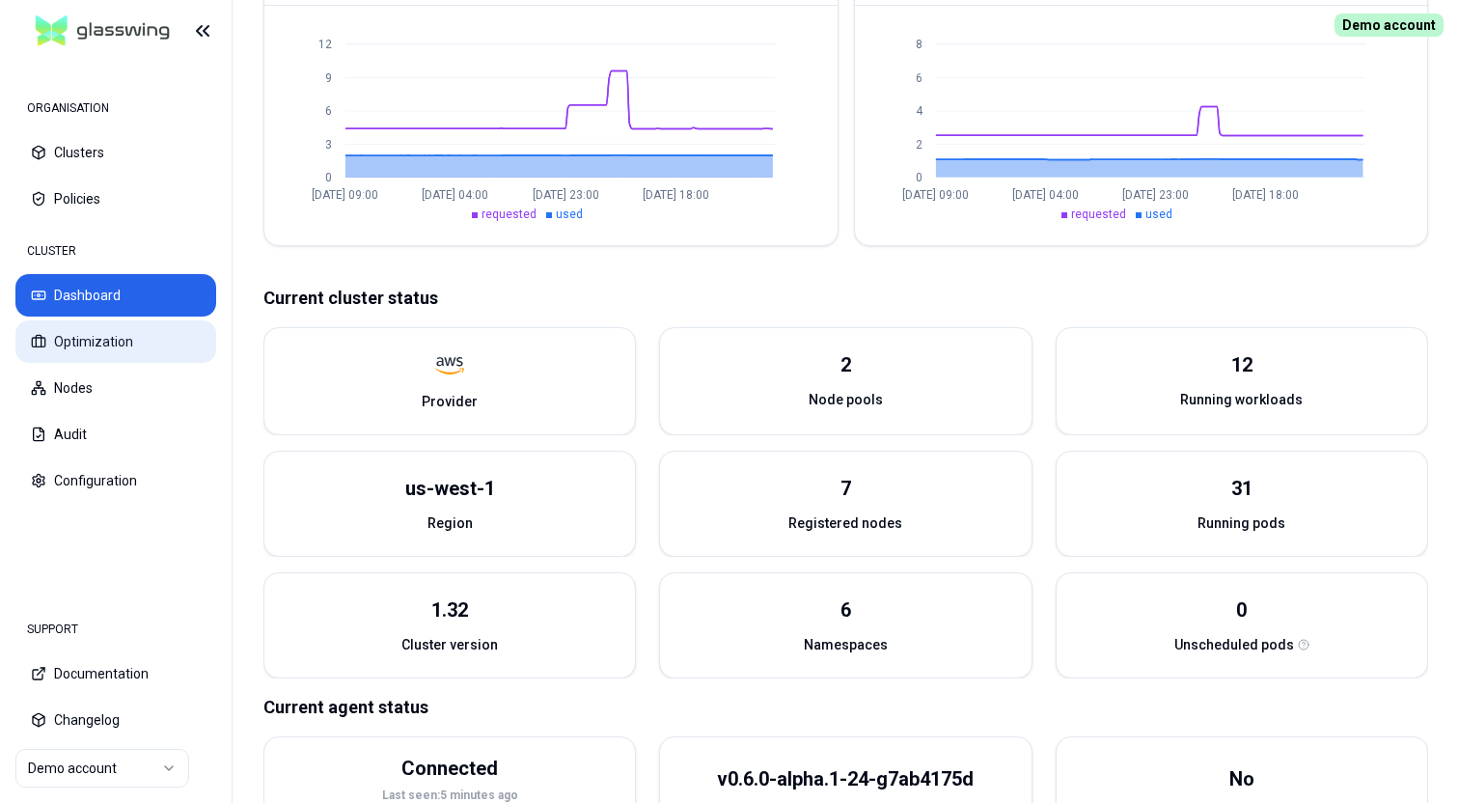
click at [182, 339] on button "Optimization" at bounding box center [115, 341] width 201 height 42
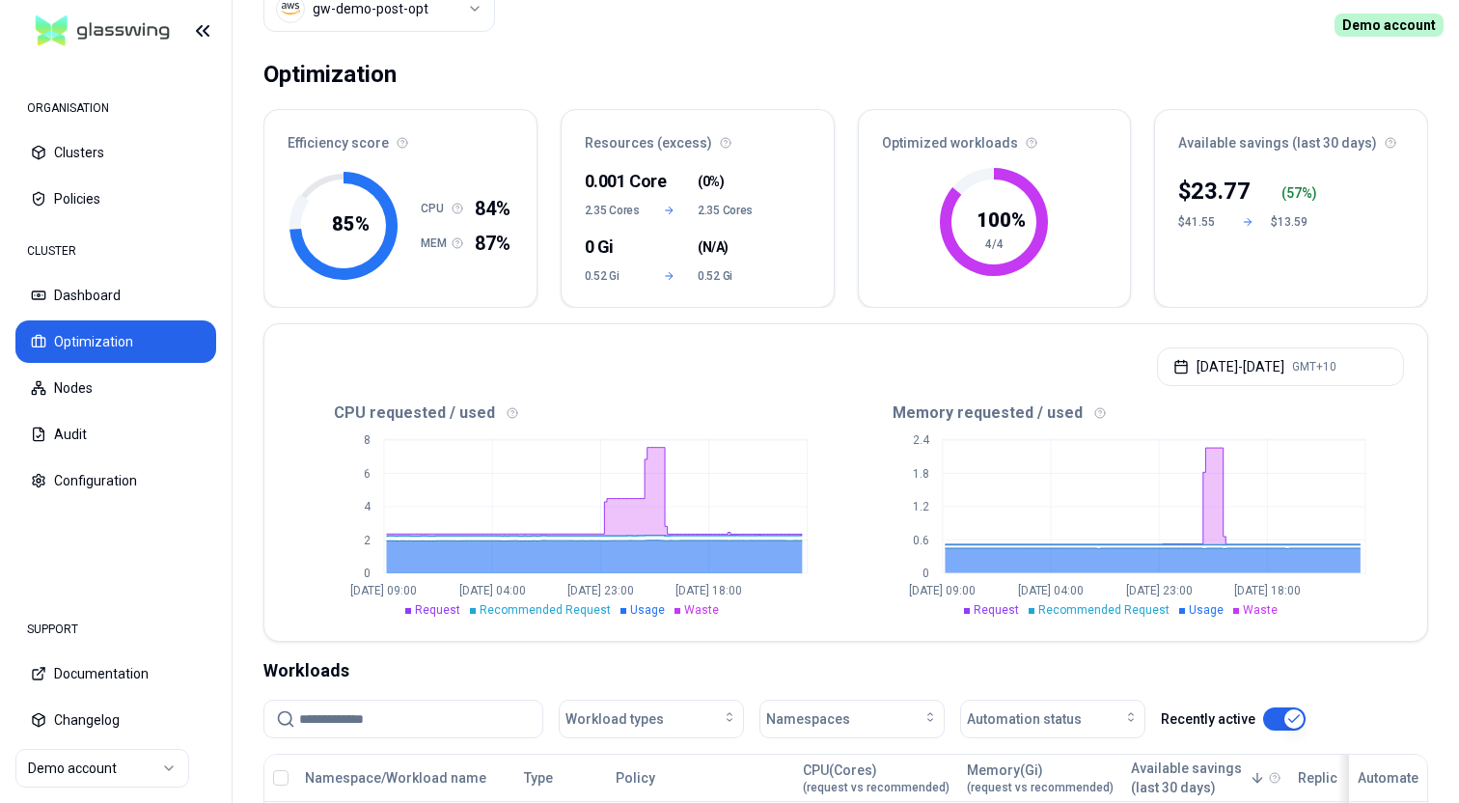
scroll to position [103, 0]
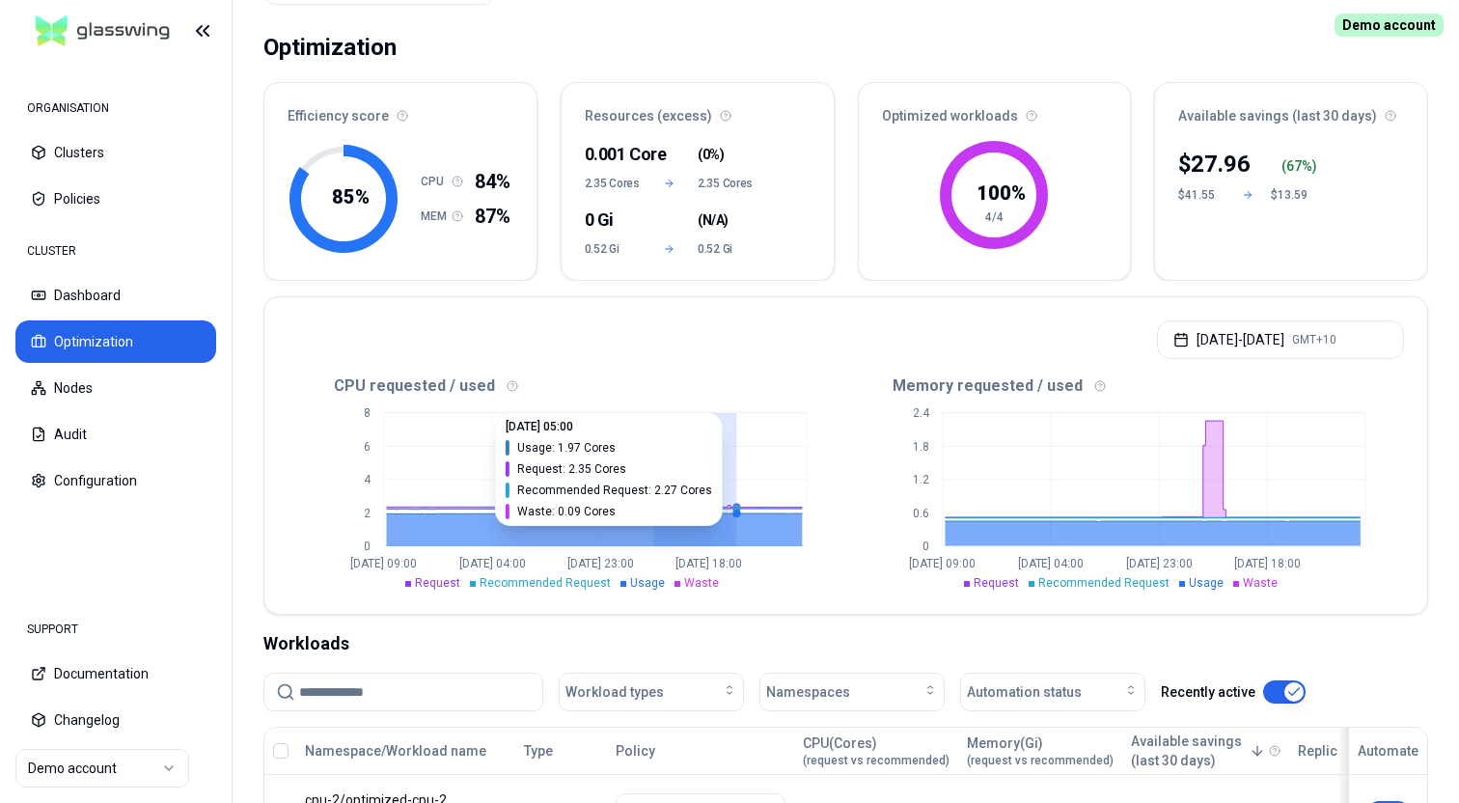
drag, startPoint x: 653, startPoint y: 484, endPoint x: 737, endPoint y: 485, distance: 84.0
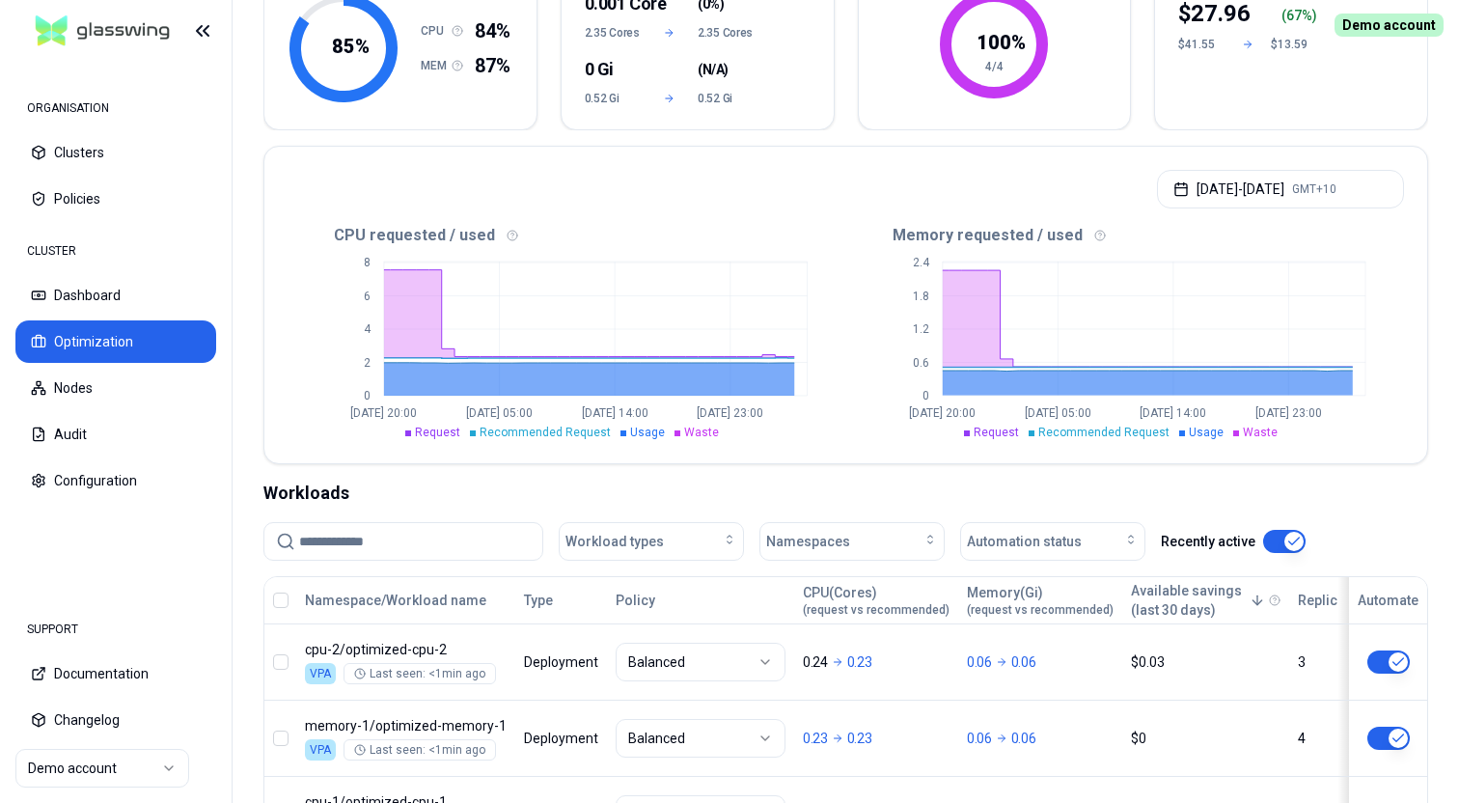
scroll to position [233, 0]
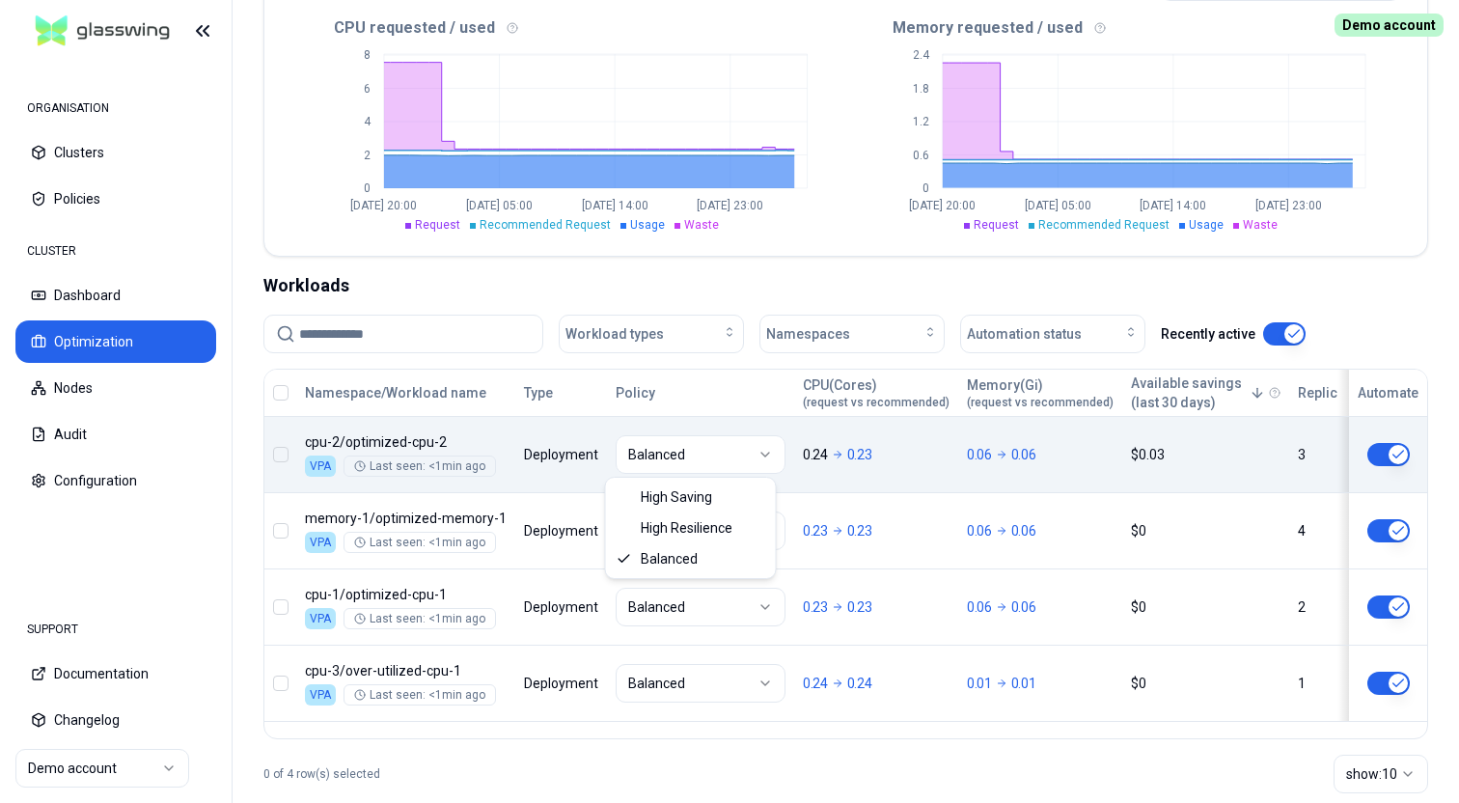
click at [696, 450] on html "ORGANISATION Clusters Policies CLUSTER Dashboard Optimization Nodes Audit Confi…" at bounding box center [729, 401] width 1459 height 803
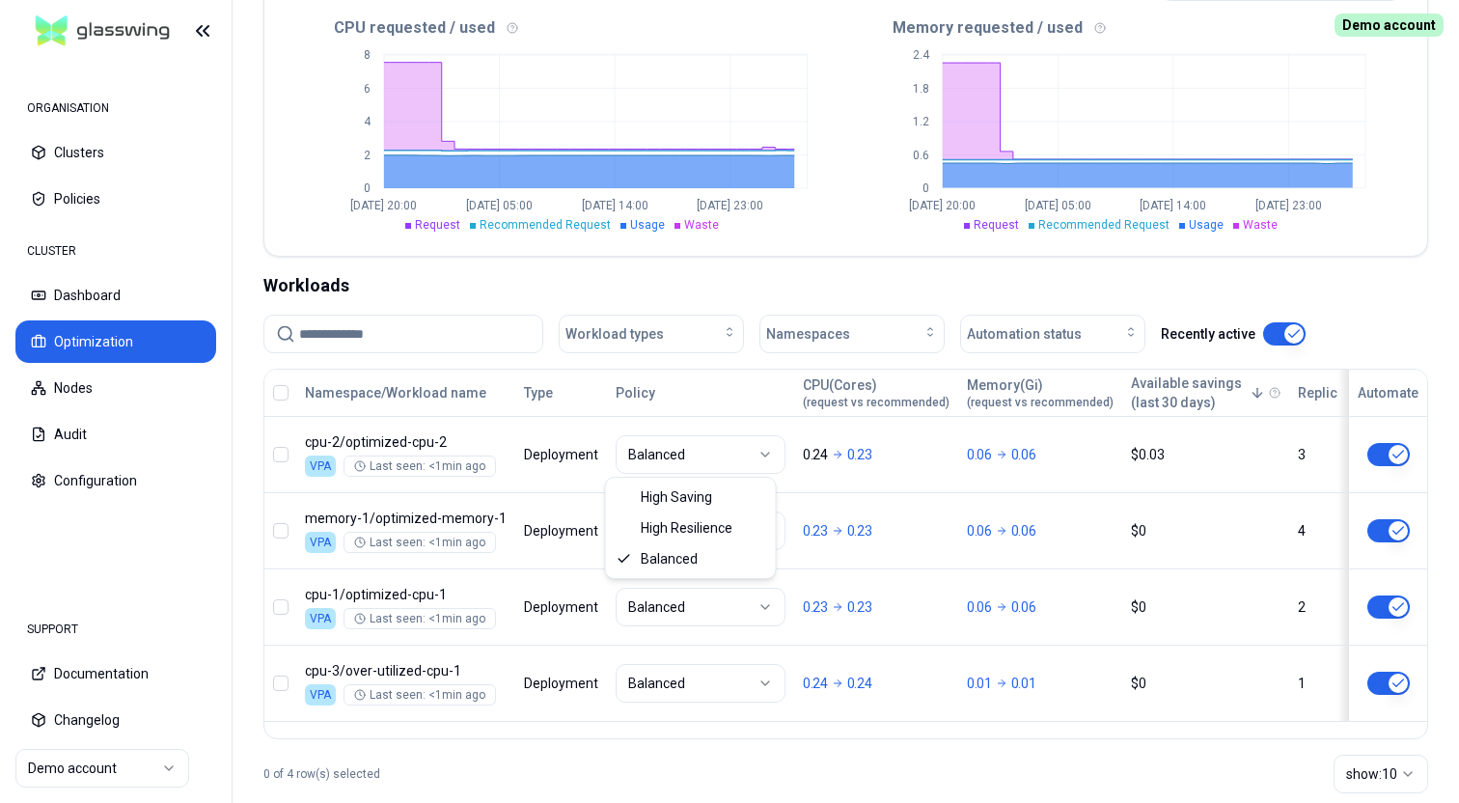
scroll to position [461, 0]
click at [719, 391] on html "ORGANISATION Clusters Policies CLUSTER Dashboard Optimization Nodes Audit Confi…" at bounding box center [729, 401] width 1459 height 803
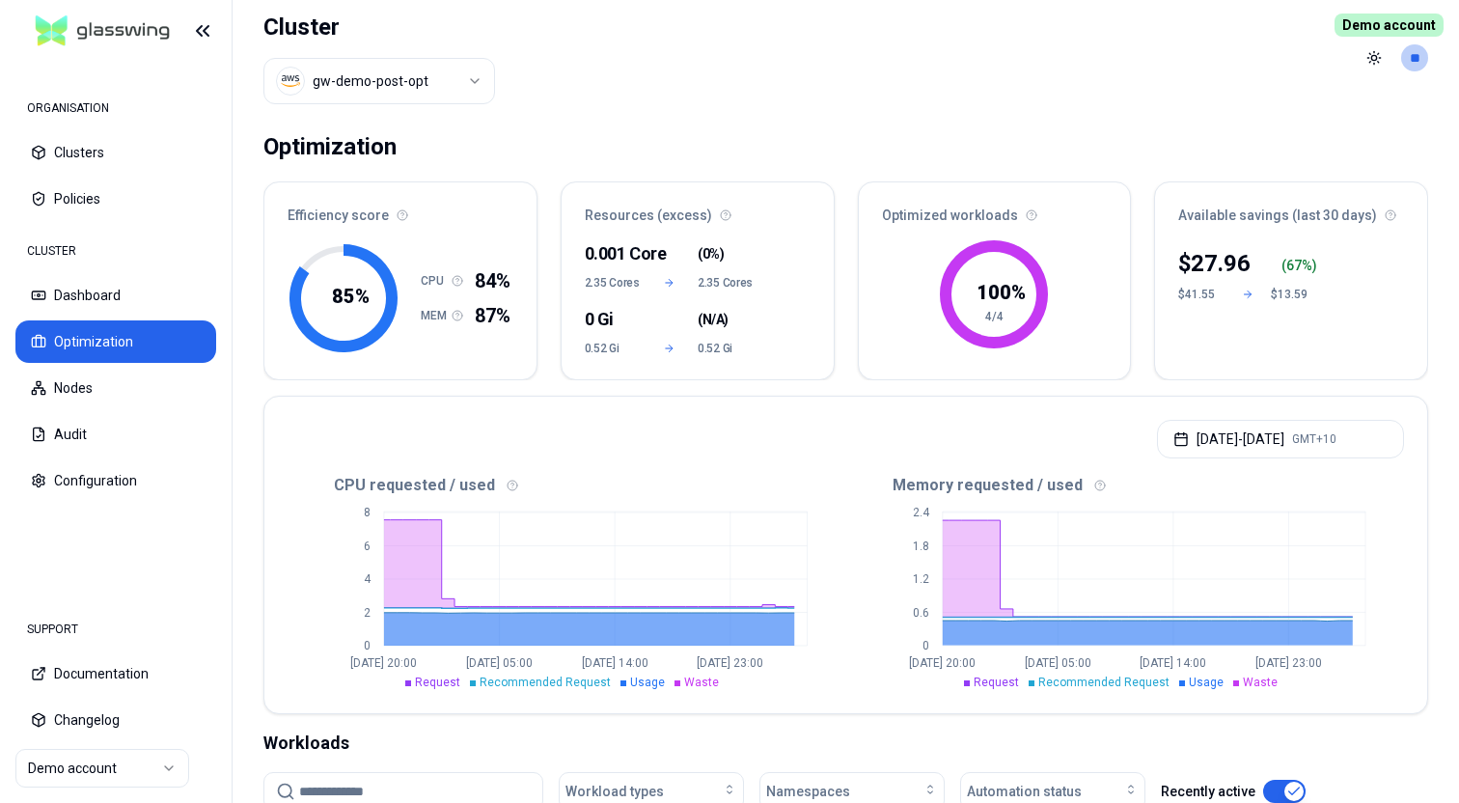
scroll to position [2, 0]
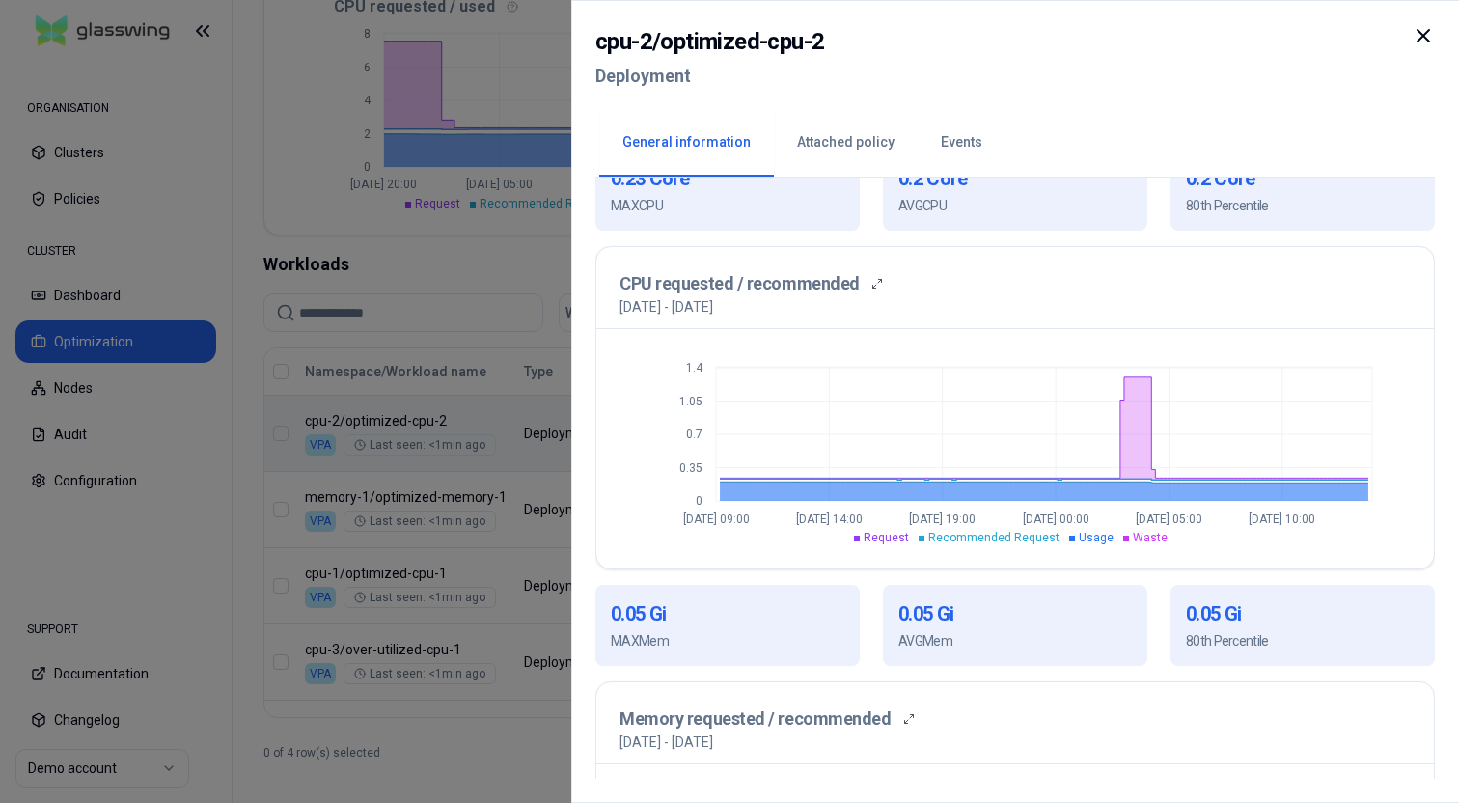
scroll to position [457, 0]
click at [1427, 44] on icon at bounding box center [1423, 35] width 23 height 23
click at [824, 44] on h2 "cpu-2 / optimized-cpu-2" at bounding box center [710, 41] width 229 height 35
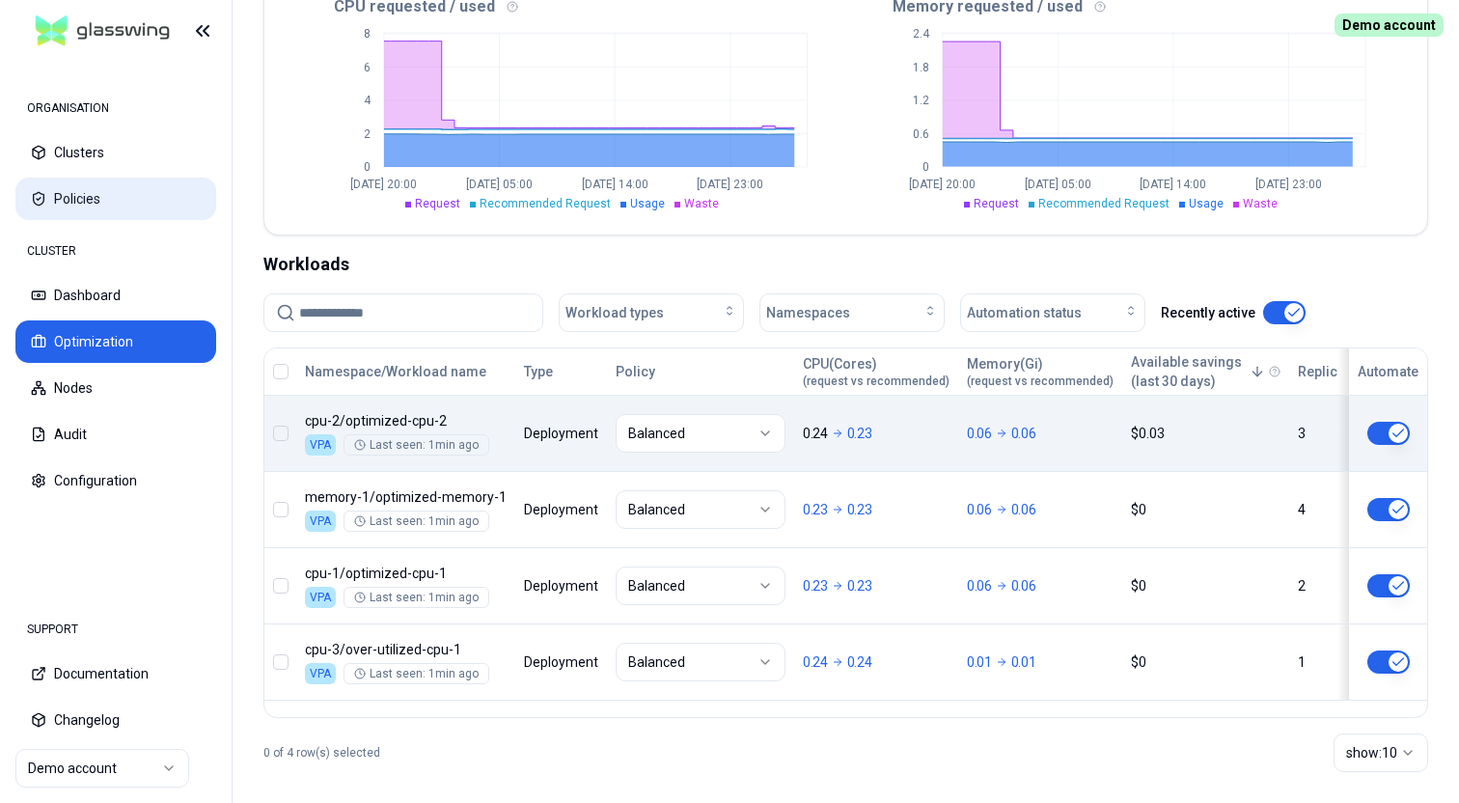
click at [97, 180] on button "Policies" at bounding box center [115, 199] width 201 height 42
